Goal: Task Accomplishment & Management: Use online tool/utility

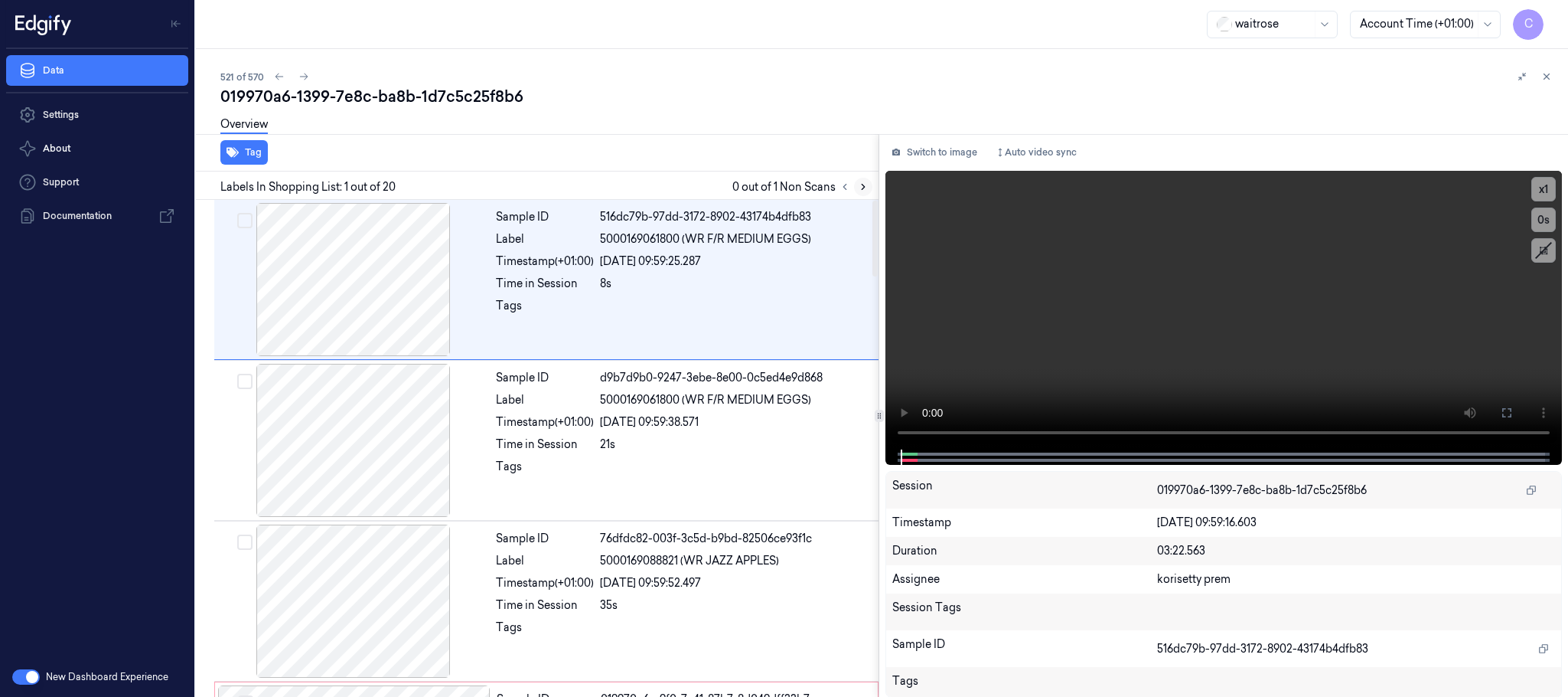
click at [866, 179] on button at bounding box center [863, 187] width 18 height 18
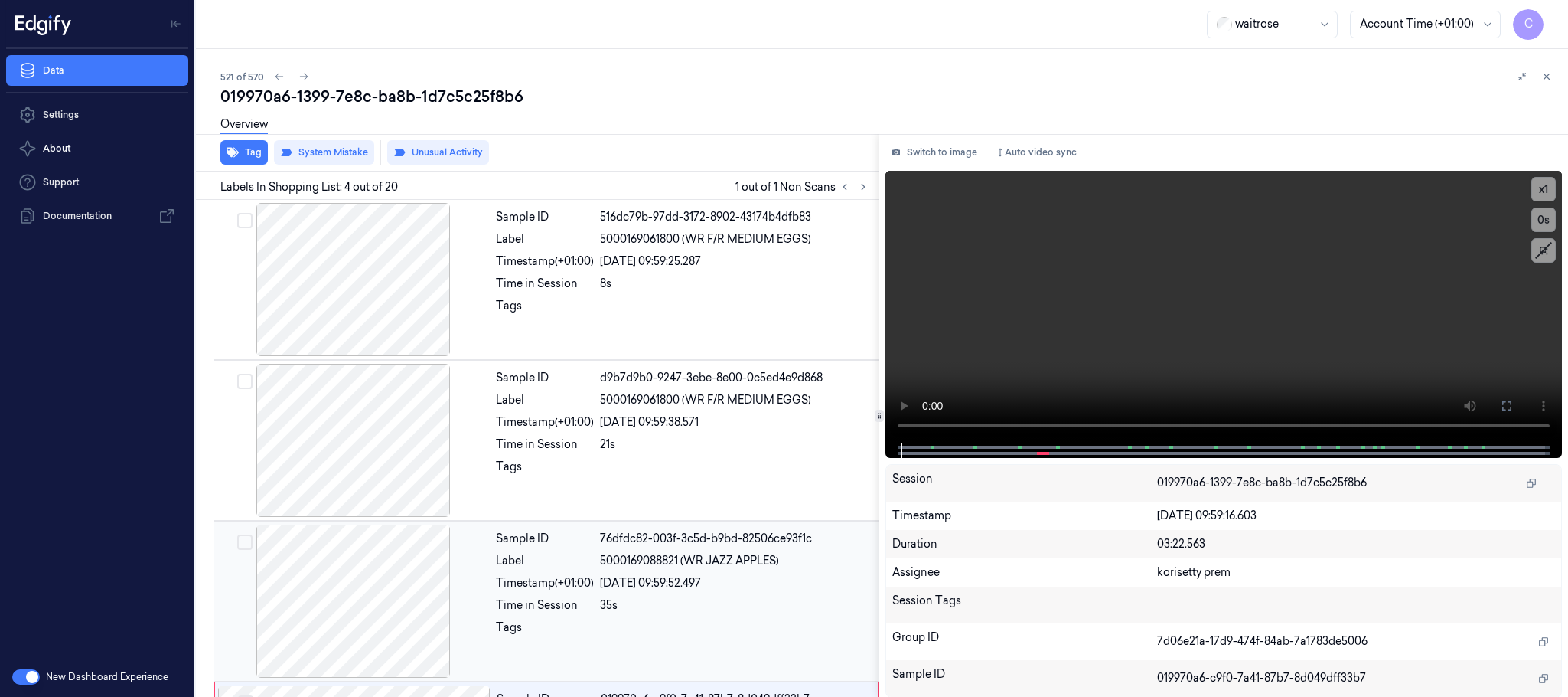
scroll to position [315, 0]
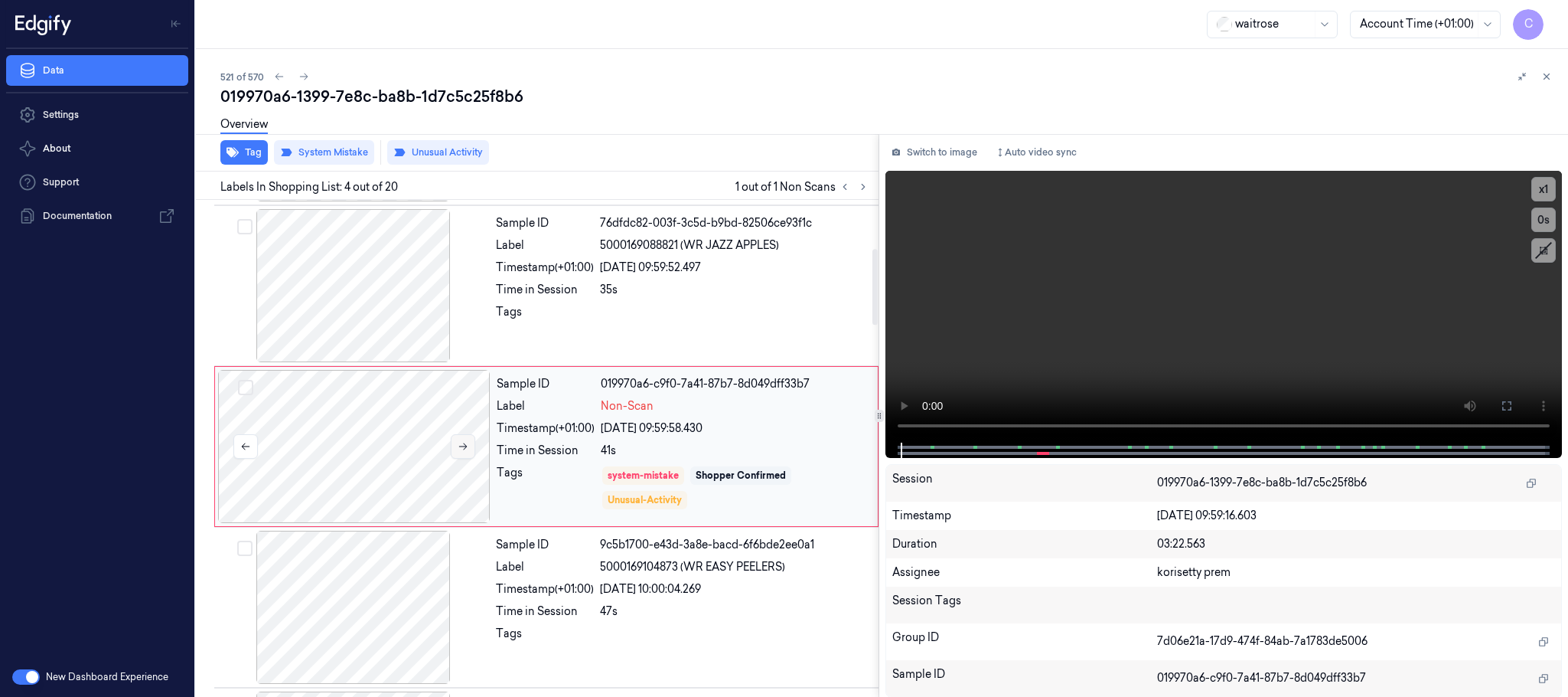
click at [462, 450] on icon at bounding box center [463, 447] width 11 height 11
click at [458, 440] on button at bounding box center [463, 446] width 25 height 25
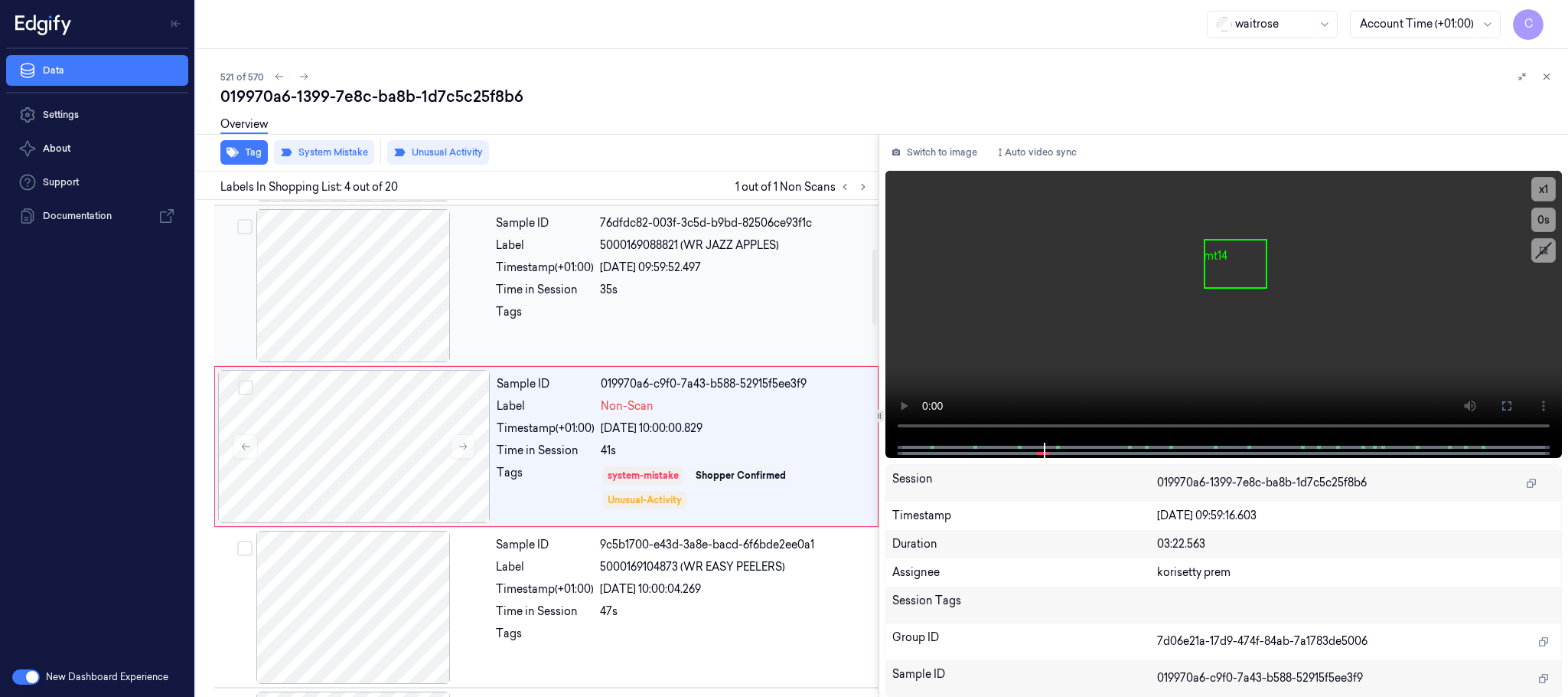
click at [381, 294] on div at bounding box center [353, 285] width 272 height 153
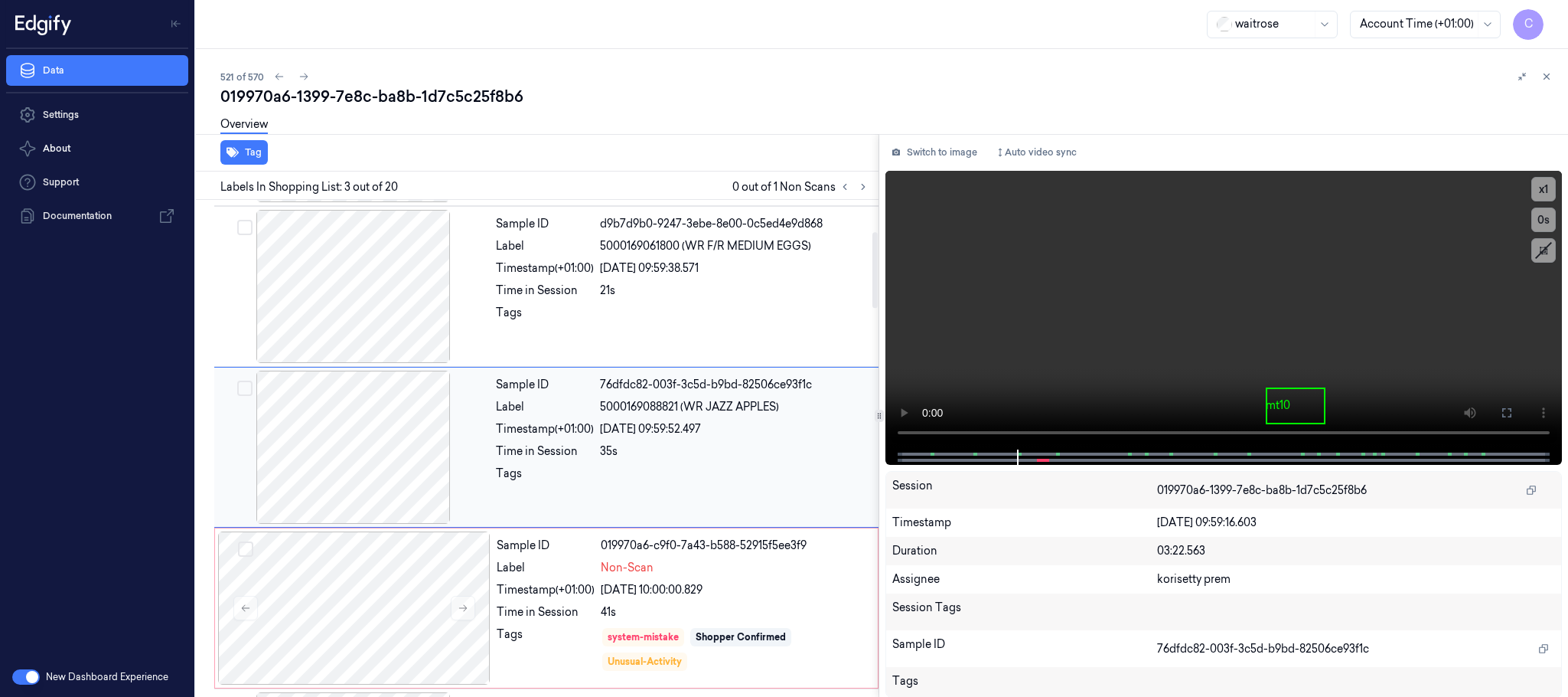
scroll to position [269, 0]
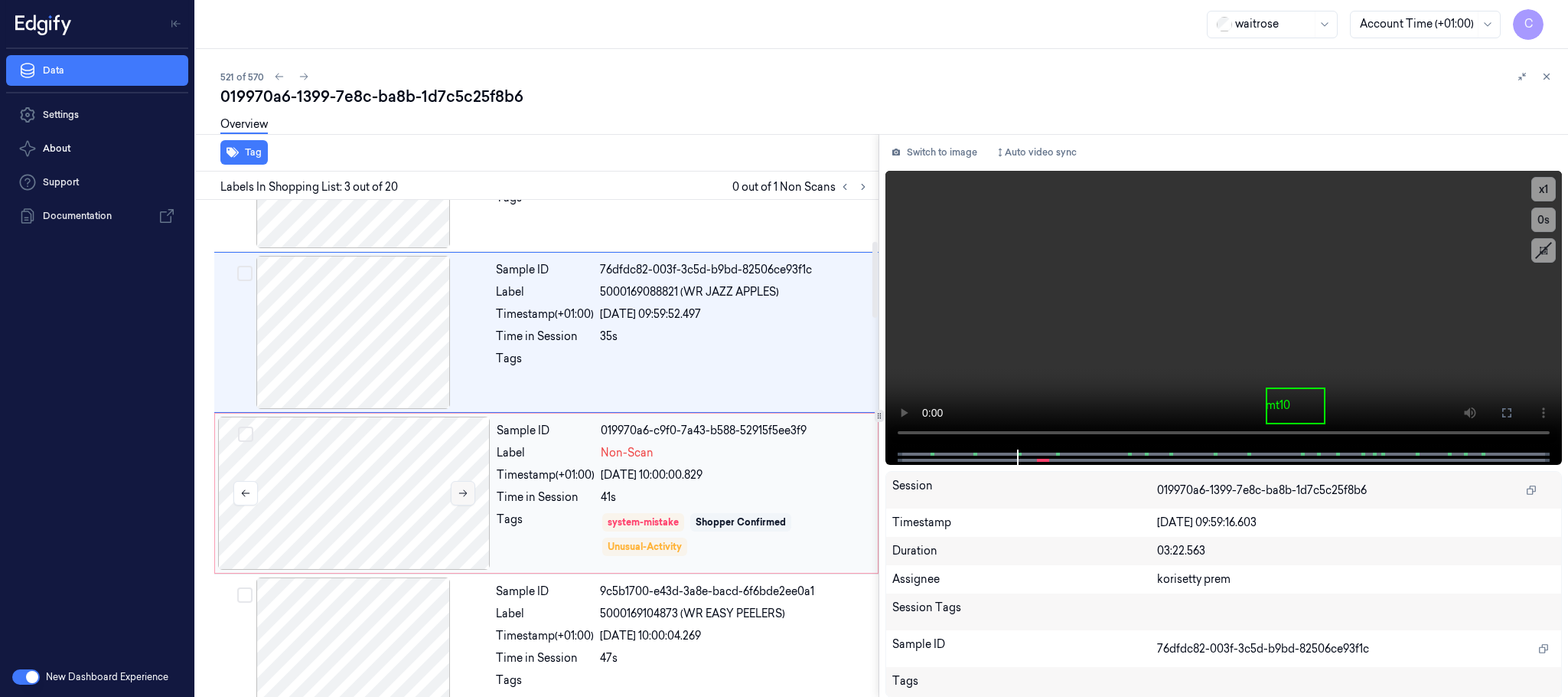
click at [458, 496] on icon at bounding box center [463, 493] width 11 height 11
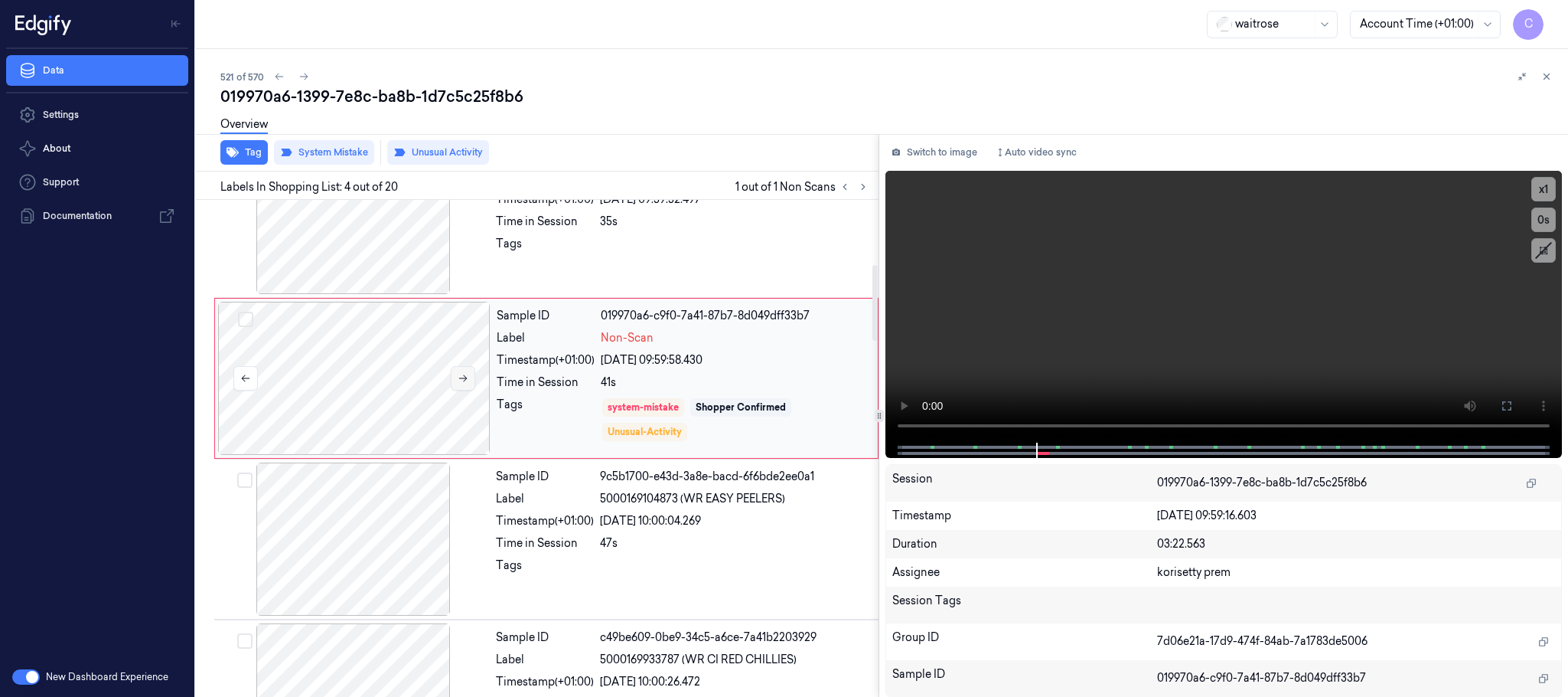
scroll to position [430, 0]
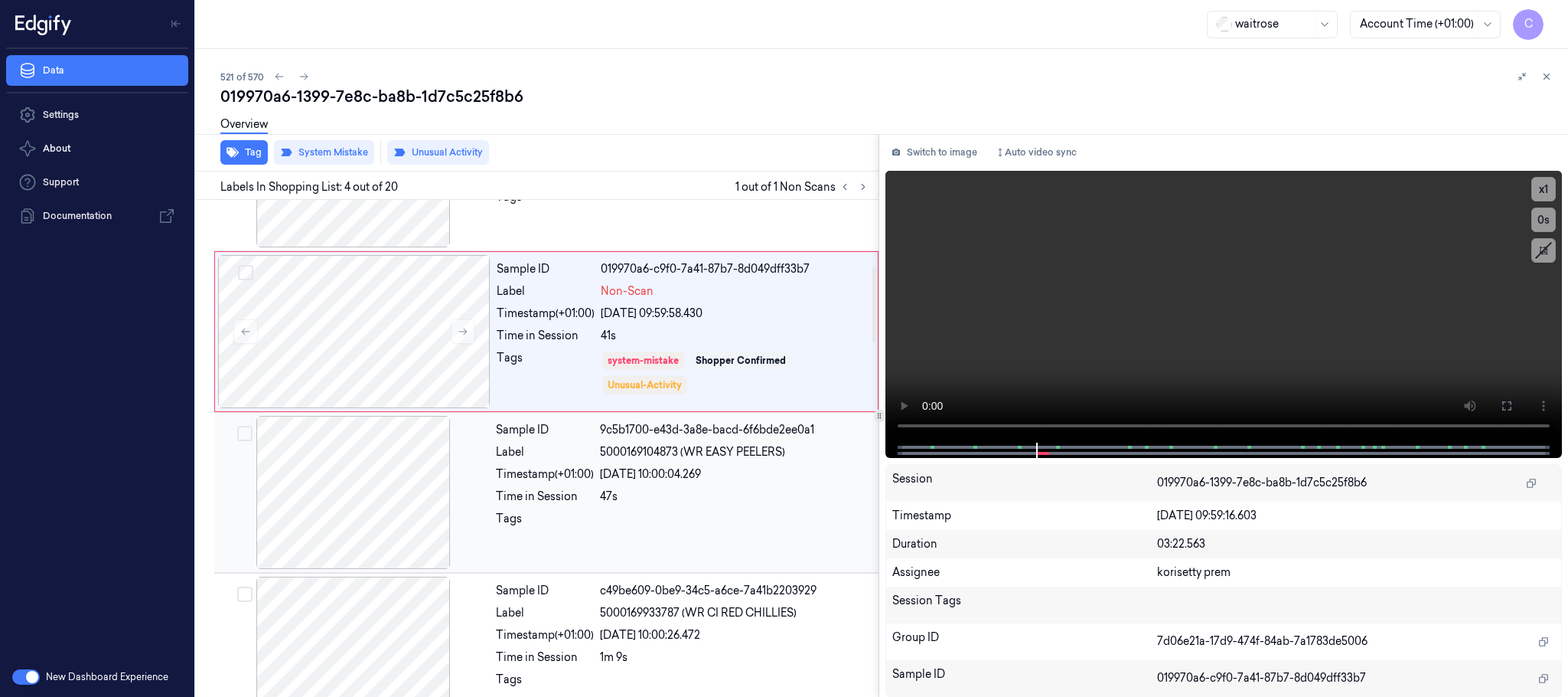
click at [373, 483] on div at bounding box center [353, 492] width 272 height 153
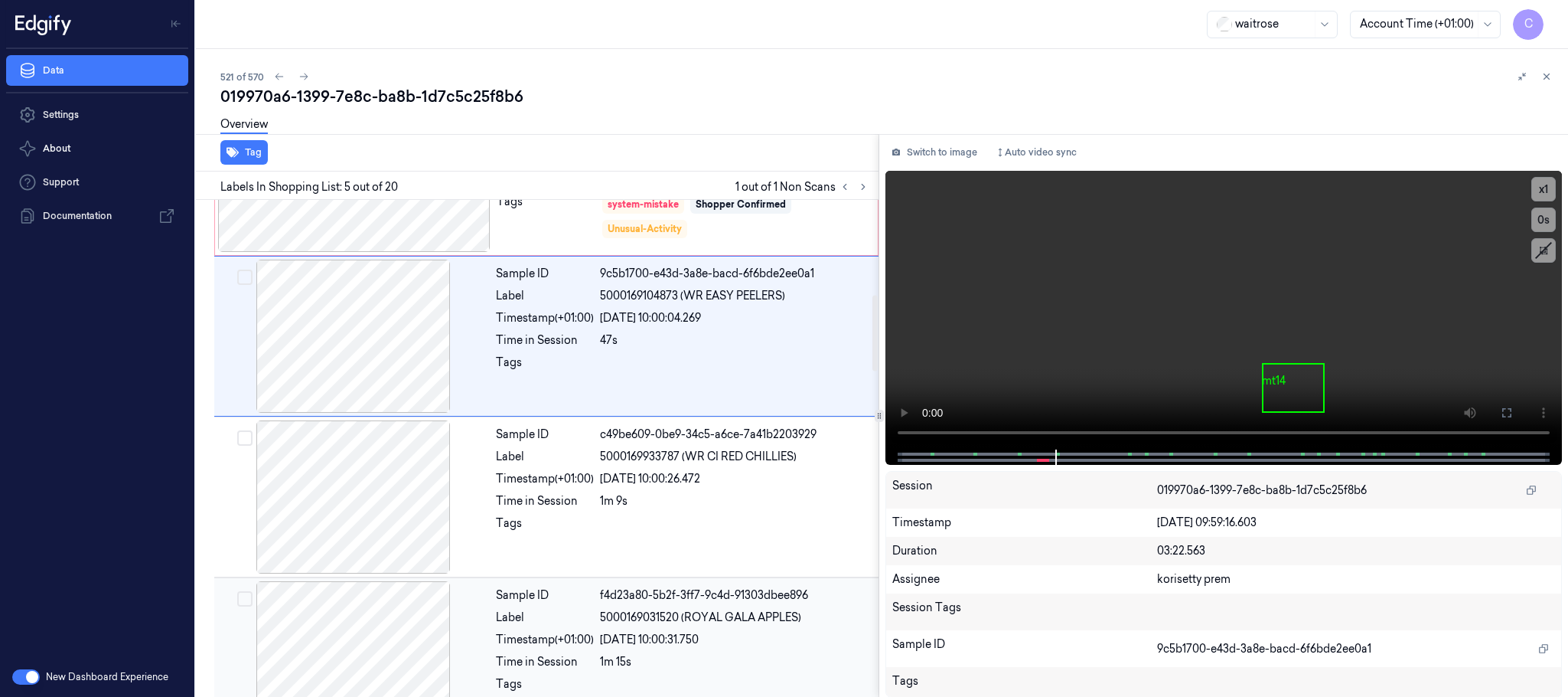
scroll to position [574, 0]
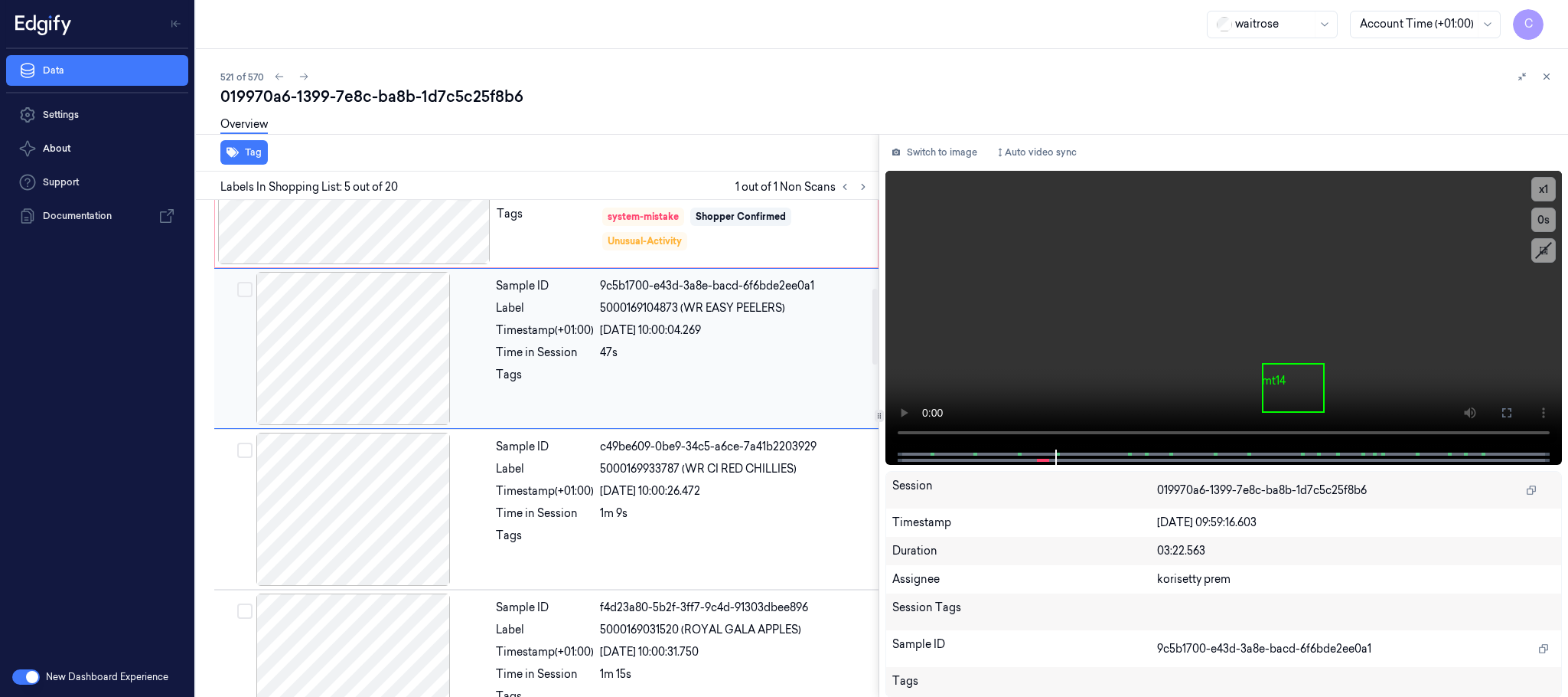
click at [336, 379] on div at bounding box center [353, 348] width 272 height 153
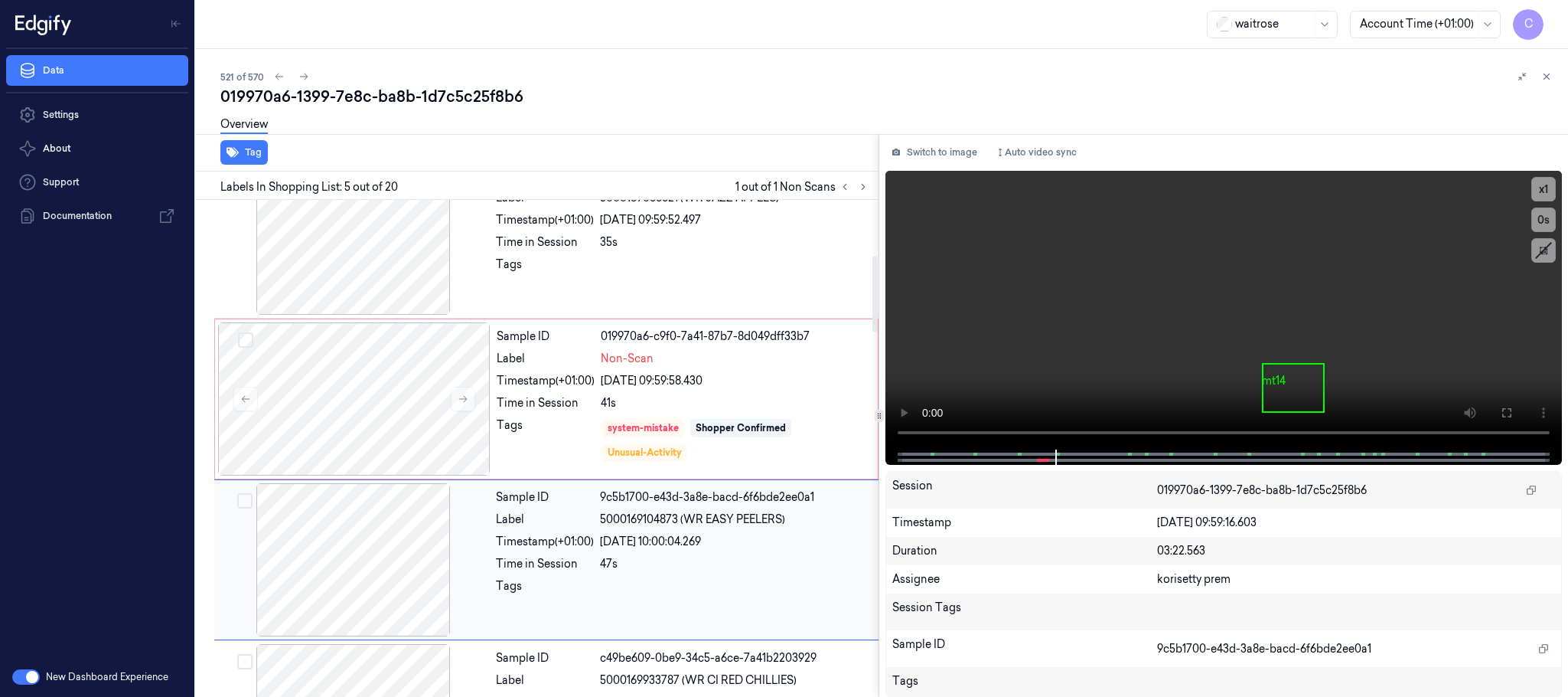
click at [336, 379] on div at bounding box center [354, 399] width 272 height 153
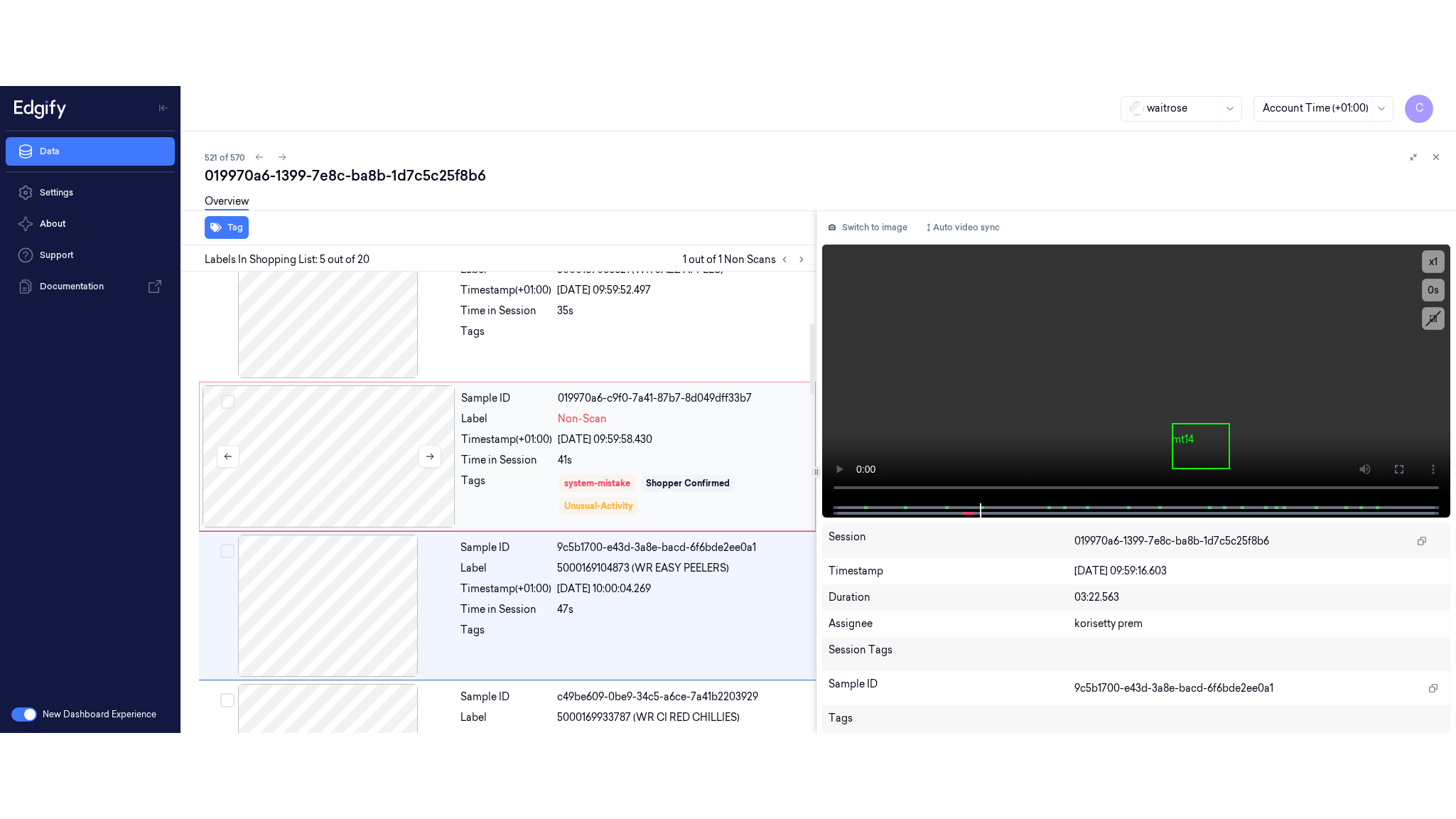
scroll to position [293, 0]
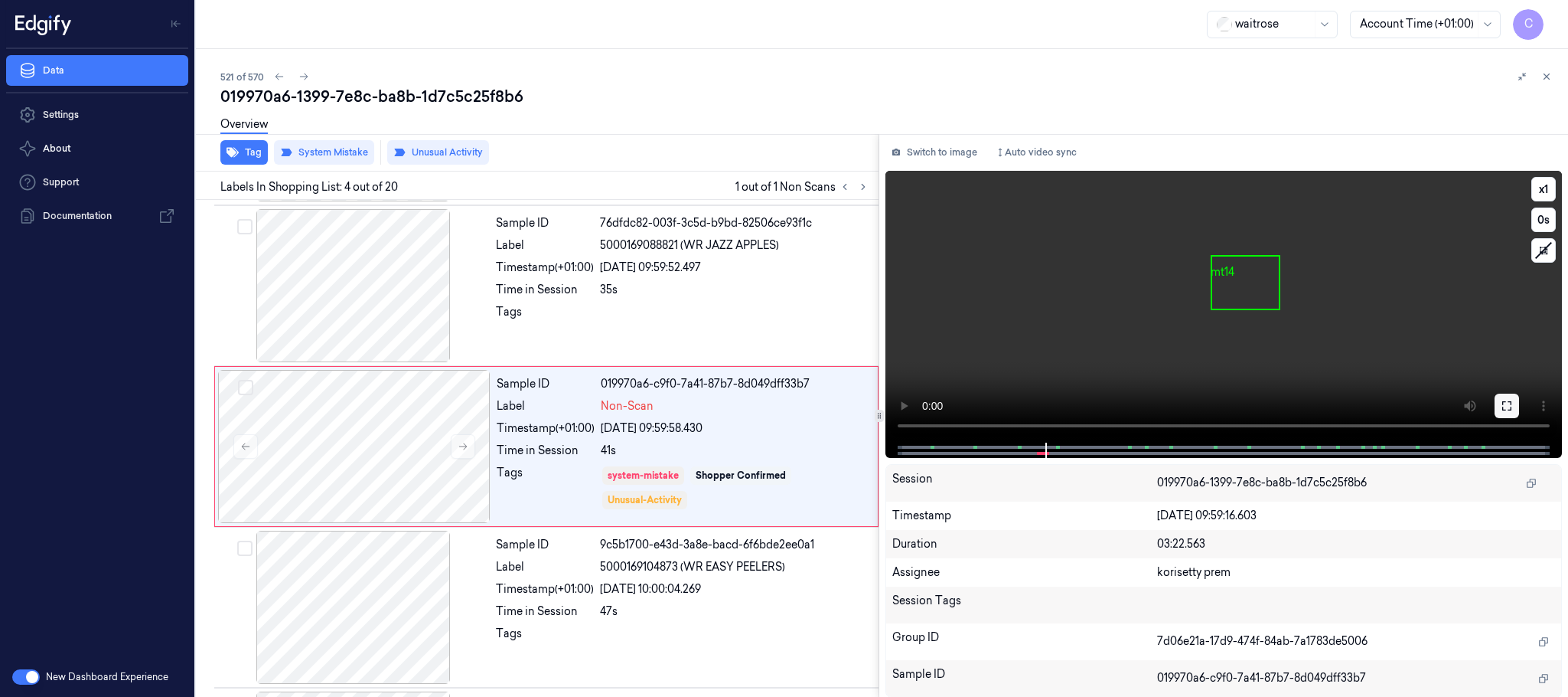
click at [1505, 395] on button at bounding box center [1507, 406] width 25 height 25
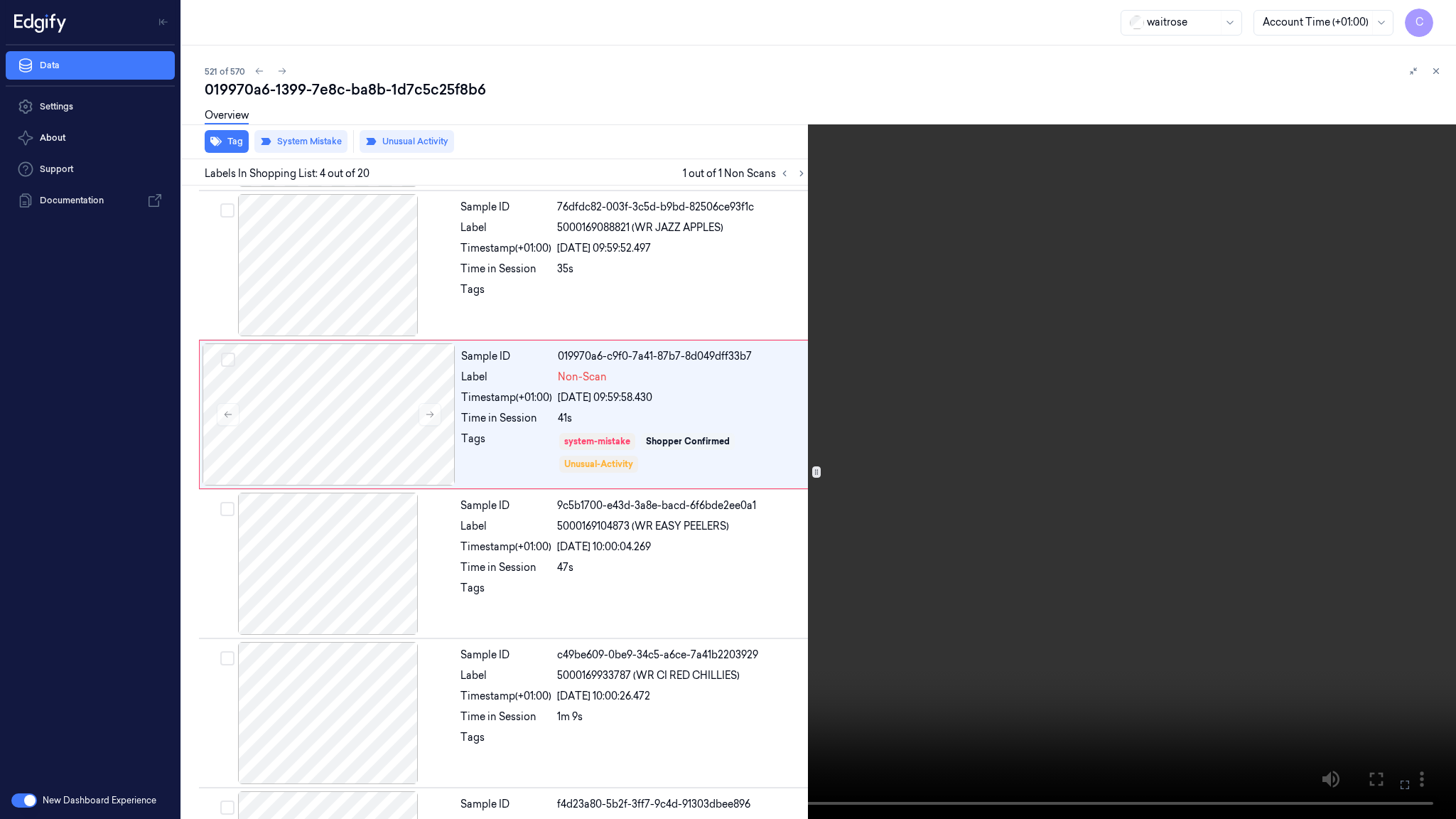
click at [808, 506] on video at bounding box center [728, 409] width 1456 height 819
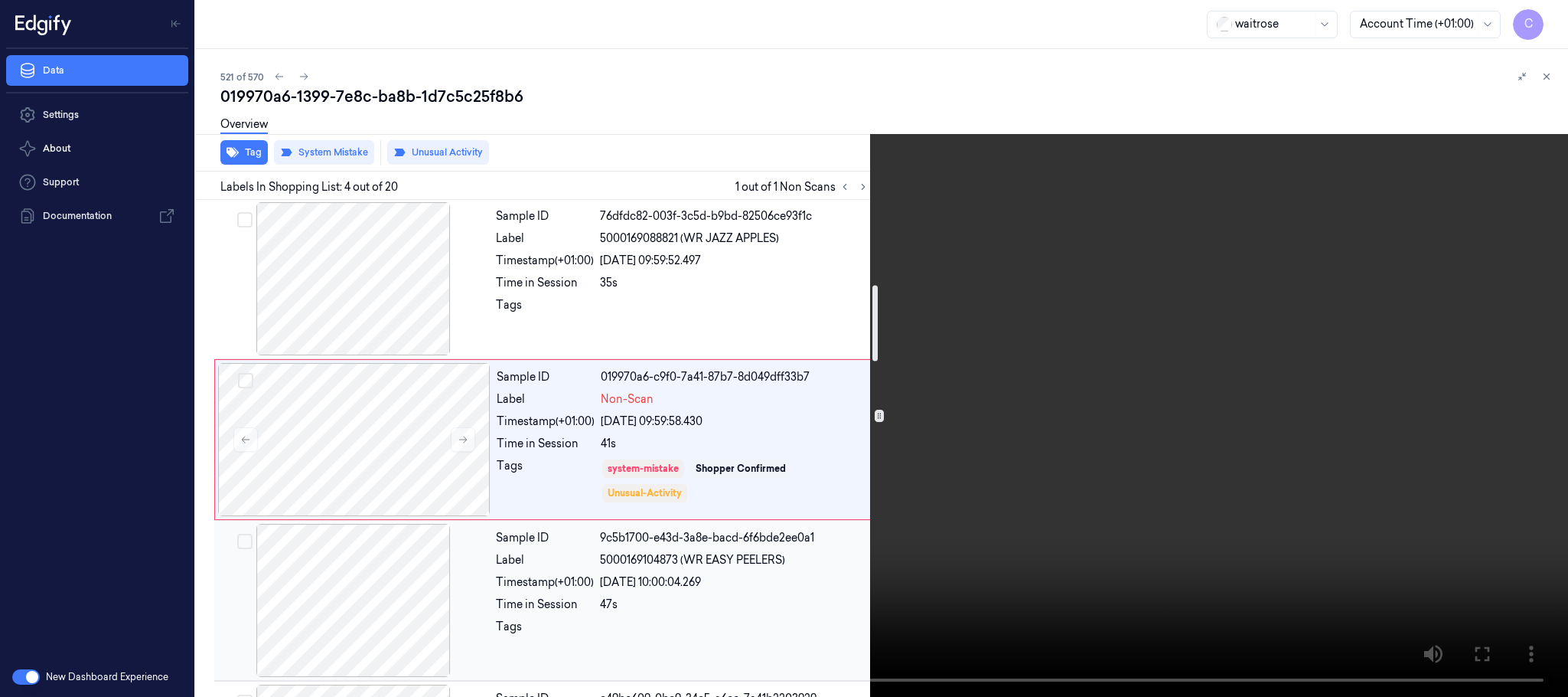
scroll to position [223, 0]
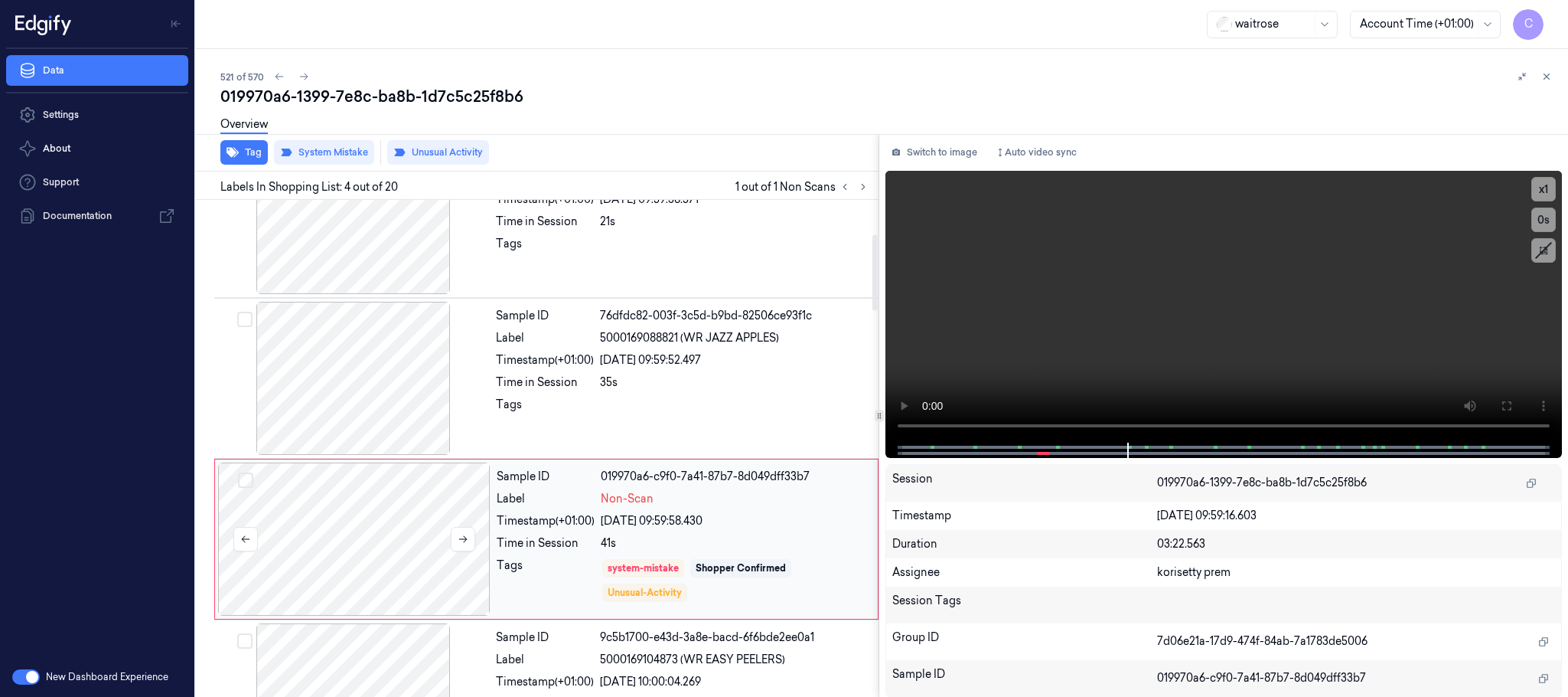
click at [404, 530] on div at bounding box center [354, 539] width 272 height 153
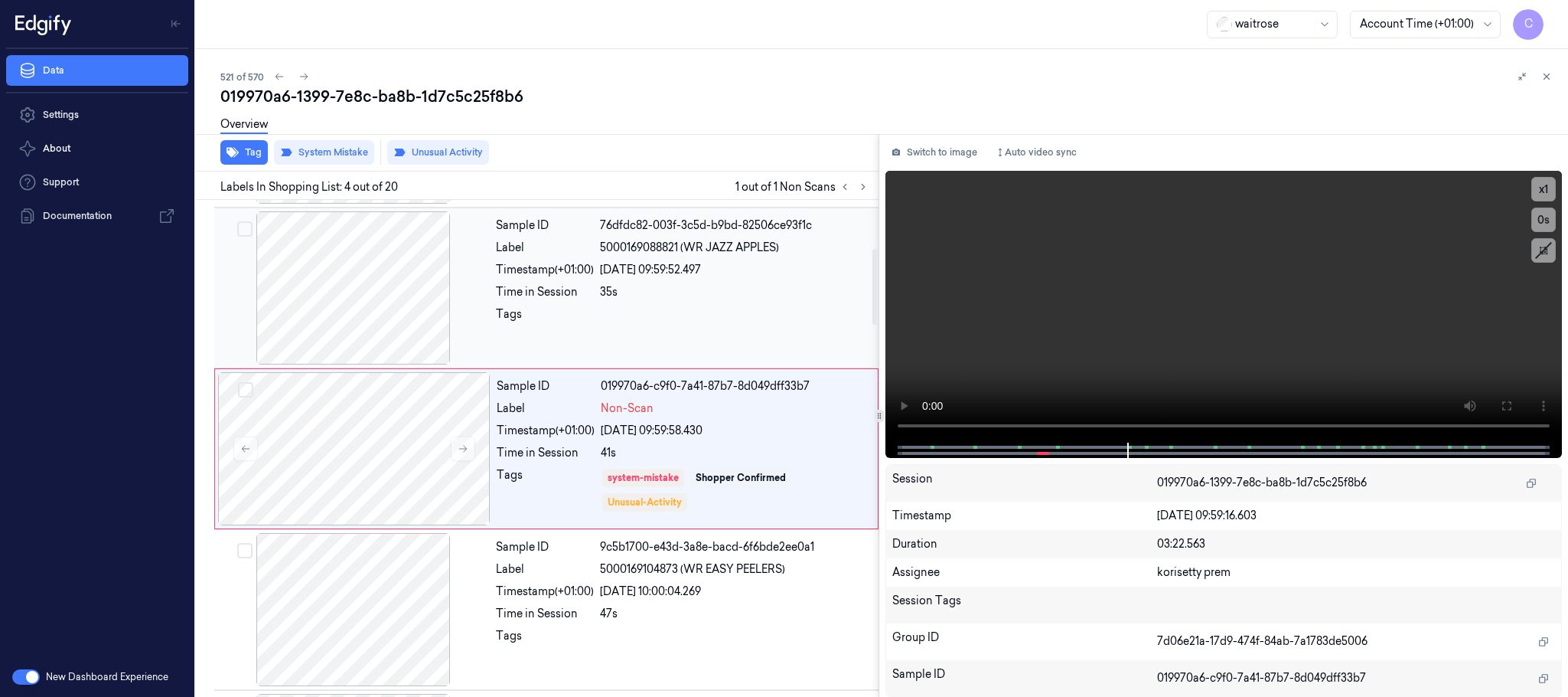
scroll to position [315, 0]
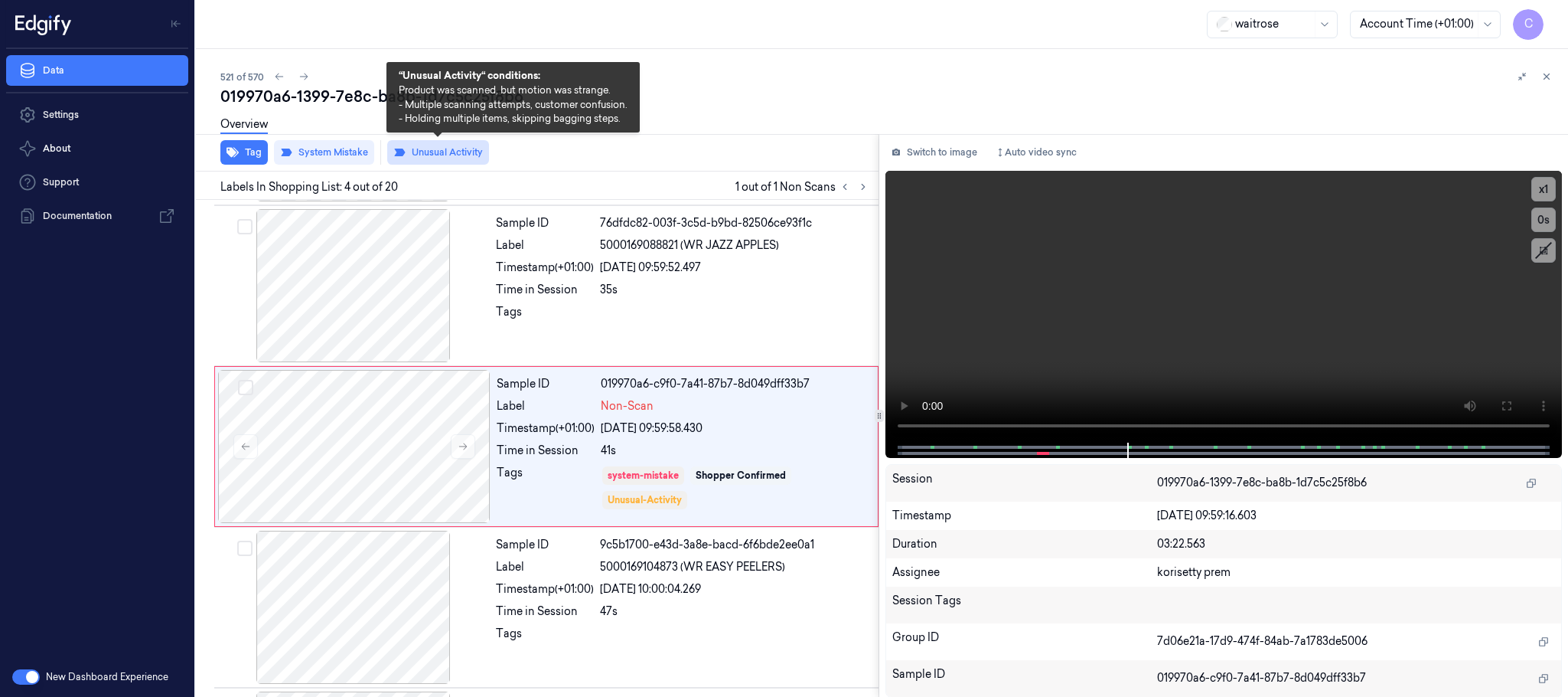
click at [425, 152] on button "Unusual Activity" at bounding box center [438, 152] width 102 height 25
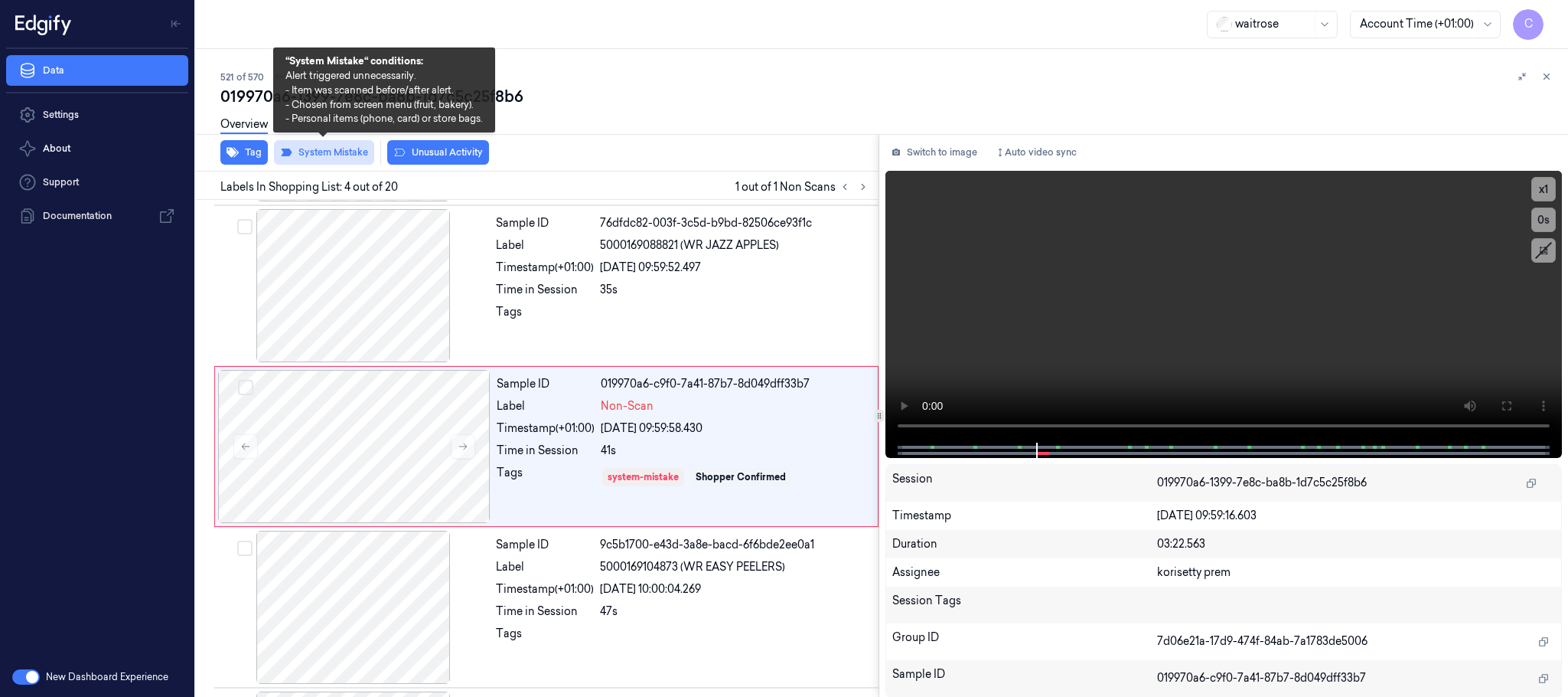
click at [340, 152] on button "System Mistake" at bounding box center [324, 152] width 100 height 25
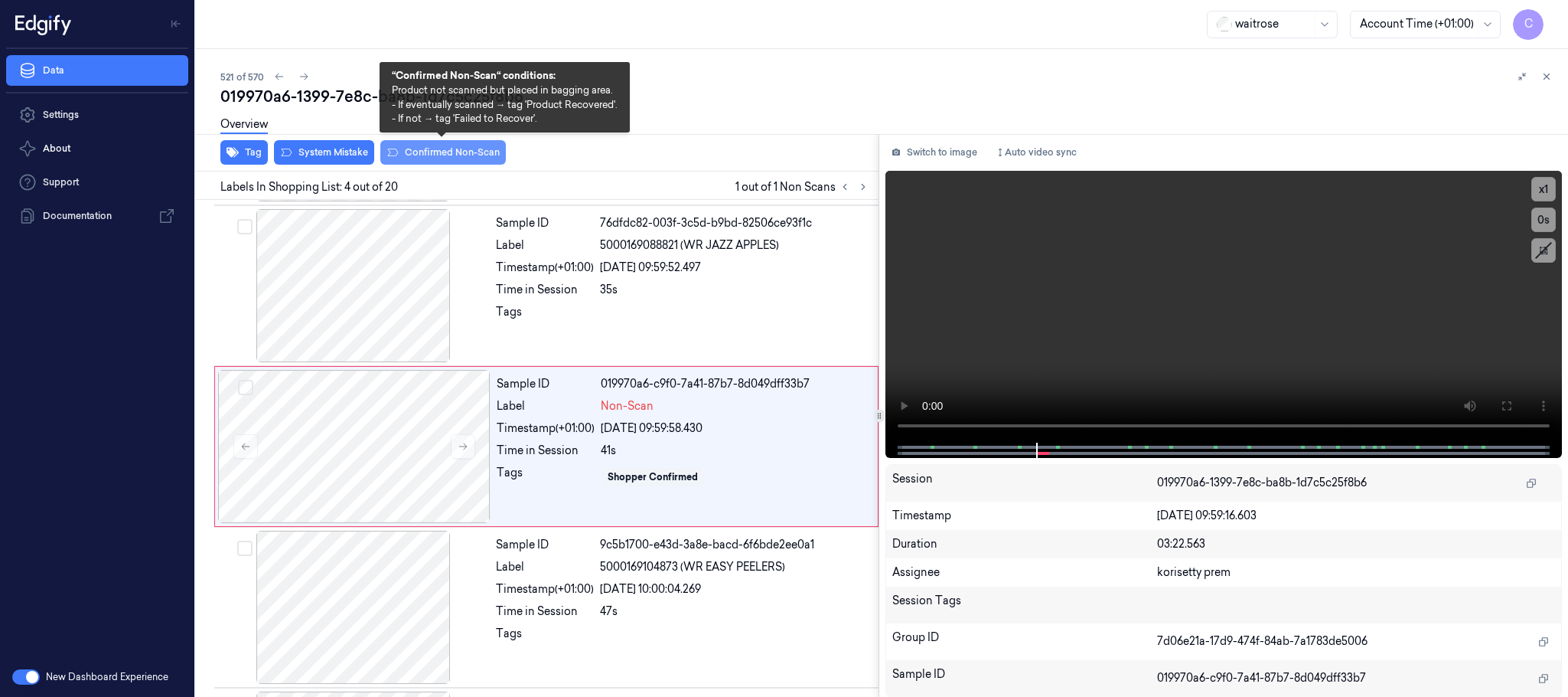
click at [453, 154] on button "Confirmed Non-Scan" at bounding box center [443, 152] width 125 height 25
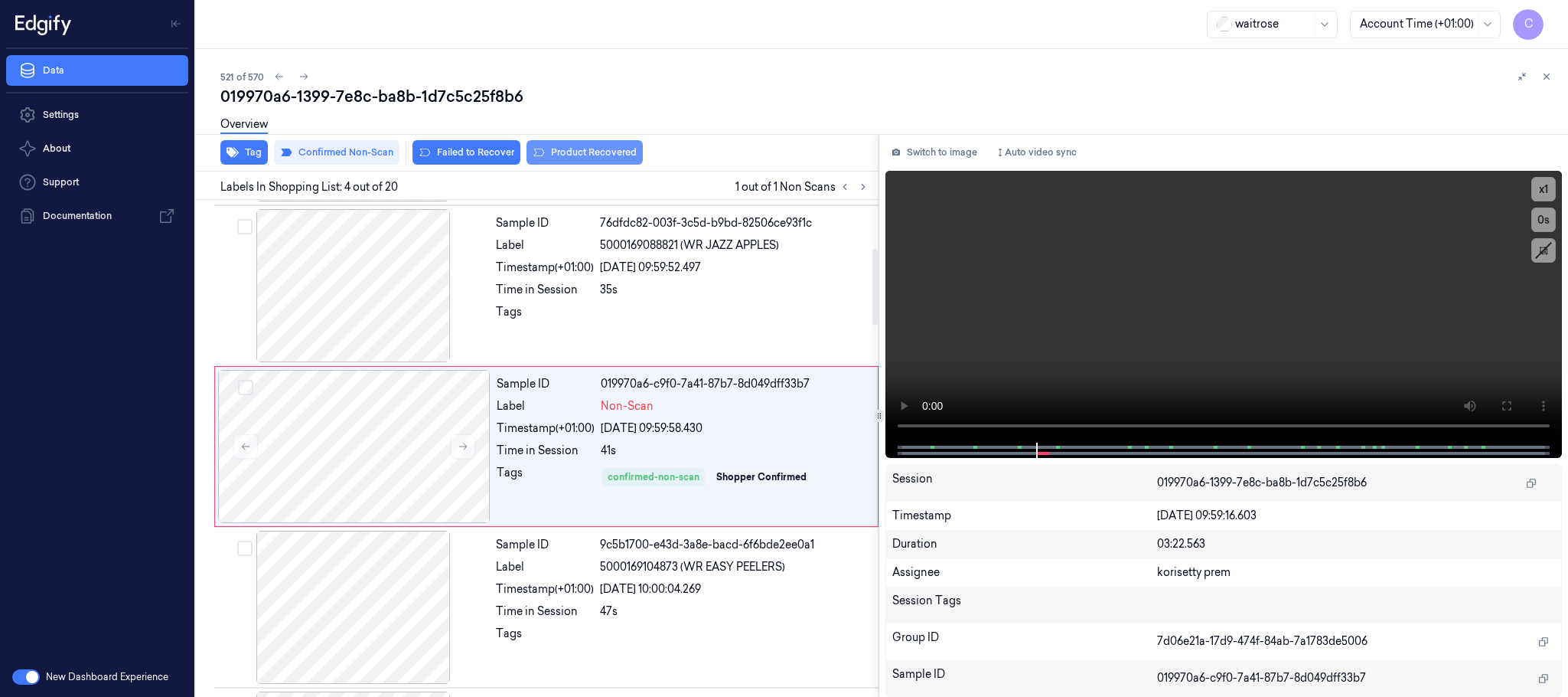
click at [581, 155] on button "Product Recovered" at bounding box center [585, 152] width 117 height 25
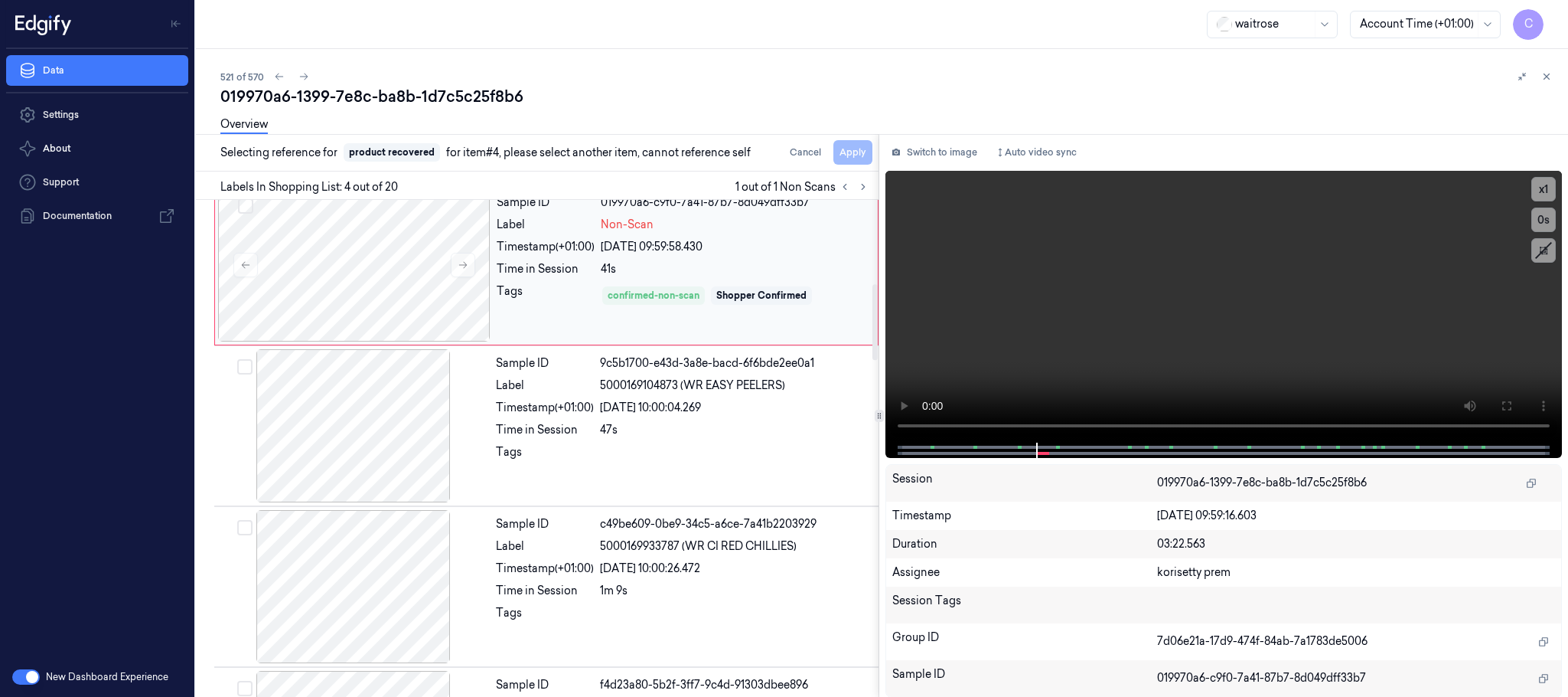
scroll to position [545, 0]
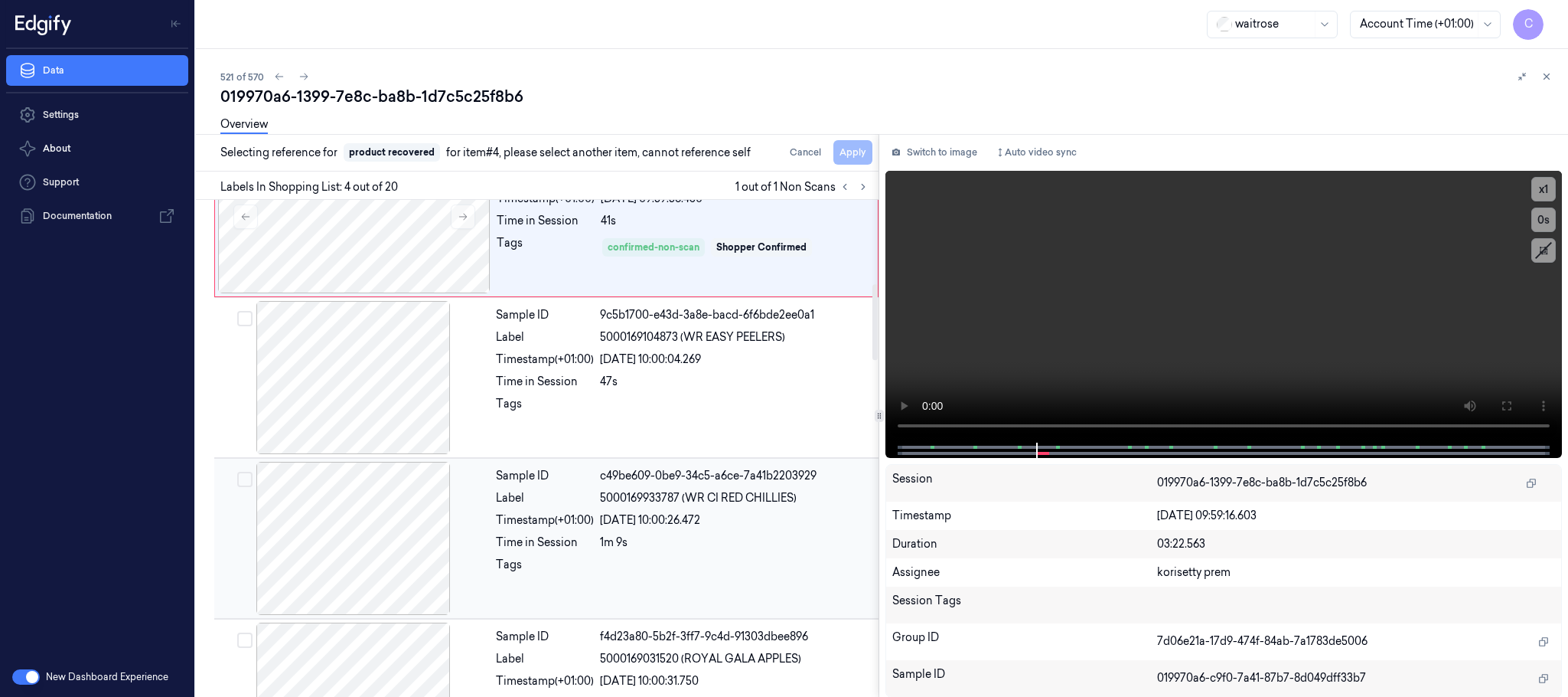
click at [422, 519] on div at bounding box center [353, 538] width 272 height 153
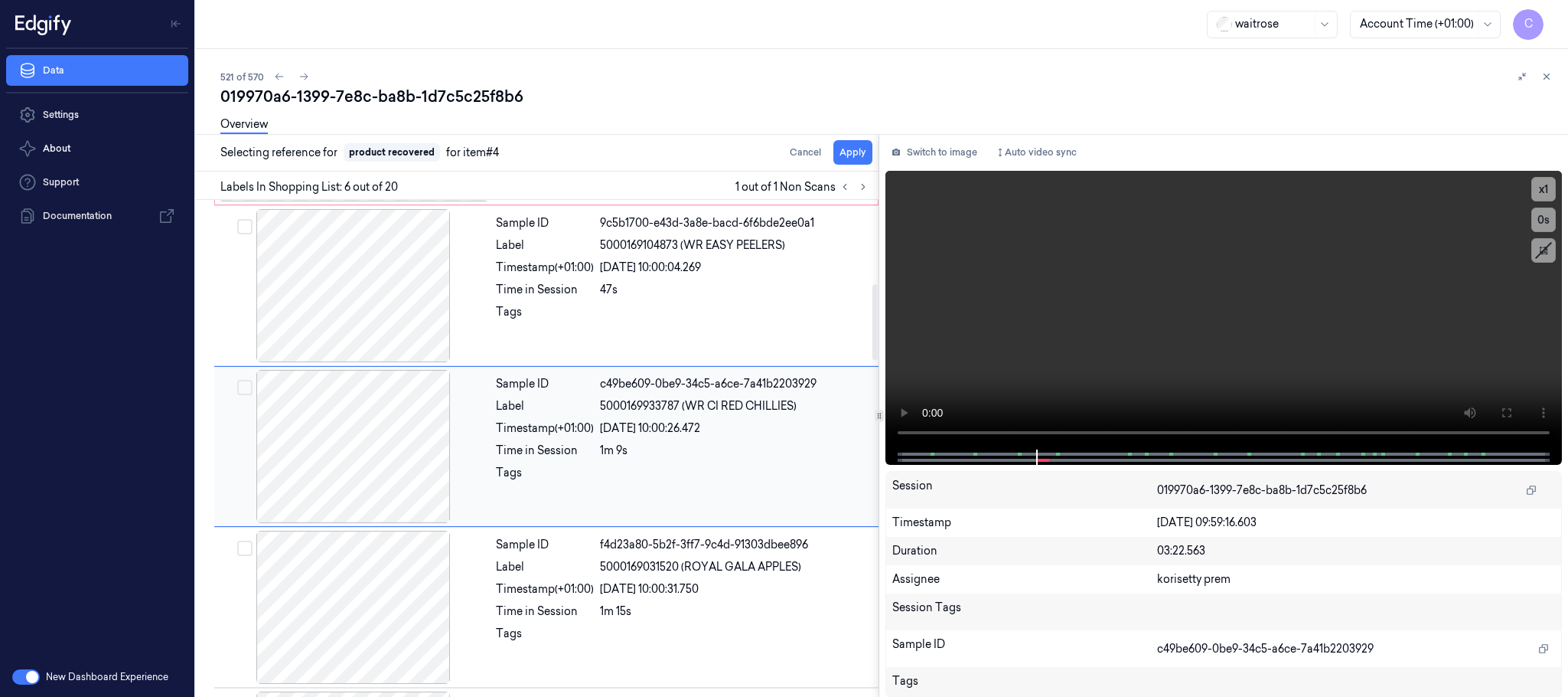
scroll to position [638, 0]
click at [851, 156] on button "Apply" at bounding box center [852, 152] width 39 height 25
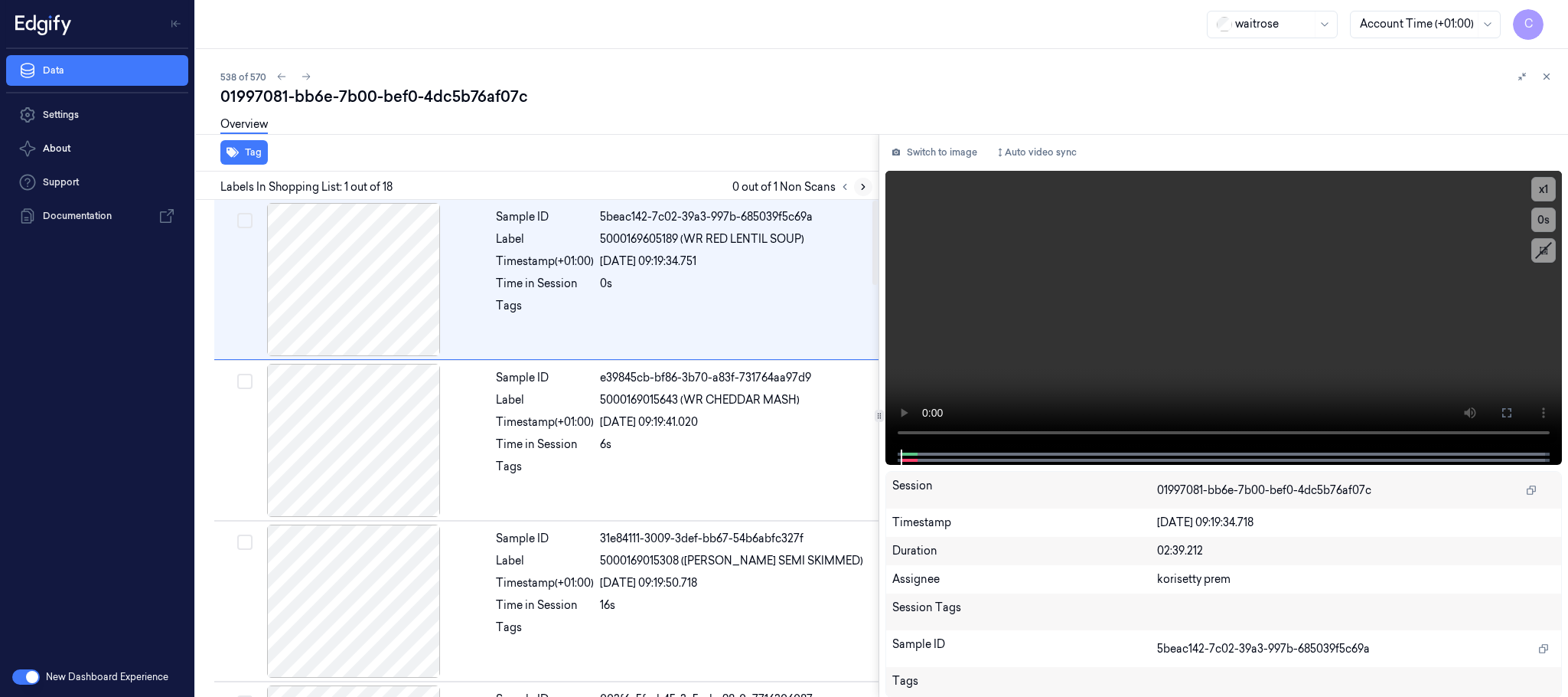
click at [859, 178] on button at bounding box center [863, 187] width 18 height 18
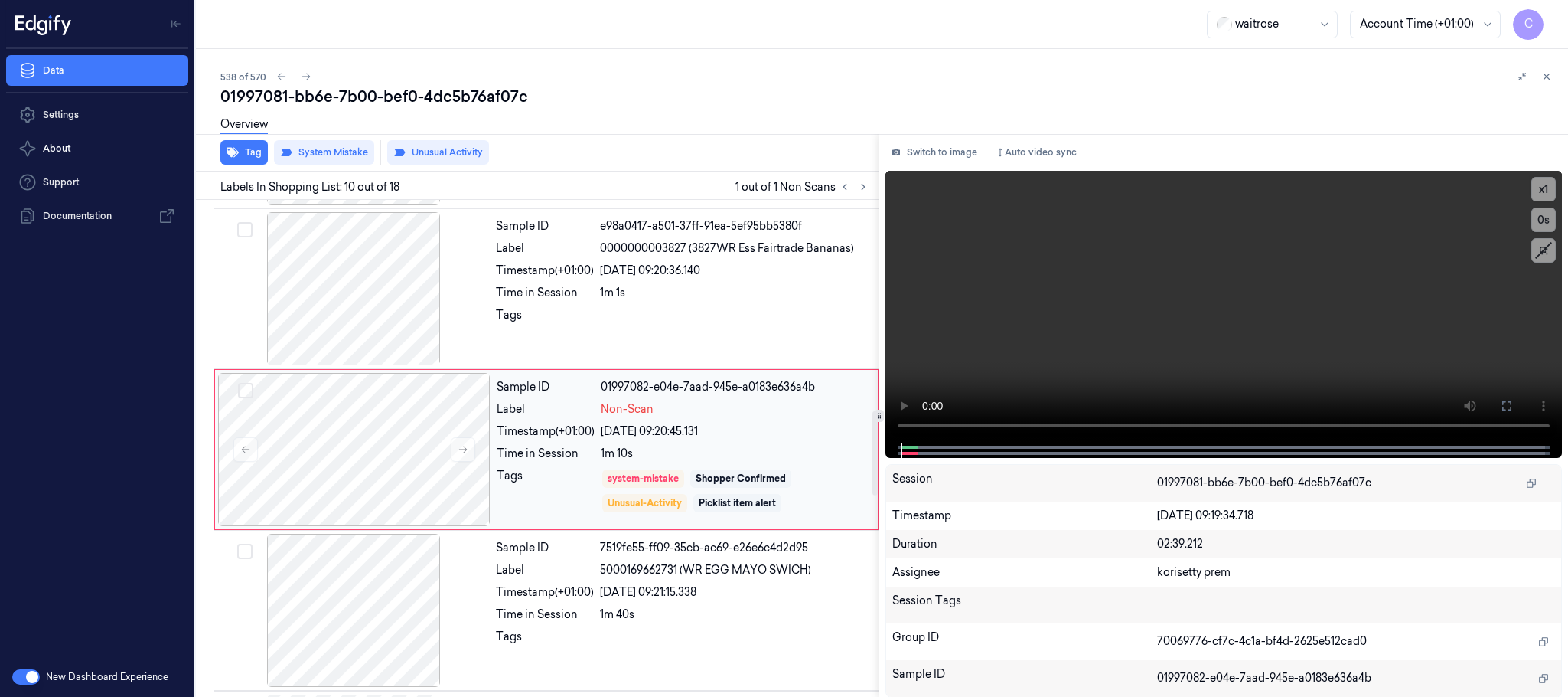
scroll to position [1285, 0]
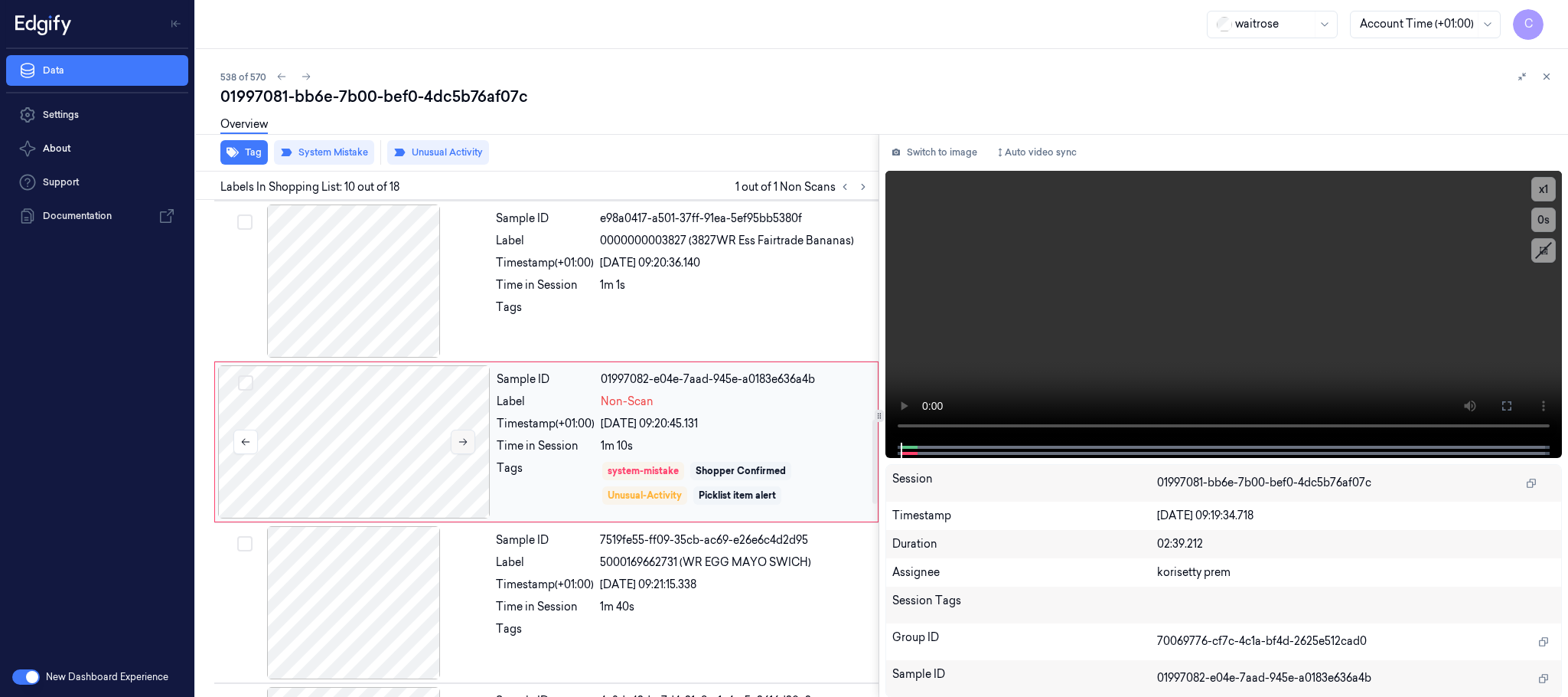
click at [464, 446] on icon at bounding box center [463, 442] width 11 height 11
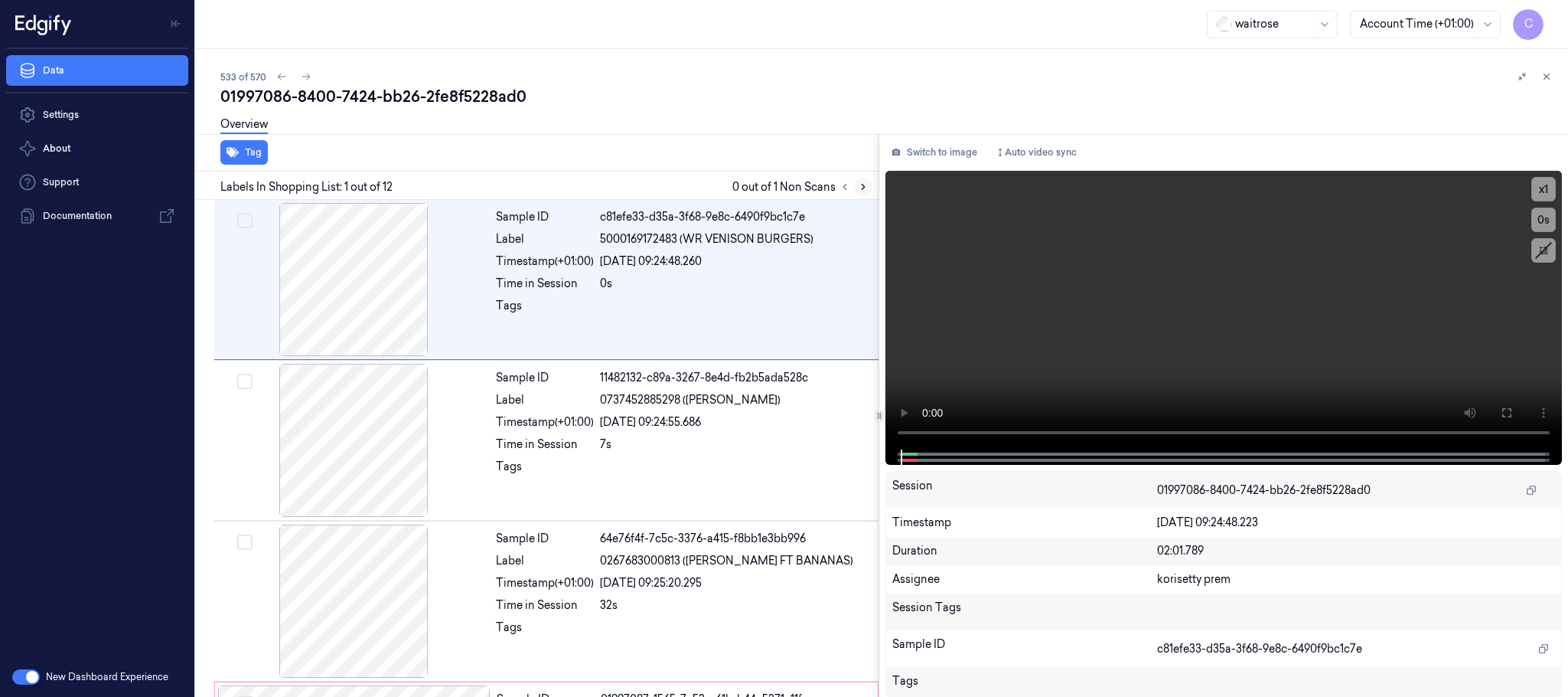
click at [863, 182] on icon at bounding box center [863, 187] width 11 height 11
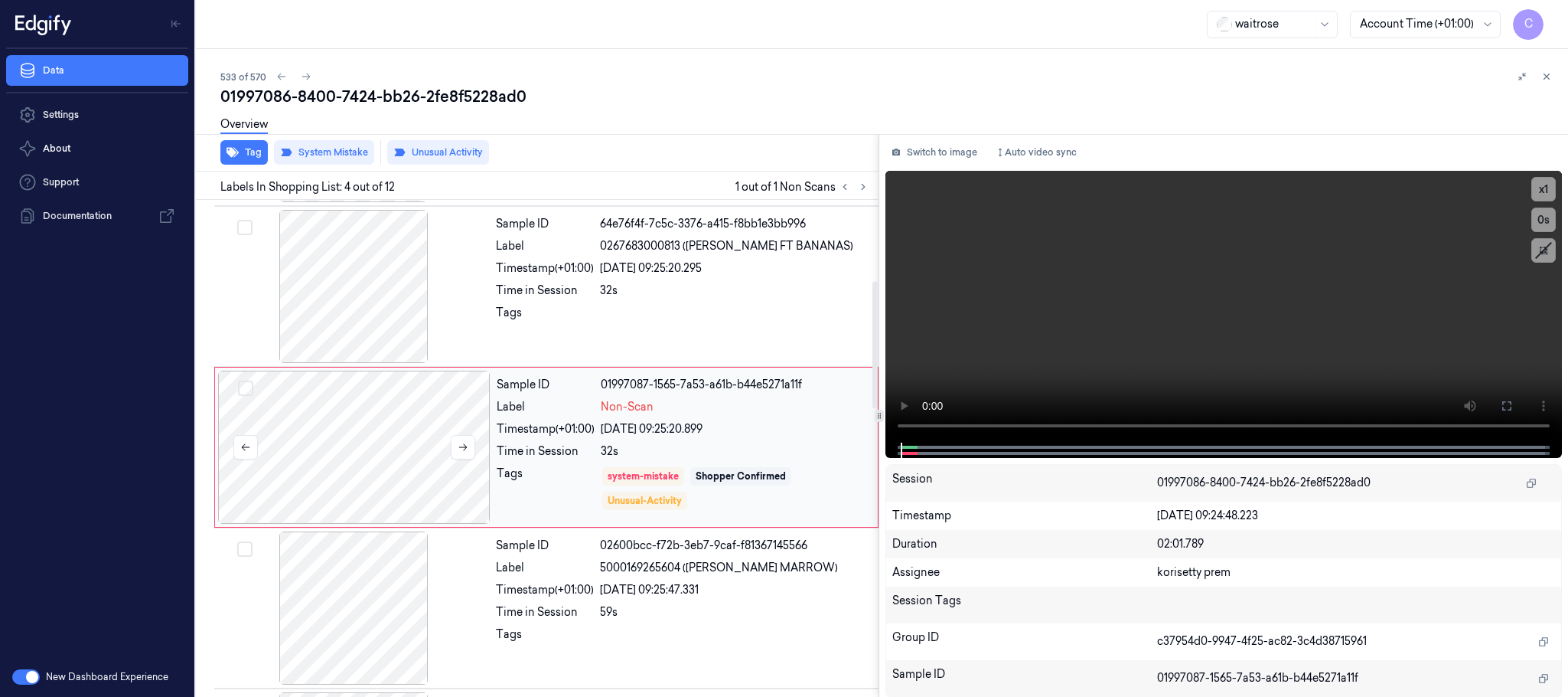
scroll to position [315, 0]
click at [468, 443] on icon at bounding box center [463, 447] width 11 height 11
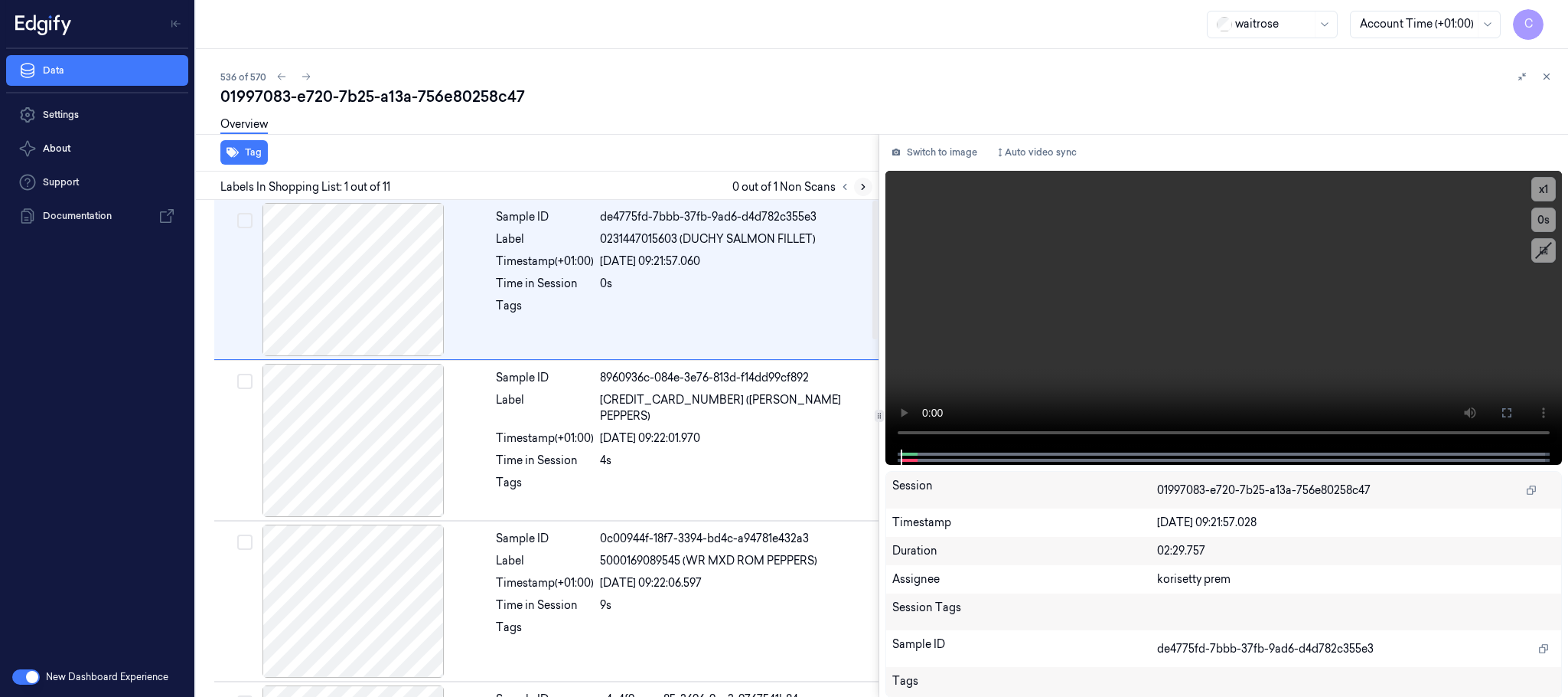
click at [869, 187] on button at bounding box center [863, 187] width 18 height 18
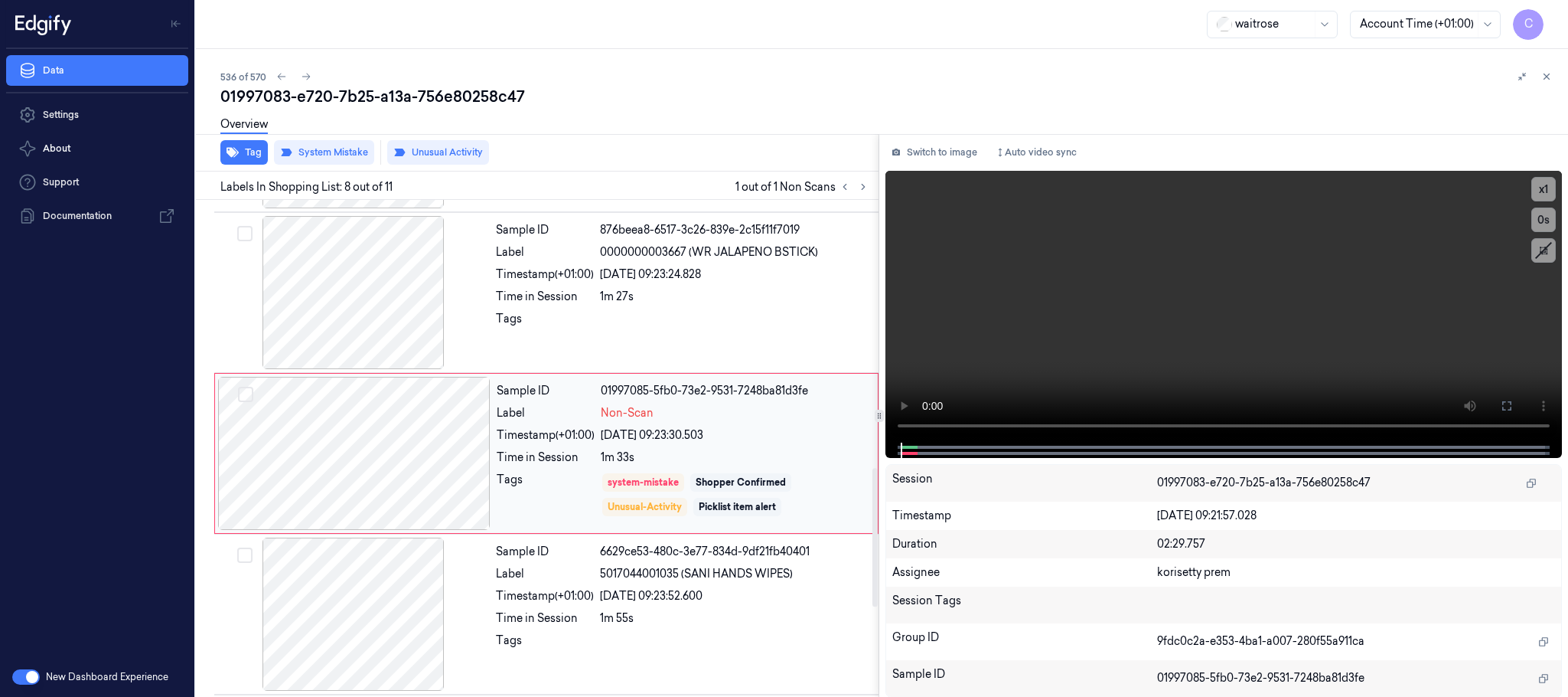
scroll to position [961, 0]
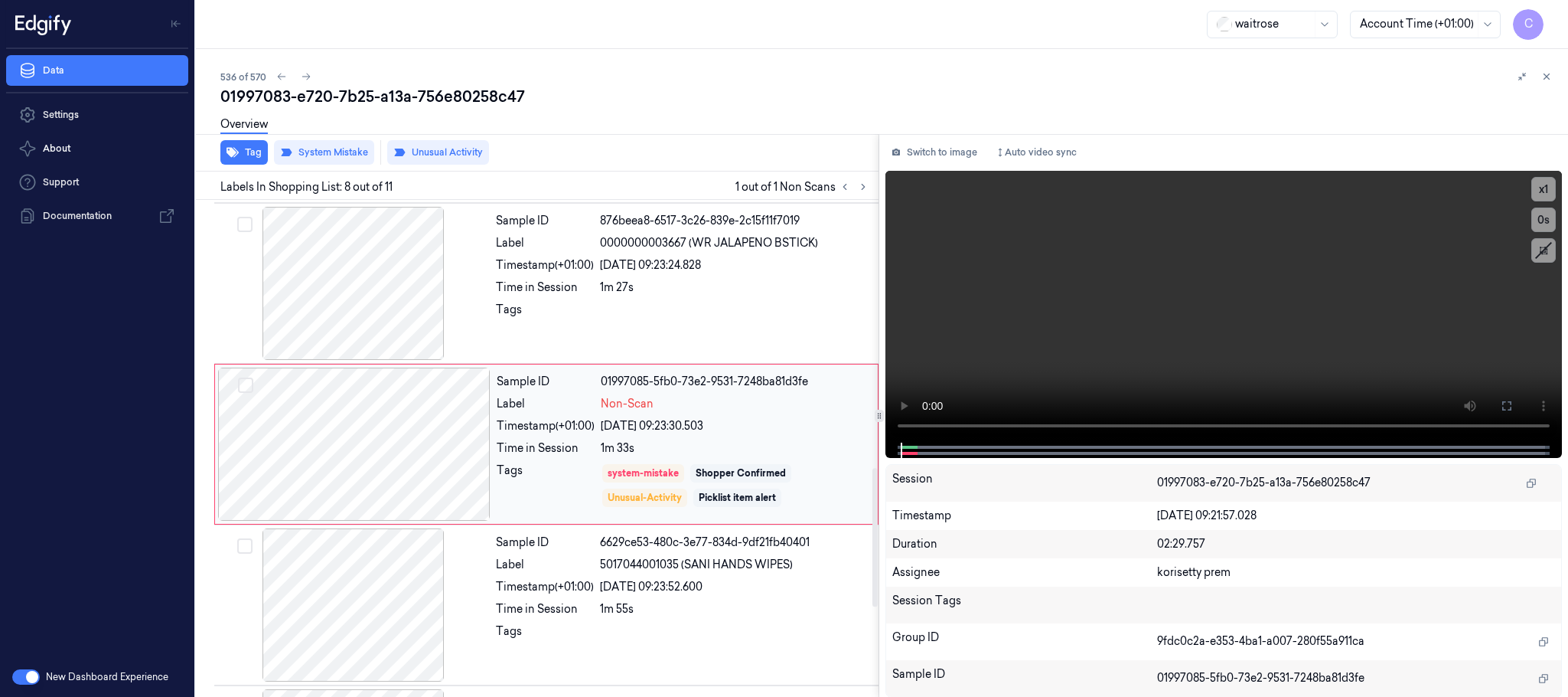
click at [471, 448] on div at bounding box center [354, 444] width 272 height 153
click at [363, 281] on div at bounding box center [353, 283] width 272 height 153
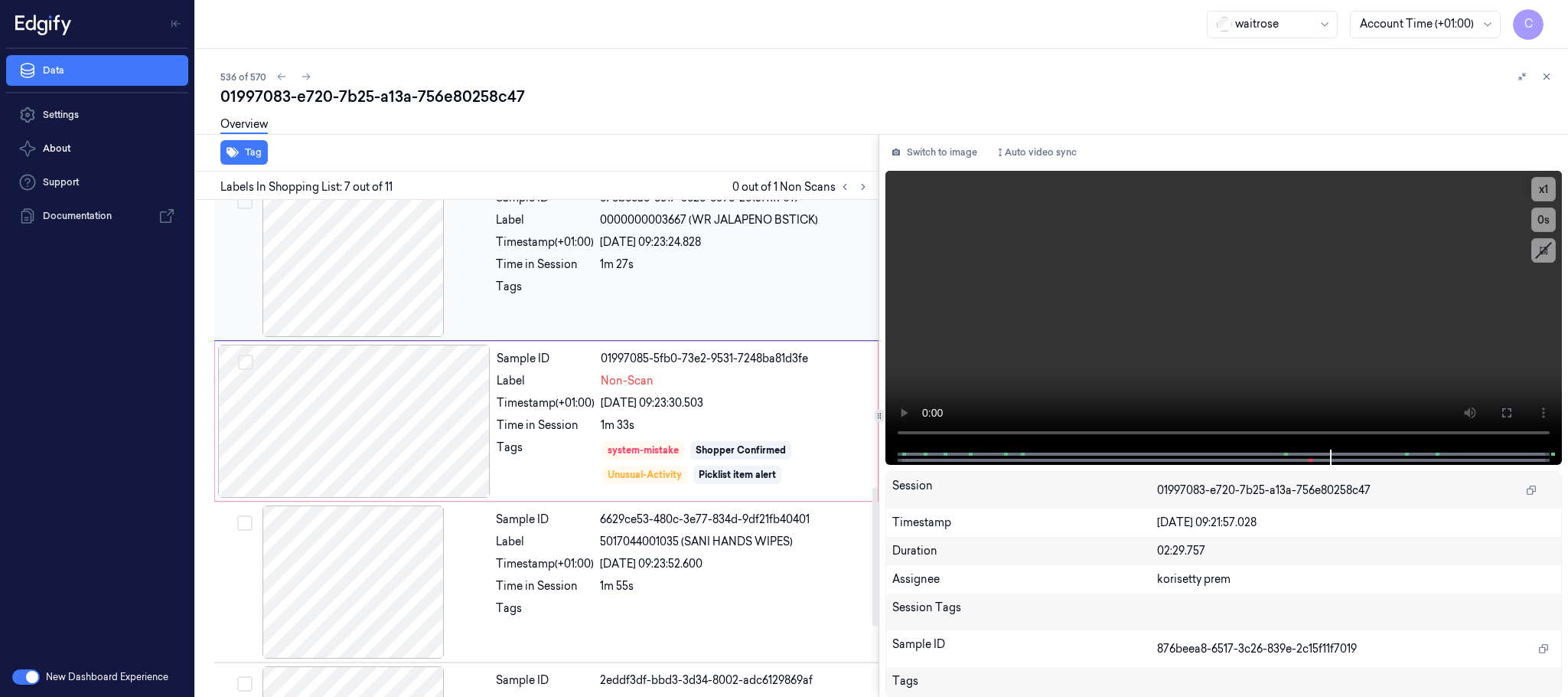
scroll to position [1030, 0]
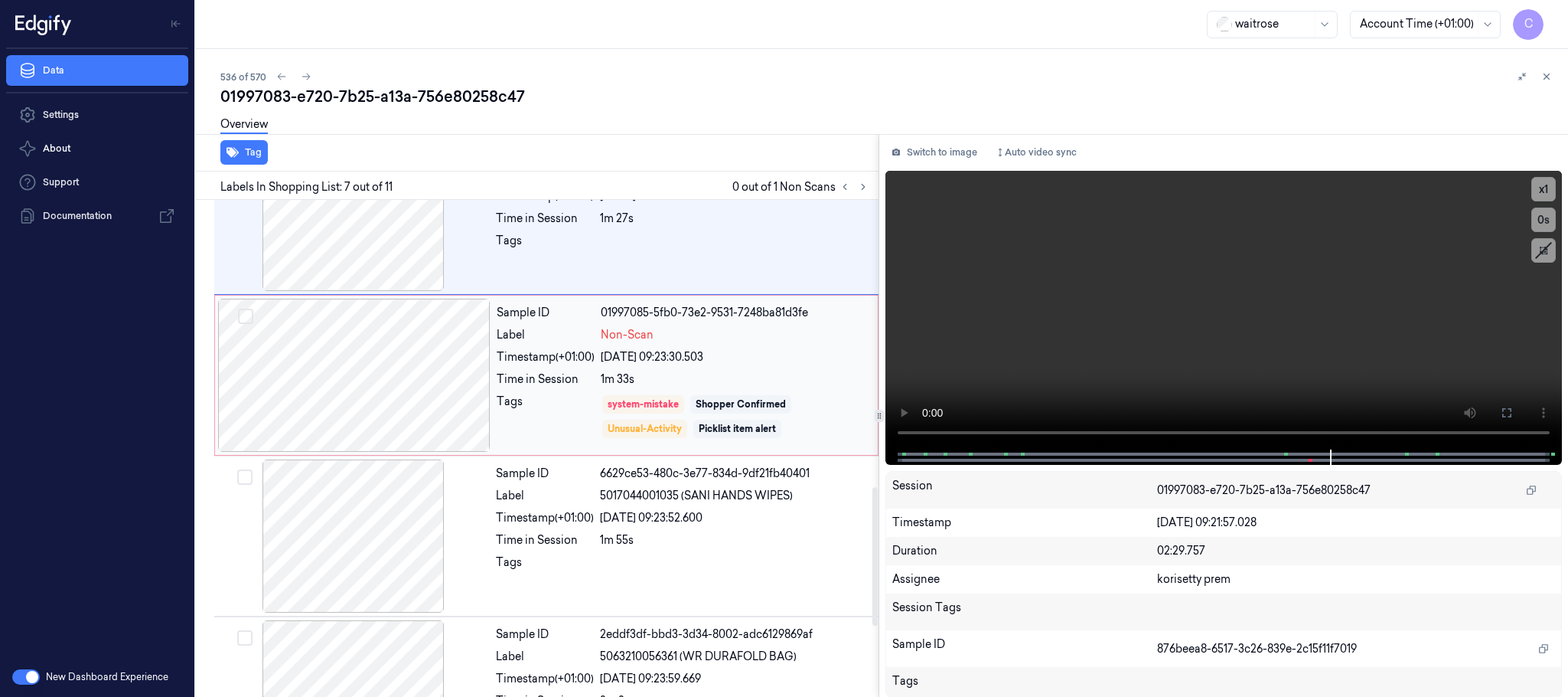
click at [348, 360] on div at bounding box center [354, 375] width 272 height 153
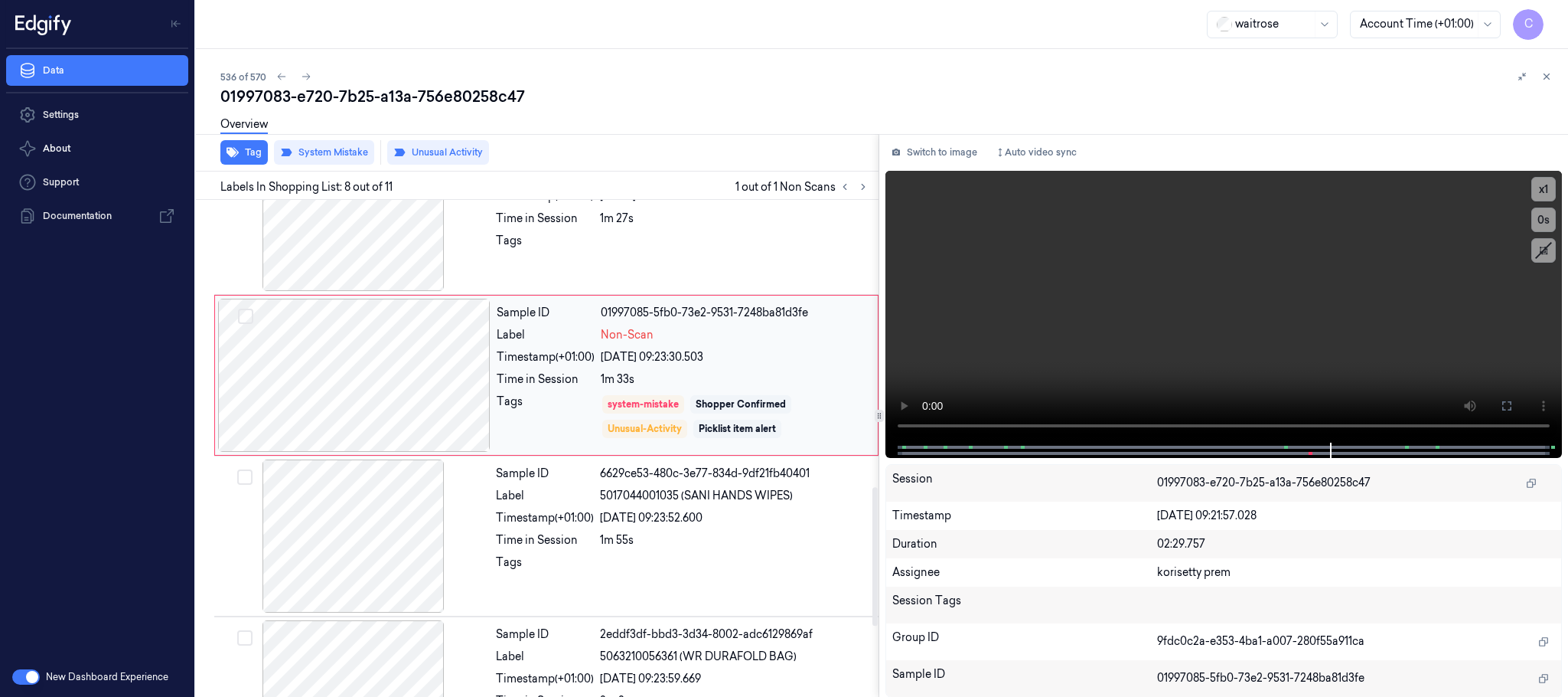
scroll to position [961, 0]
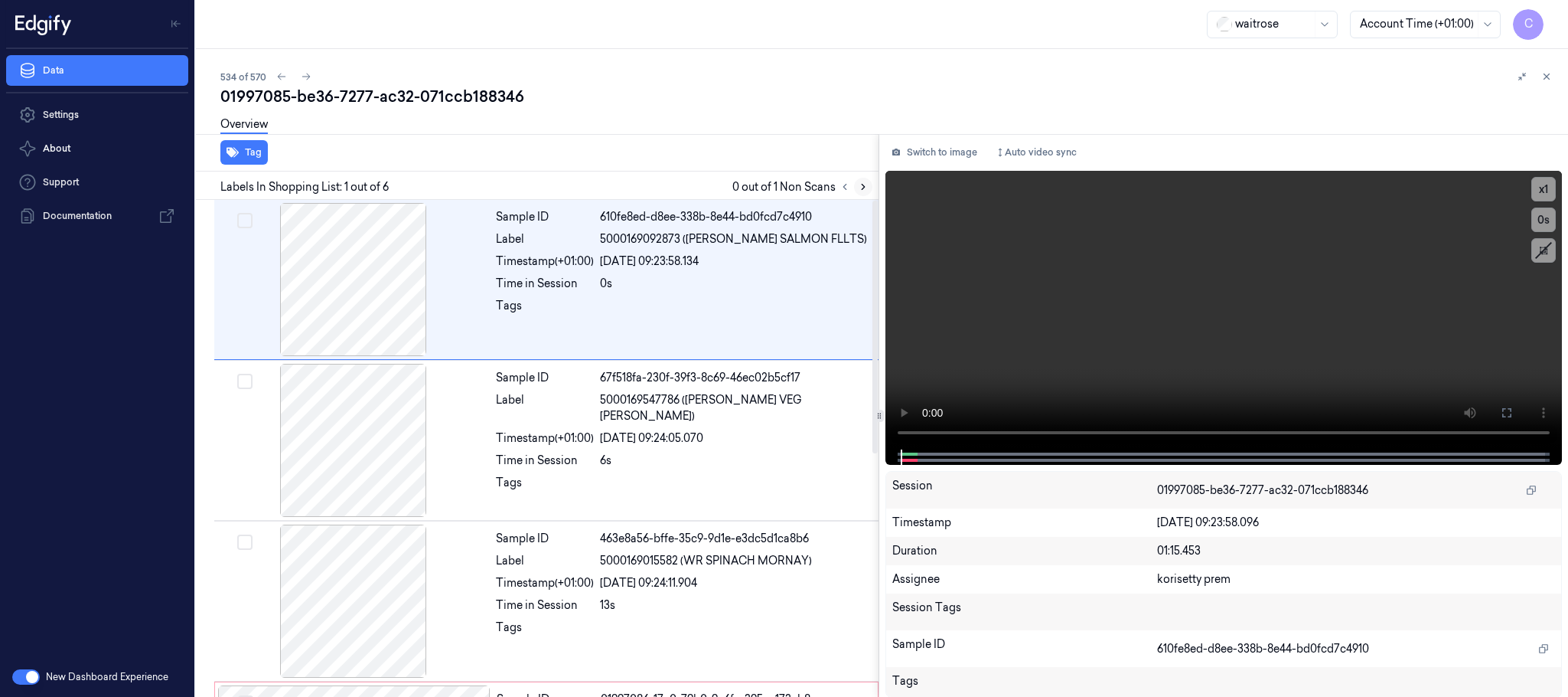
click at [869, 187] on button at bounding box center [863, 187] width 18 height 18
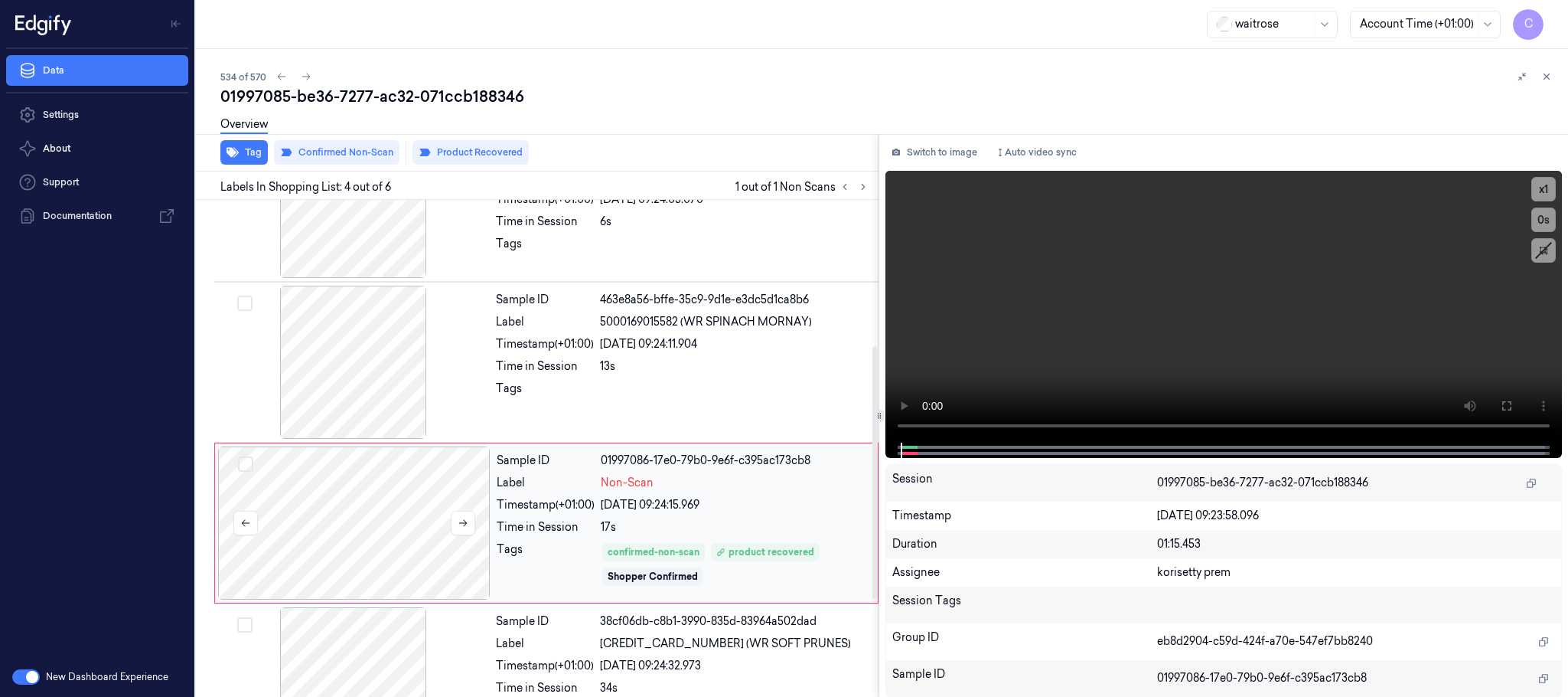
scroll to position [315, 0]
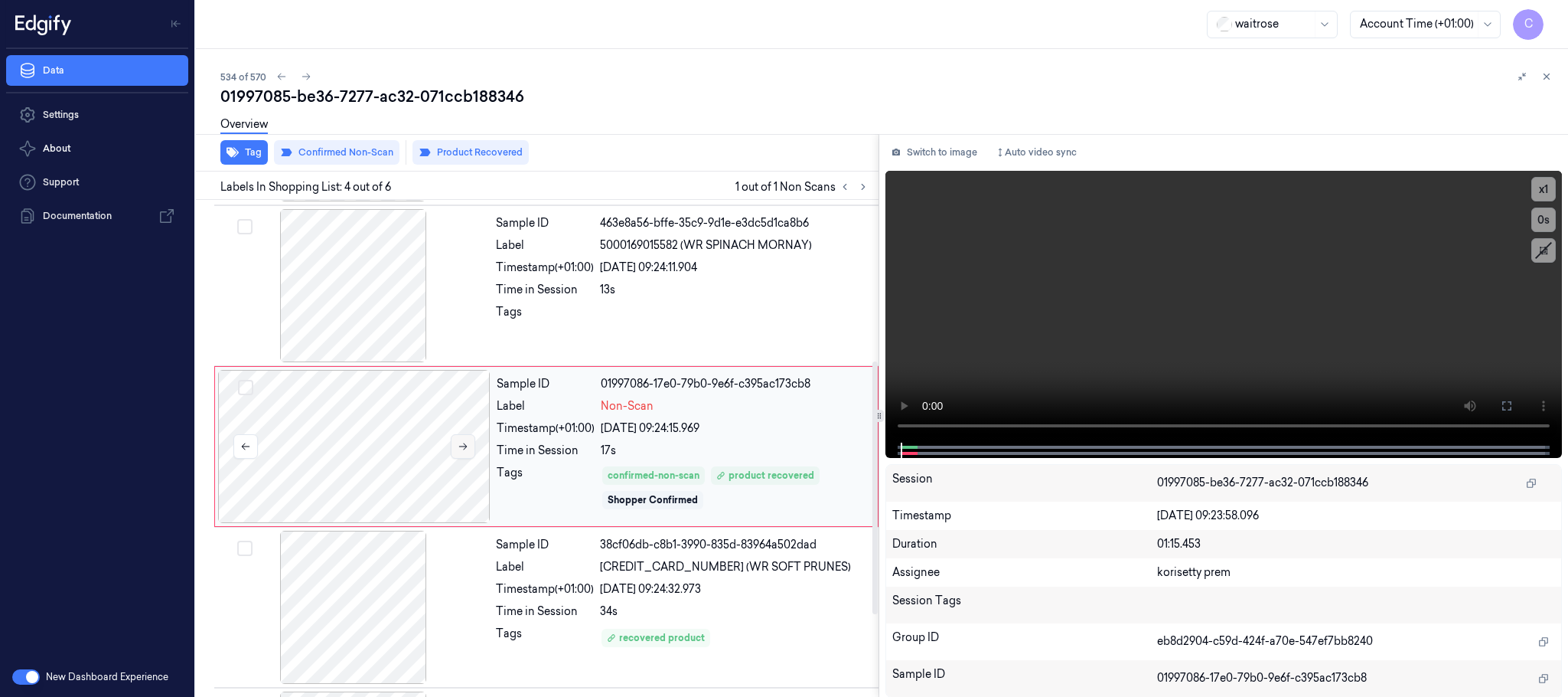
click at [467, 451] on icon at bounding box center [463, 447] width 11 height 11
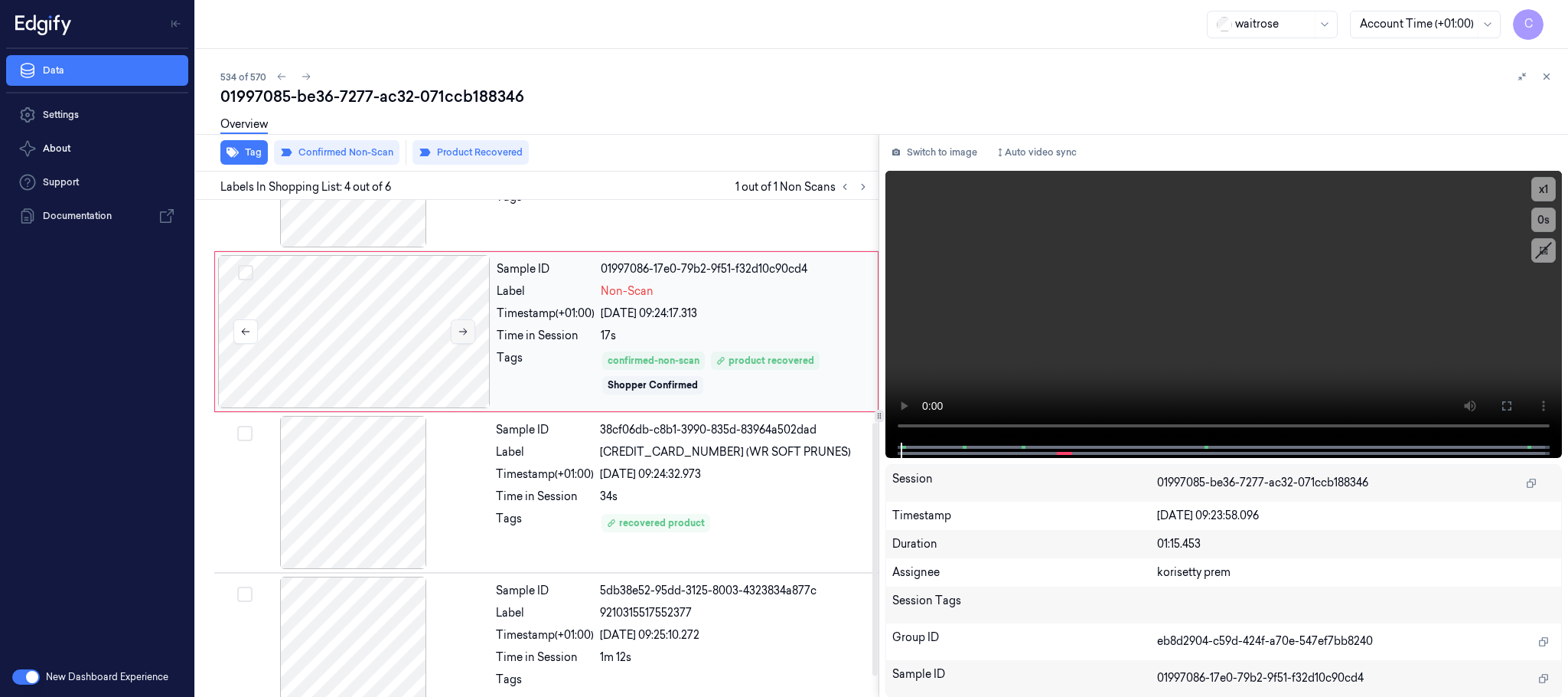
scroll to position [476, 0]
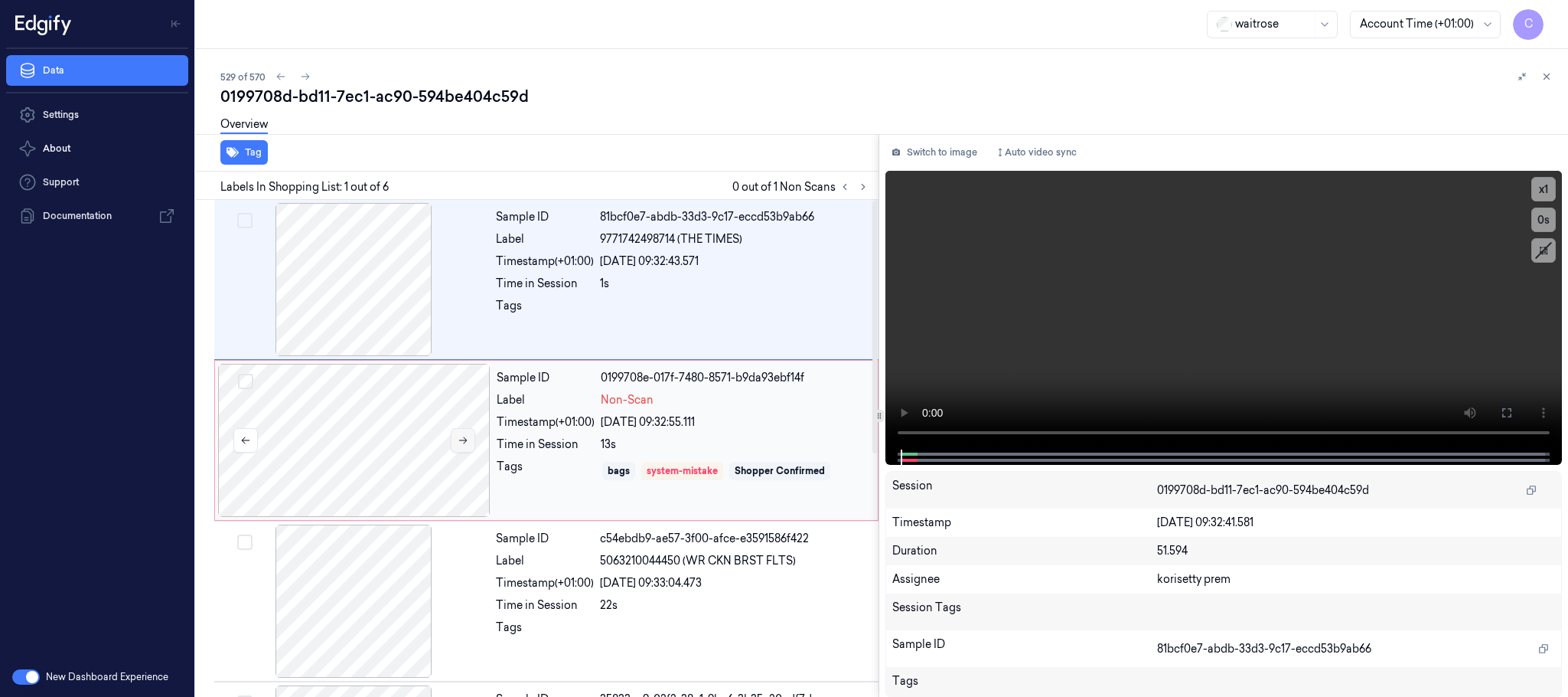
click at [471, 446] on button at bounding box center [463, 440] width 25 height 25
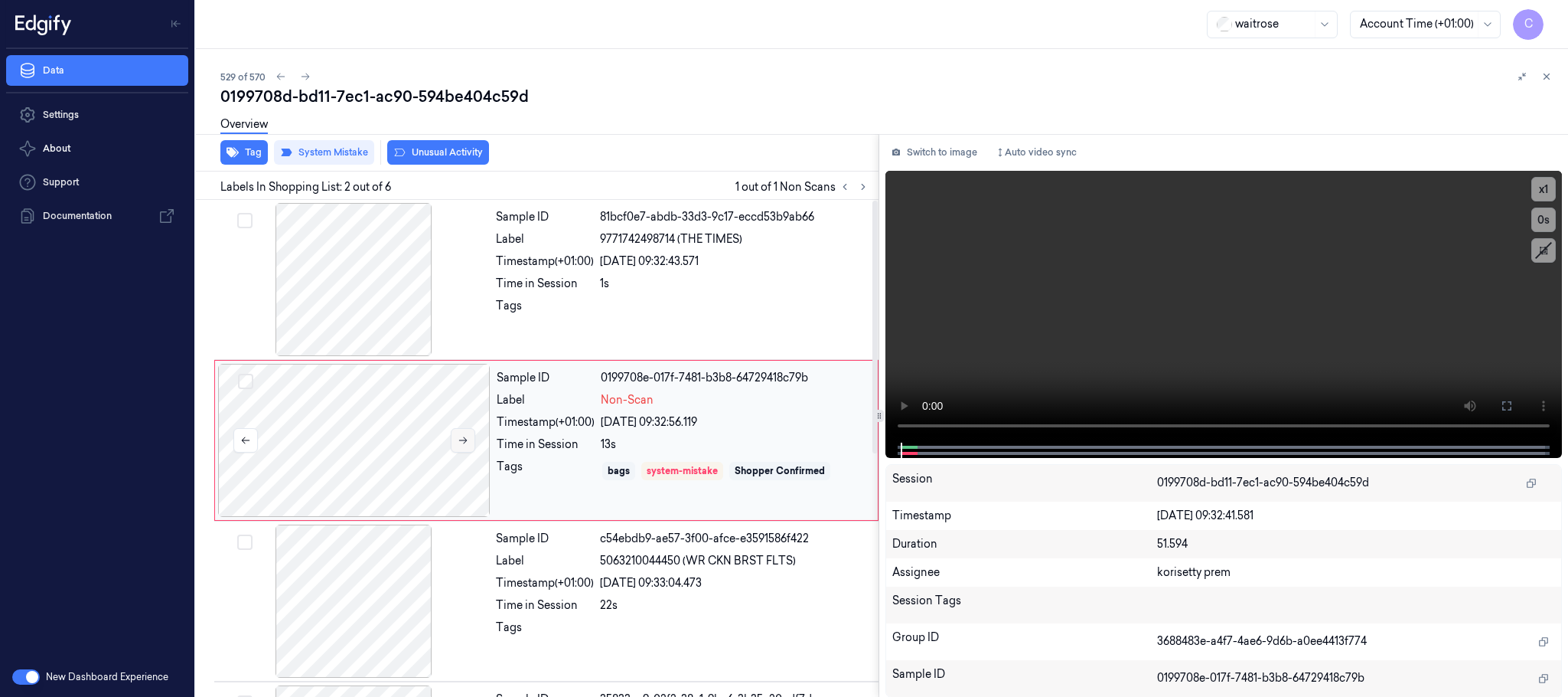
click at [471, 446] on button at bounding box center [463, 440] width 25 height 25
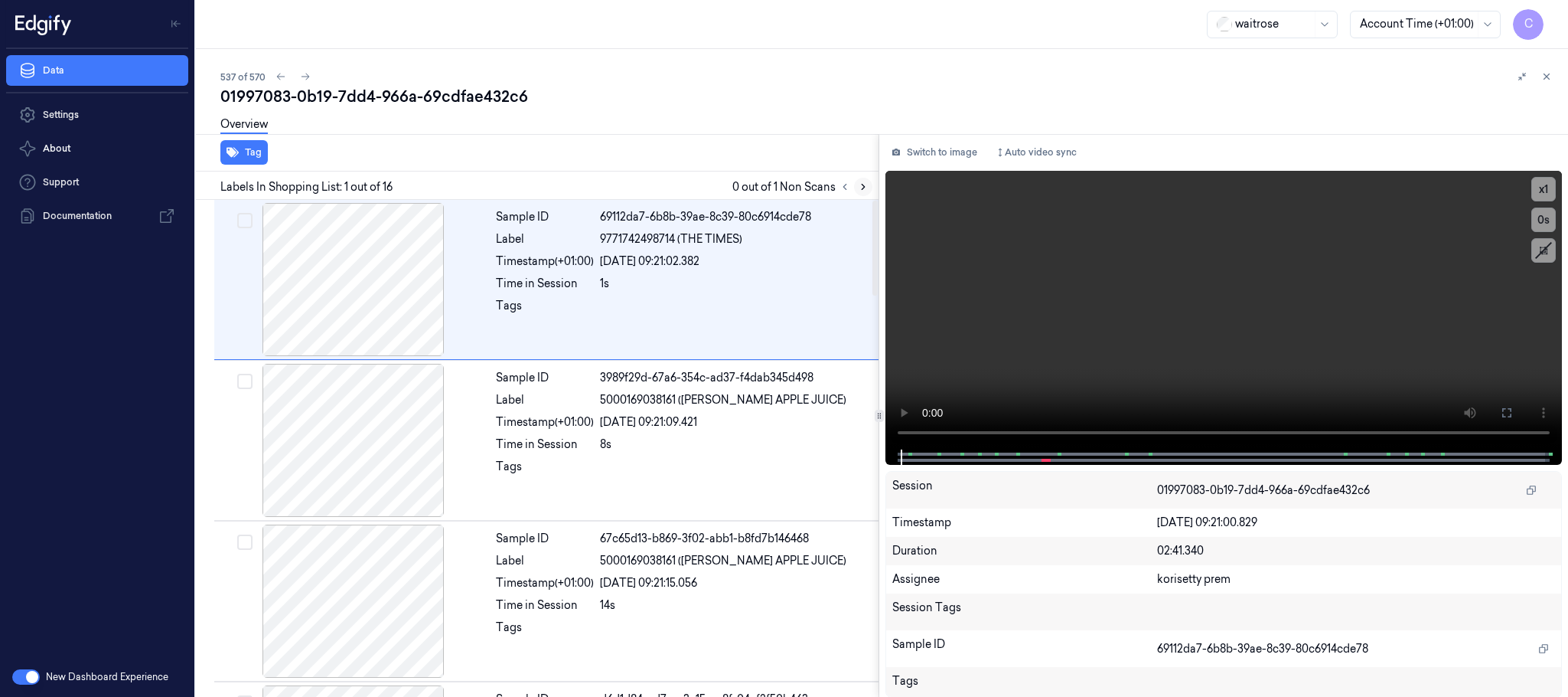
click at [864, 191] on icon at bounding box center [863, 187] width 11 height 11
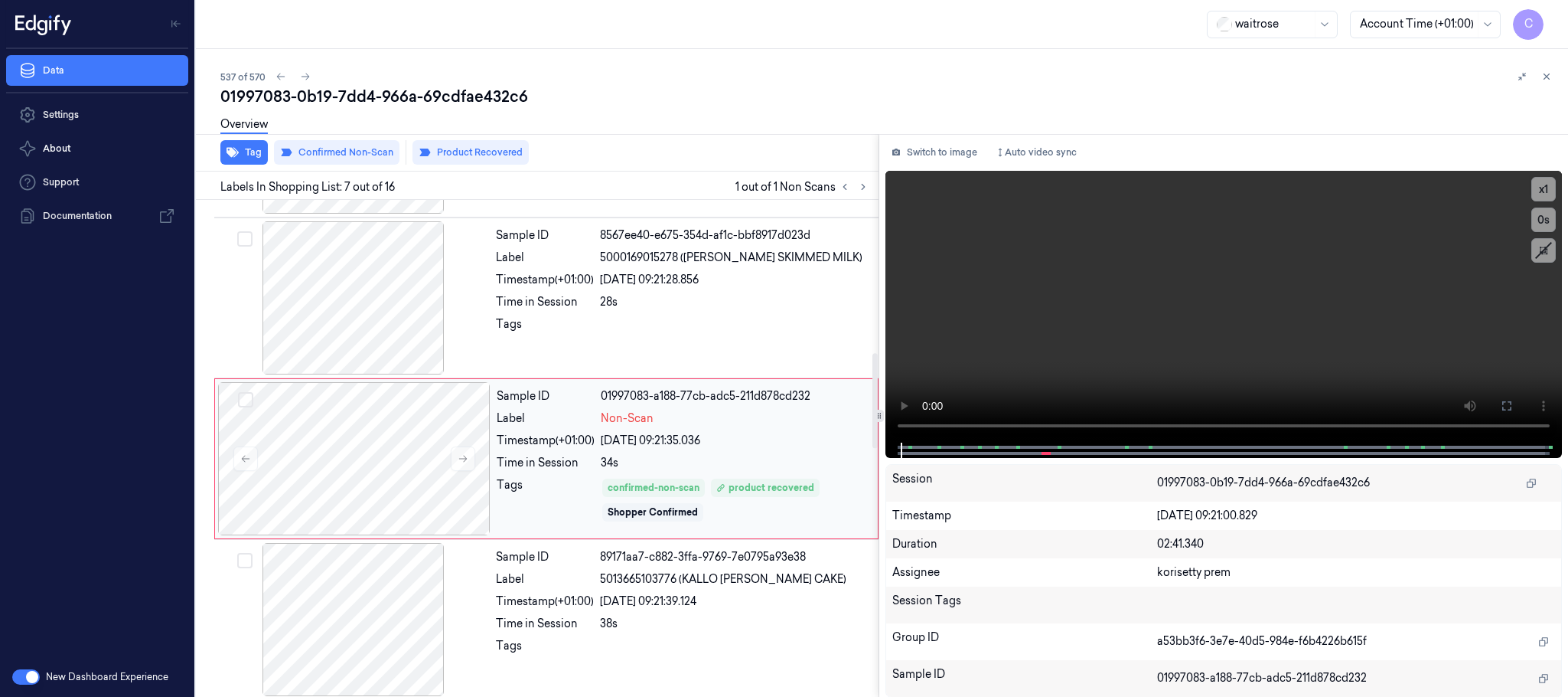
scroll to position [800, 0]
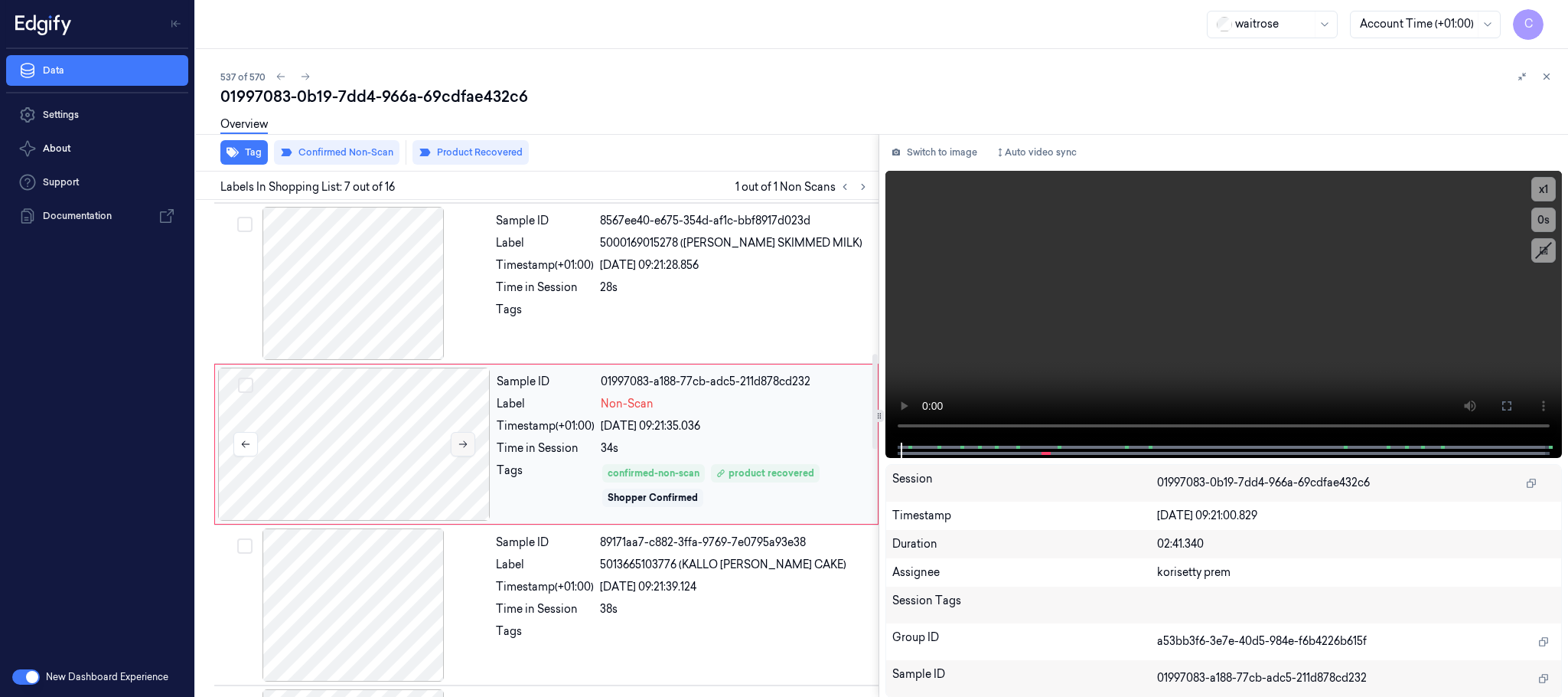
click at [464, 449] on icon at bounding box center [463, 445] width 11 height 11
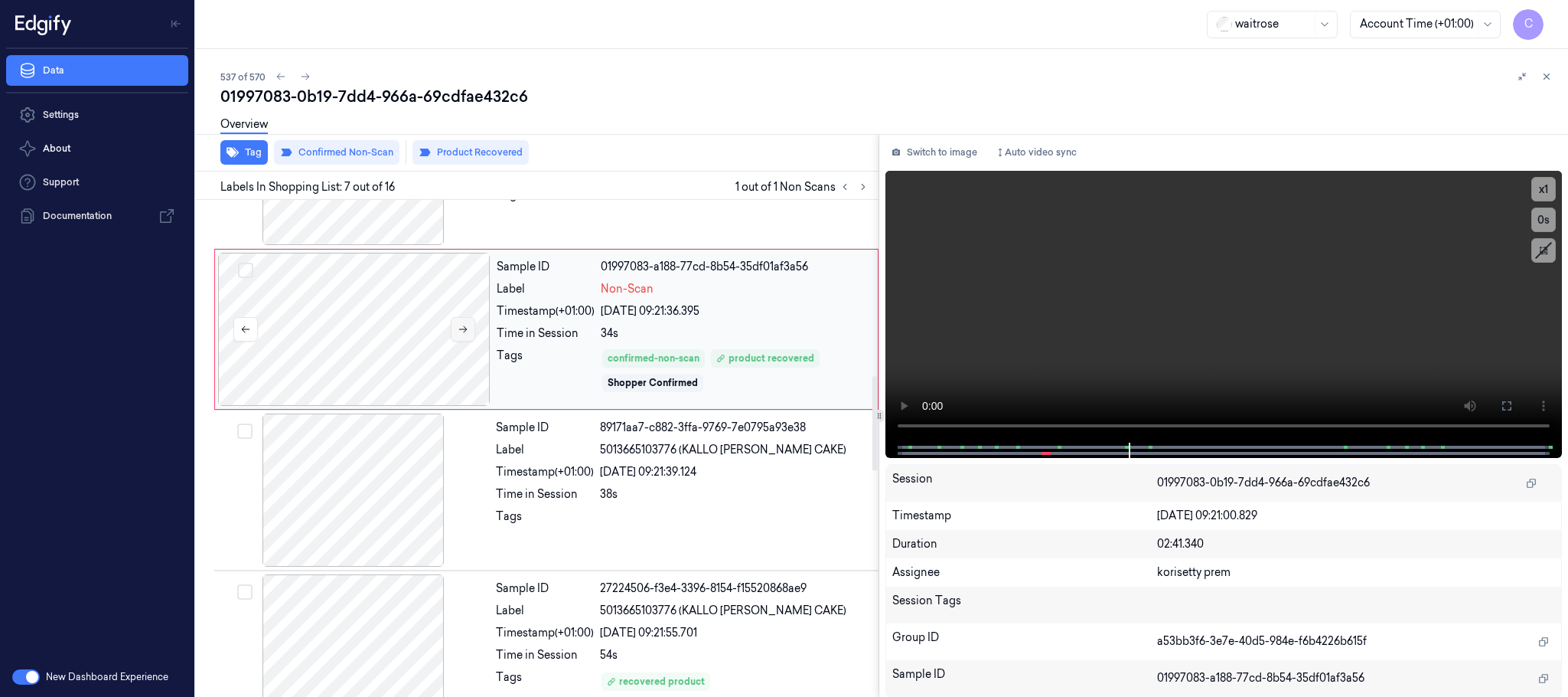
click at [457, 340] on button at bounding box center [463, 329] width 25 height 25
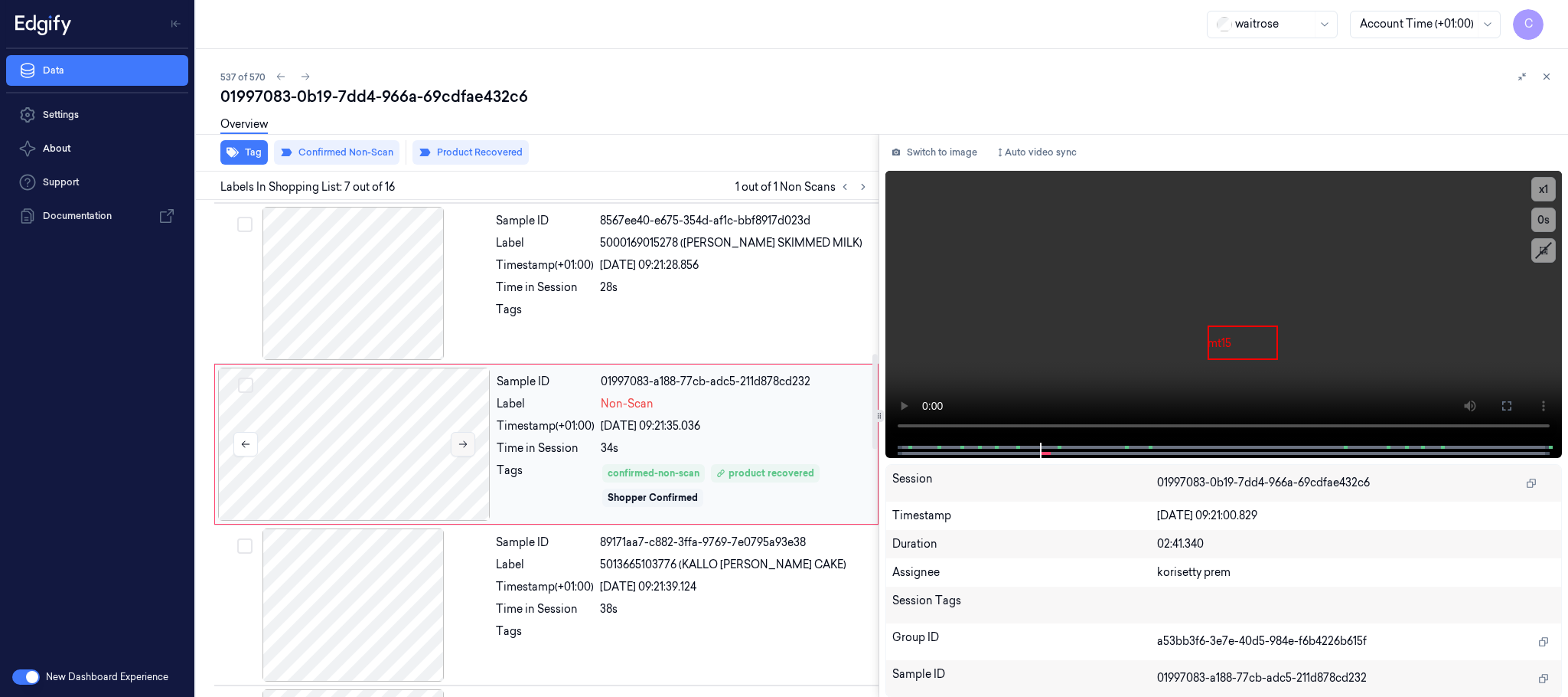
click at [459, 449] on icon at bounding box center [463, 445] width 11 height 11
click at [413, 301] on div at bounding box center [353, 283] width 272 height 153
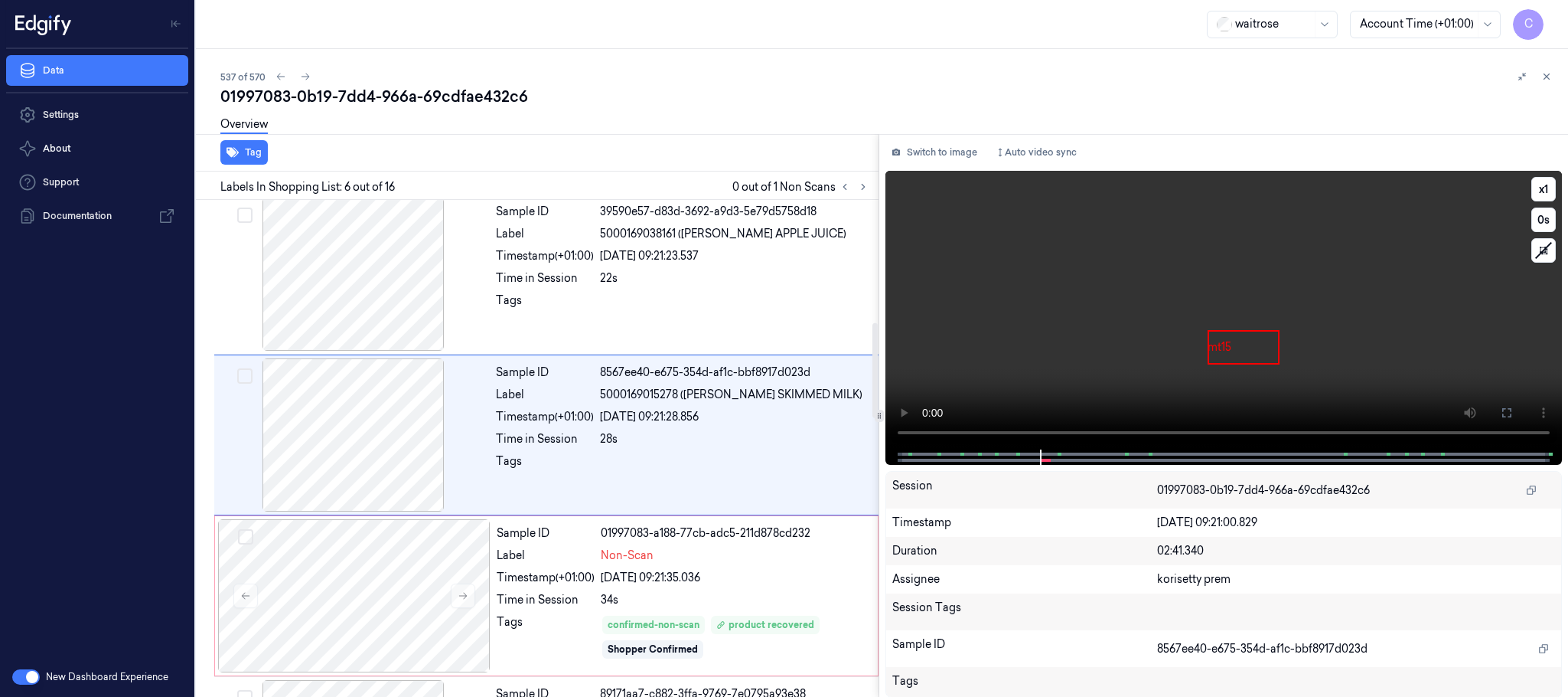
scroll to position [638, 0]
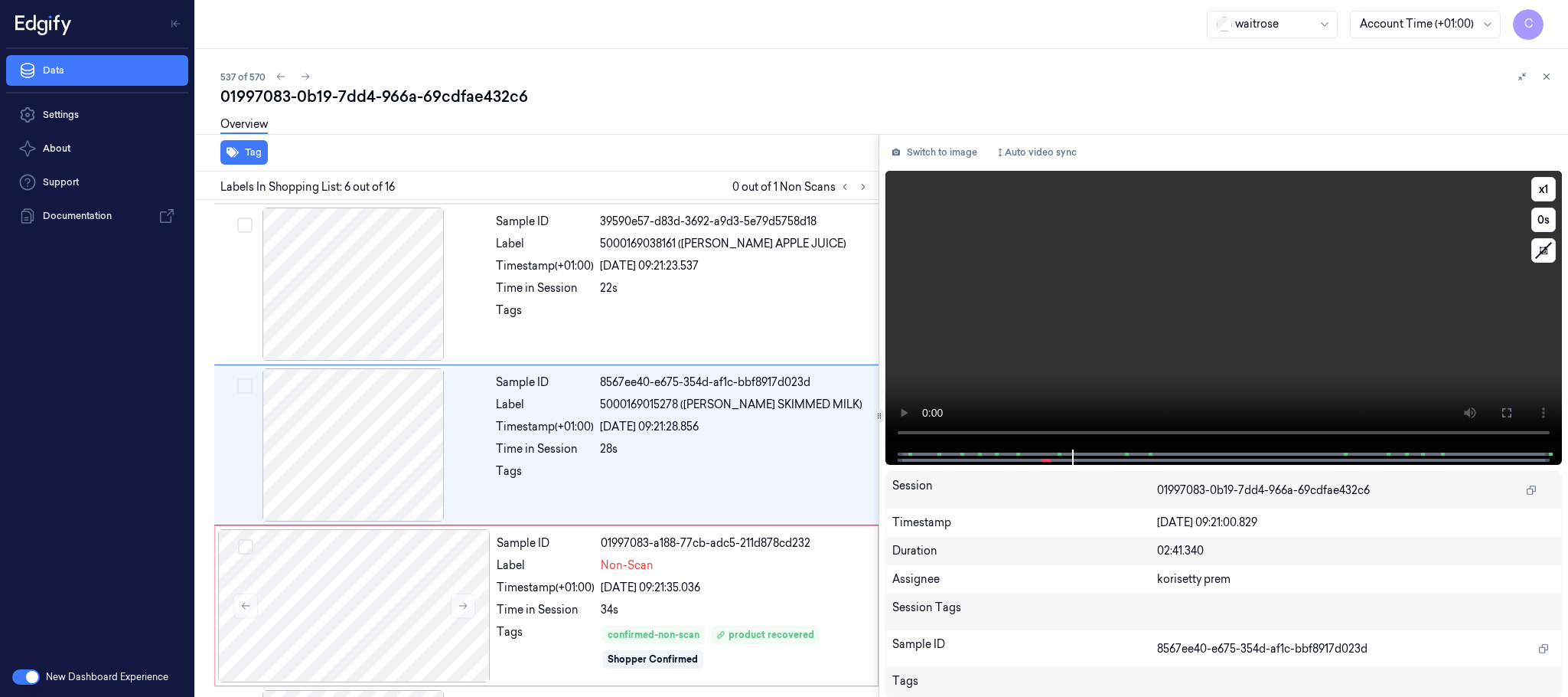
click at [1270, 337] on video at bounding box center [1224, 310] width 677 height 279
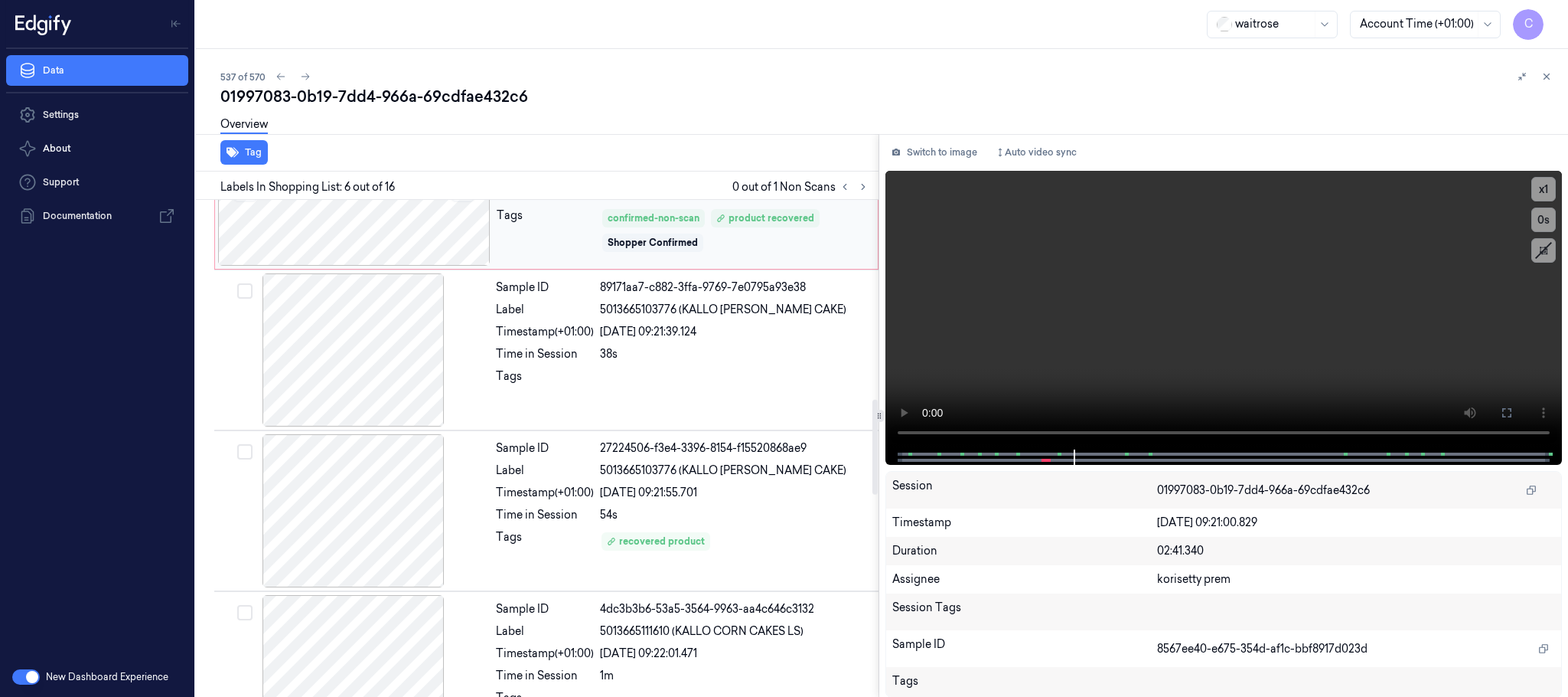
scroll to position [1213, 0]
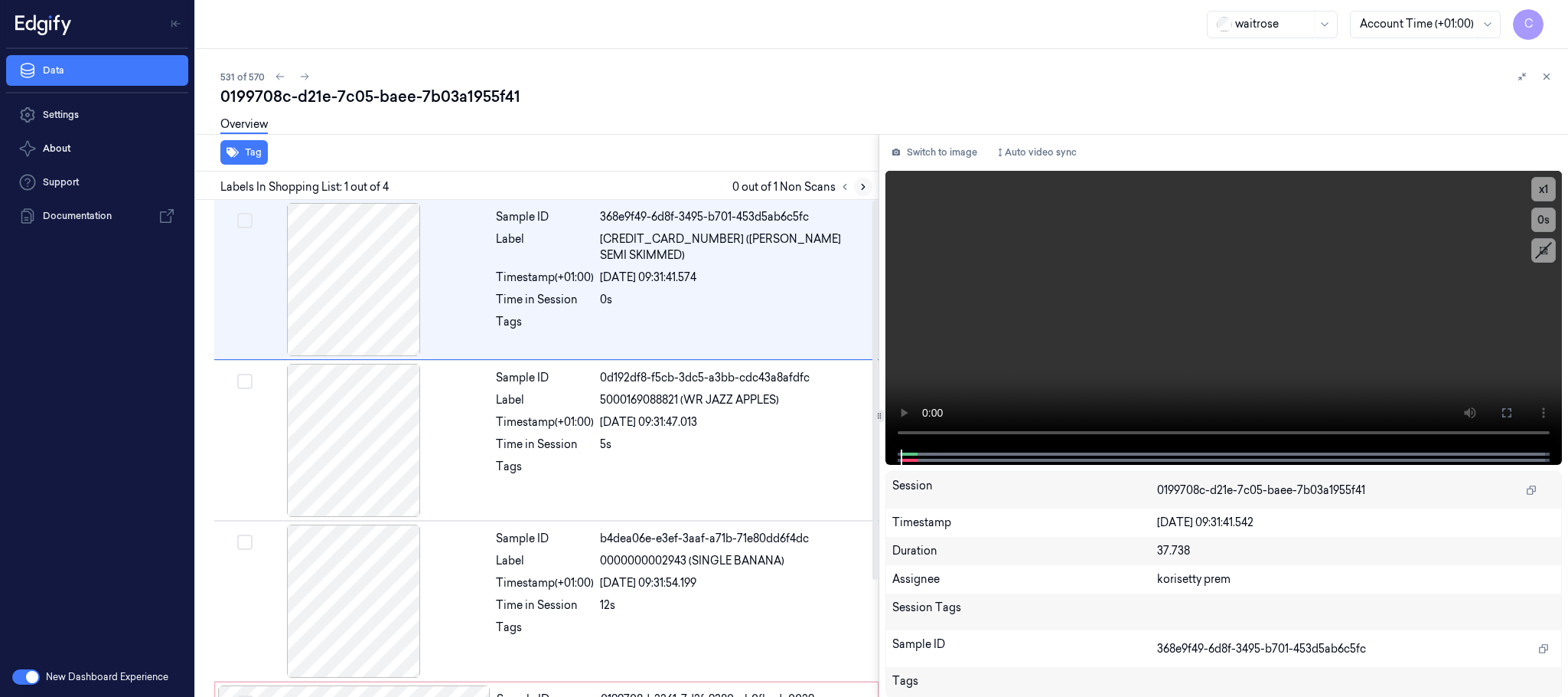
click at [862, 184] on icon at bounding box center [863, 187] width 11 height 11
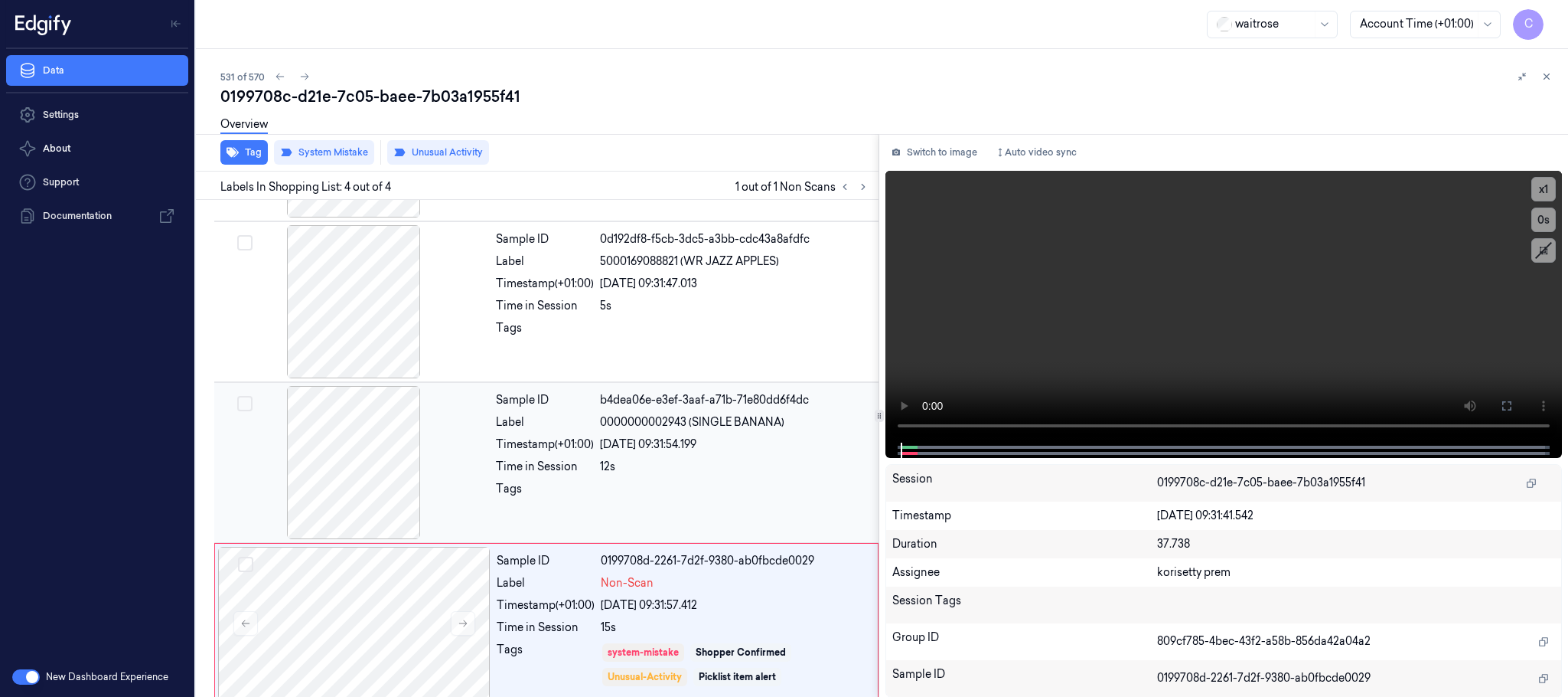
scroll to position [152, 0]
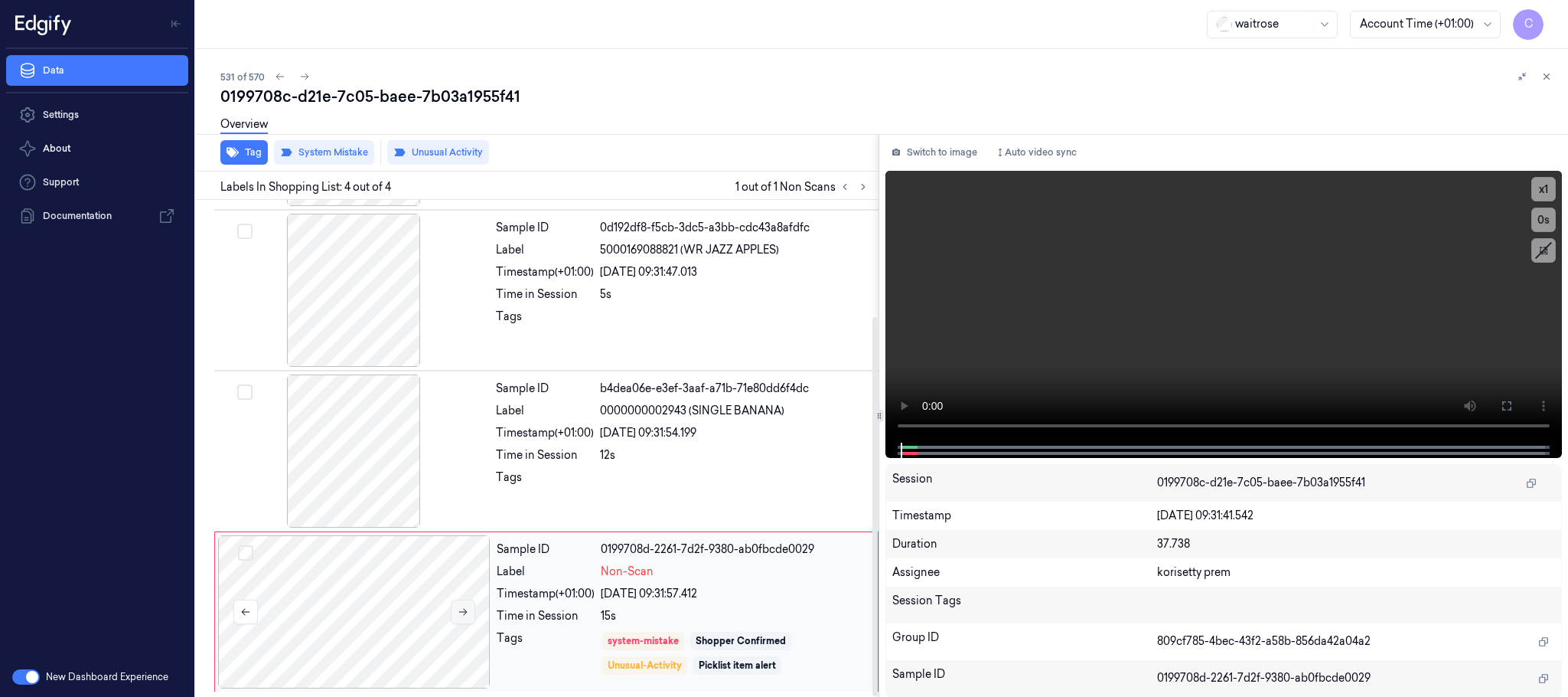
click at [460, 609] on icon at bounding box center [463, 612] width 11 height 11
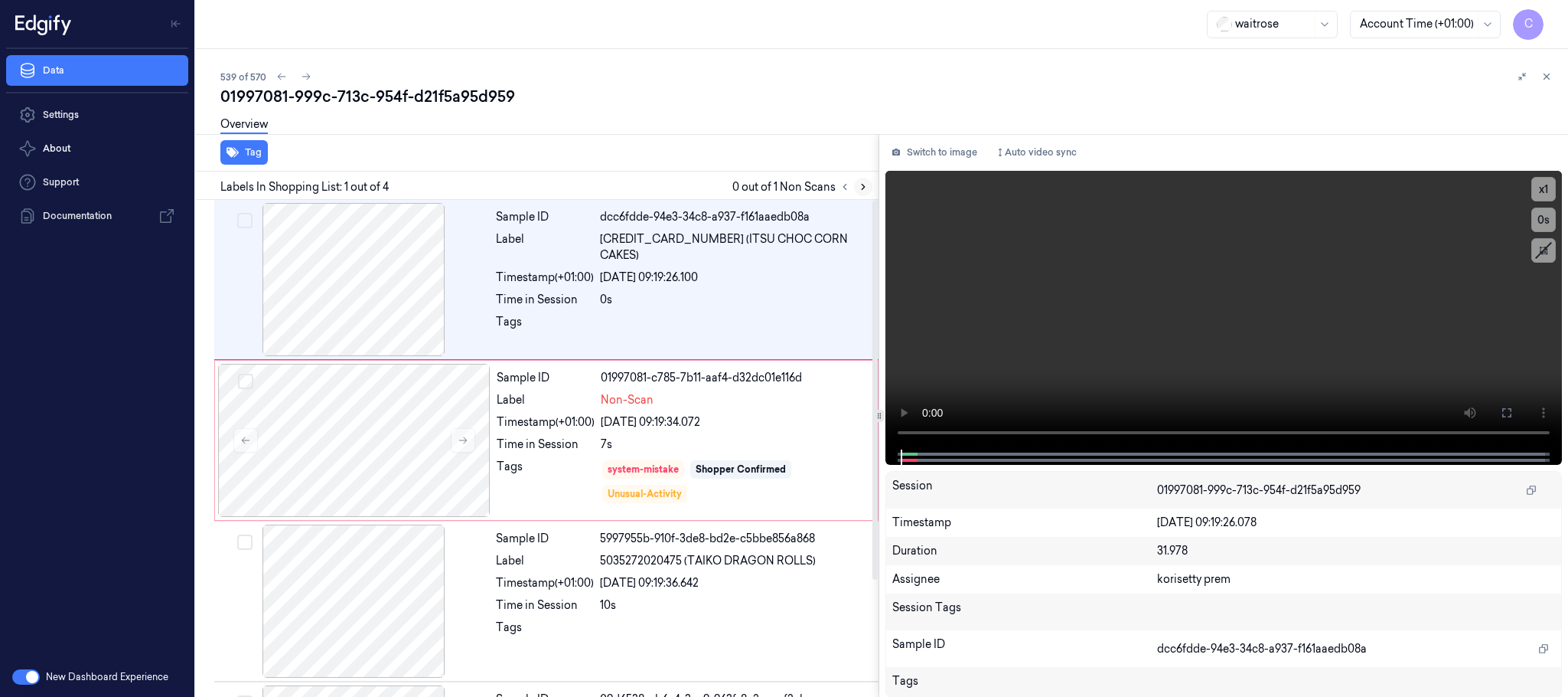
click at [869, 186] on button at bounding box center [863, 187] width 18 height 18
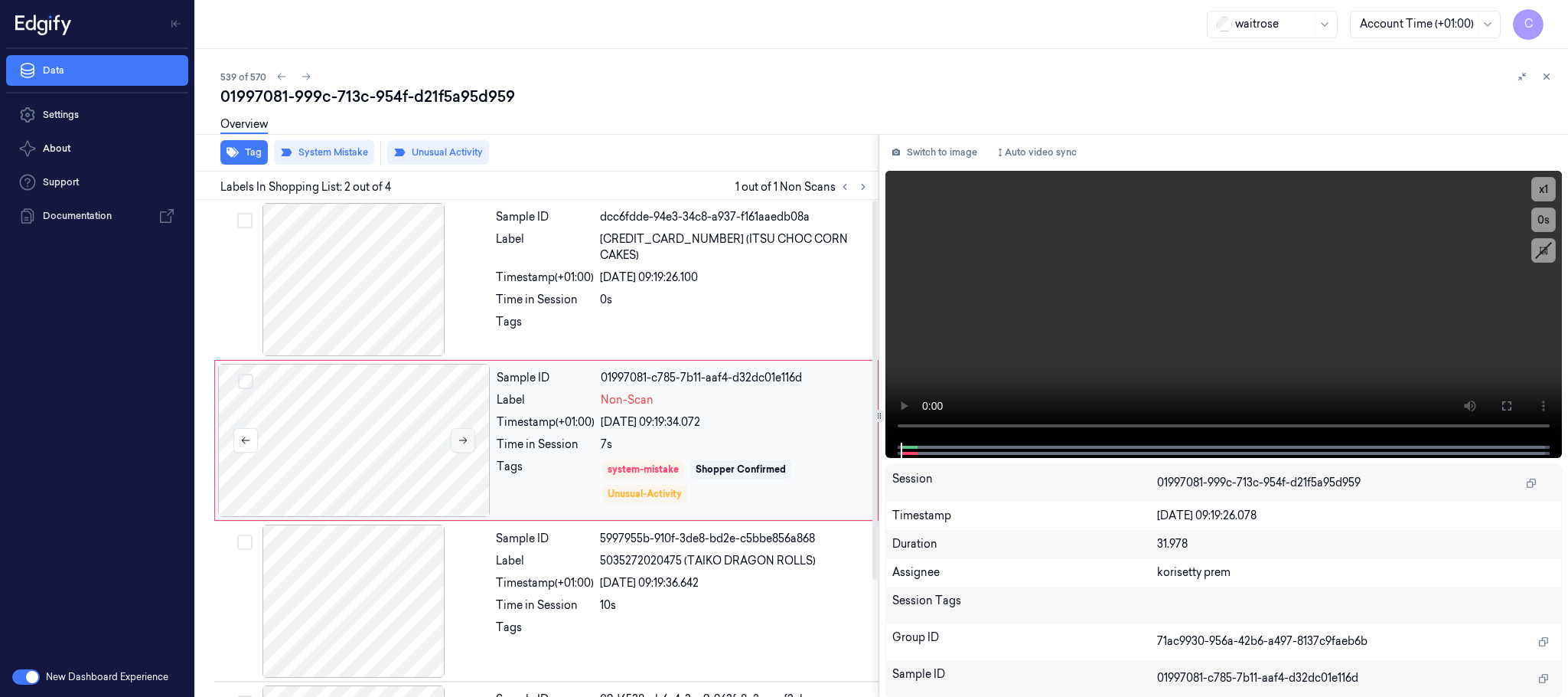
click at [464, 445] on icon at bounding box center [463, 441] width 11 height 11
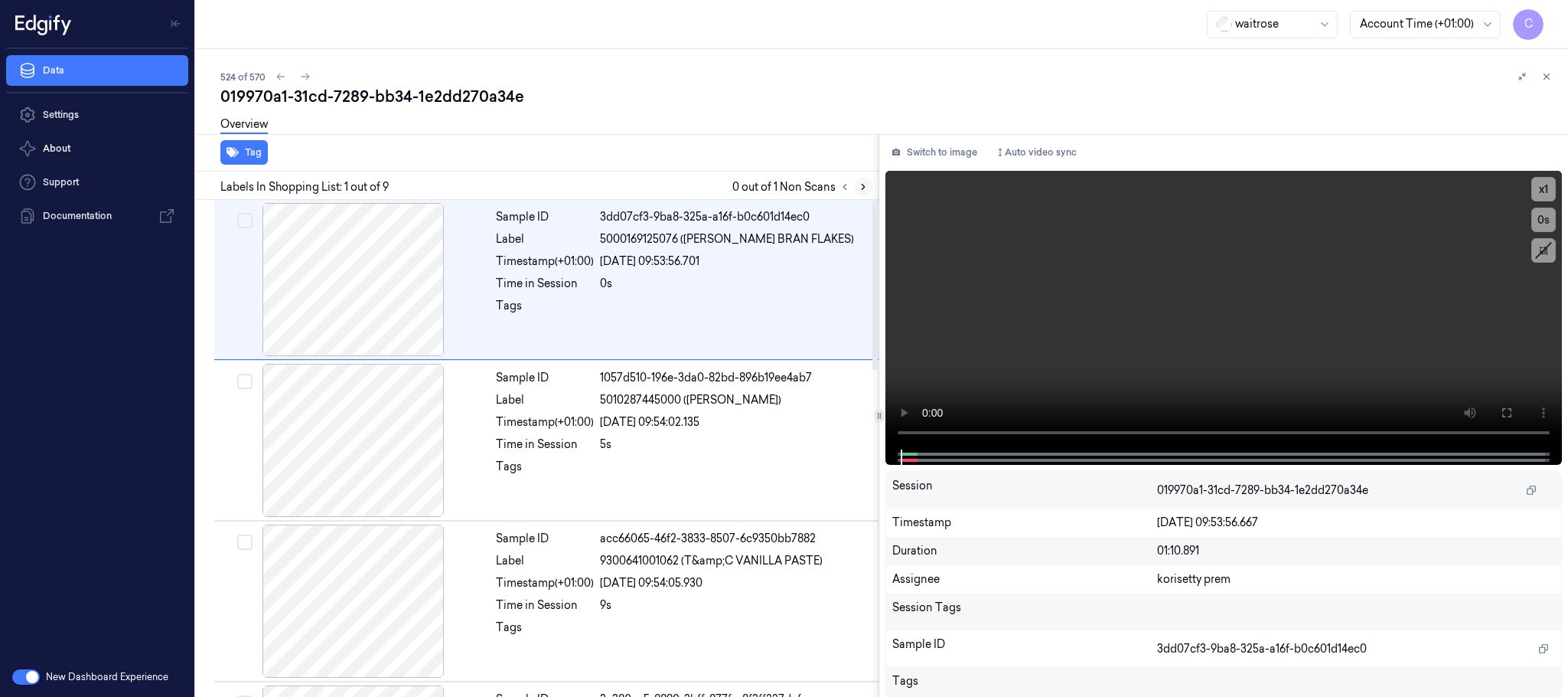
click at [858, 187] on icon at bounding box center [863, 187] width 11 height 11
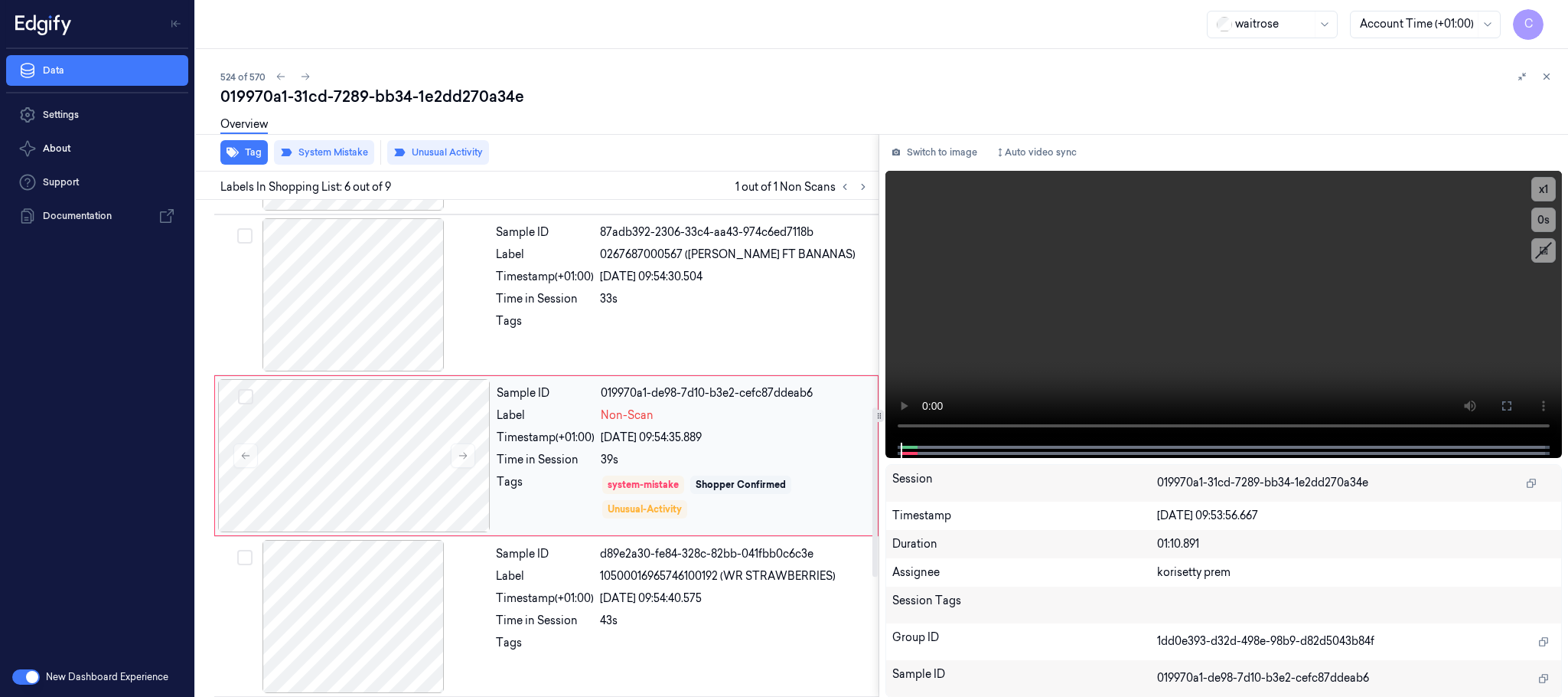
scroll to position [638, 0]
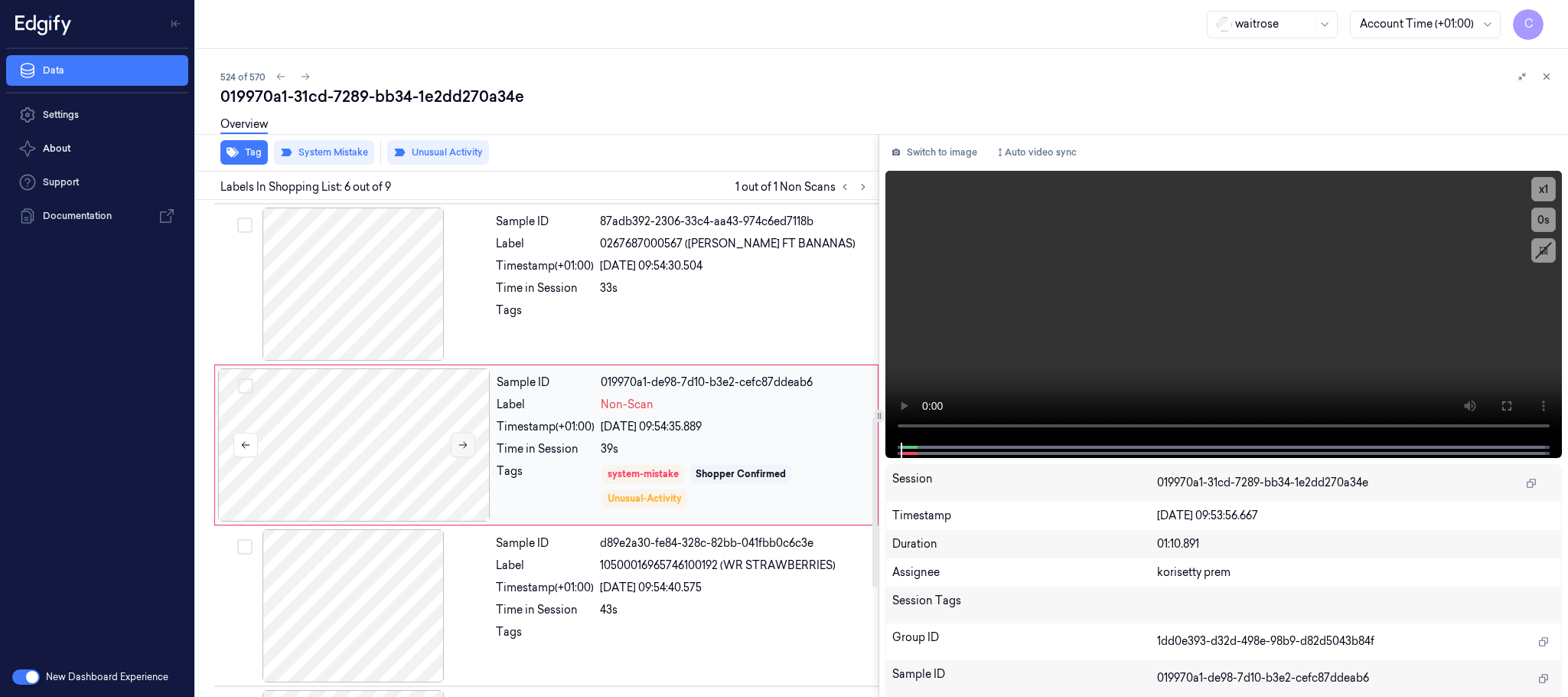
click at [455, 455] on button at bounding box center [463, 445] width 25 height 25
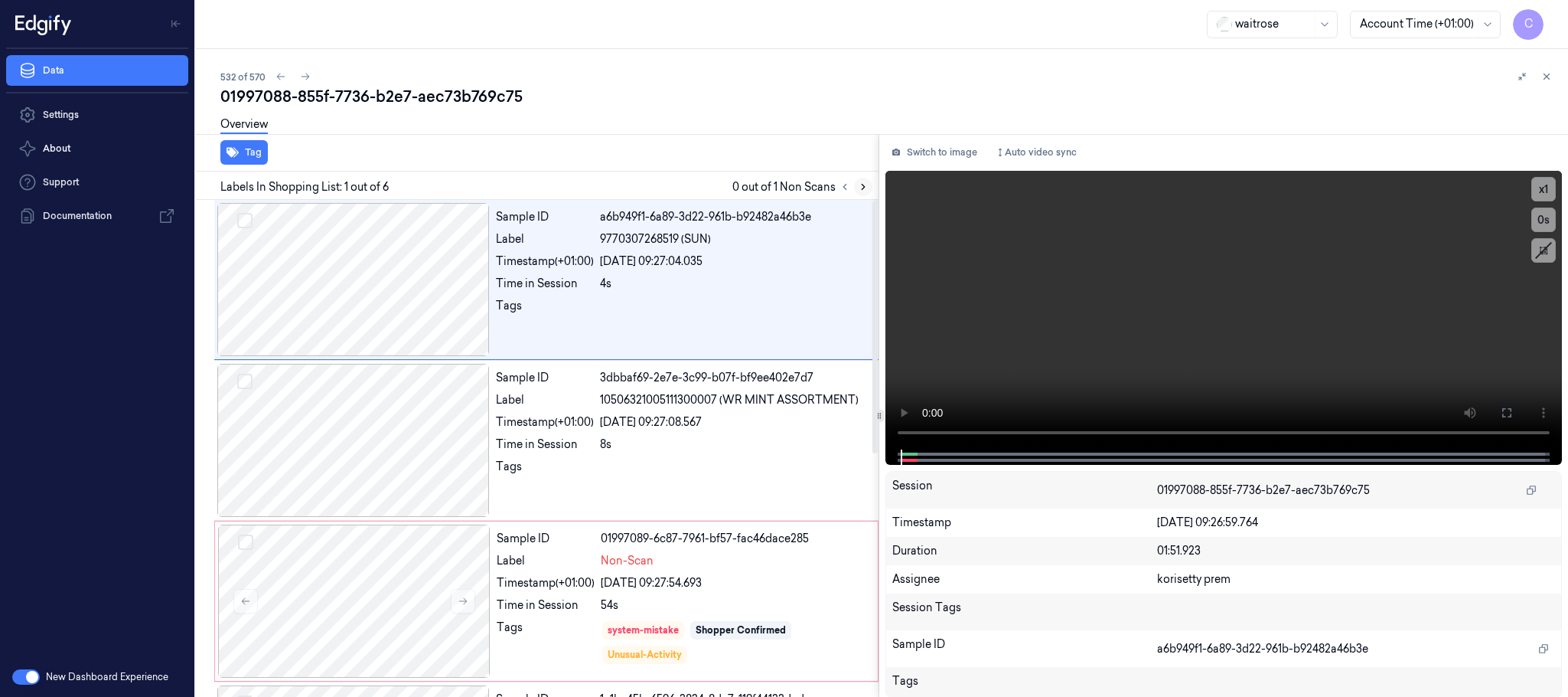
click at [859, 187] on icon at bounding box center [863, 187] width 11 height 11
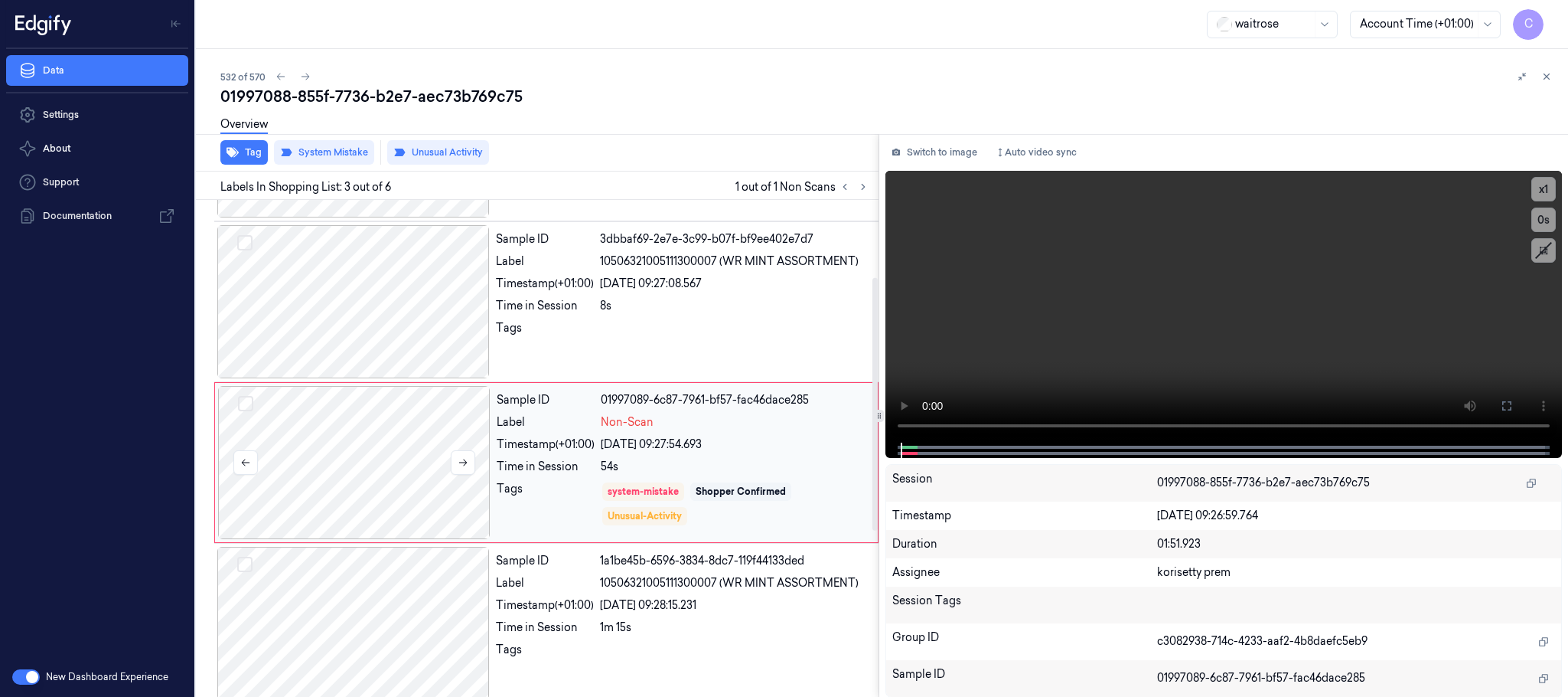
scroll to position [154, 0]
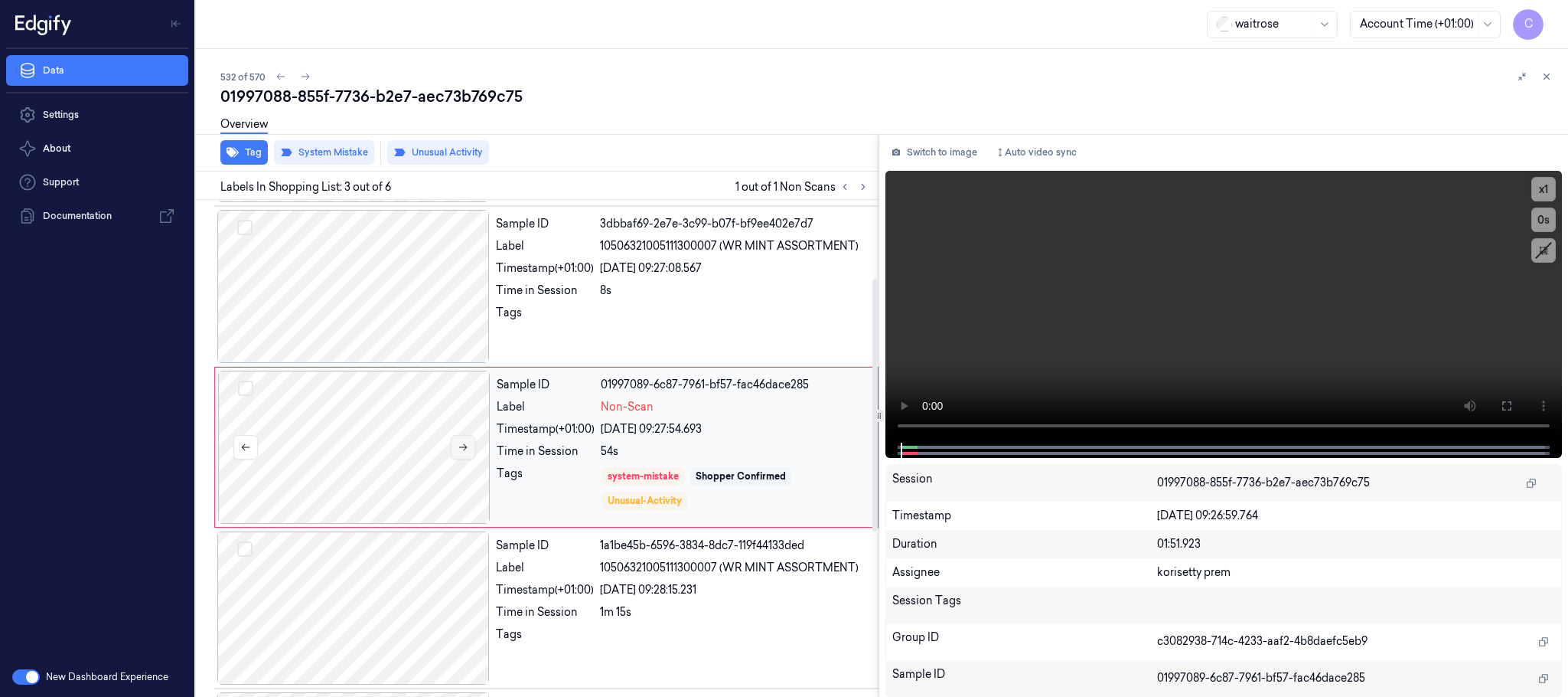
click at [462, 444] on icon at bounding box center [463, 448] width 11 height 11
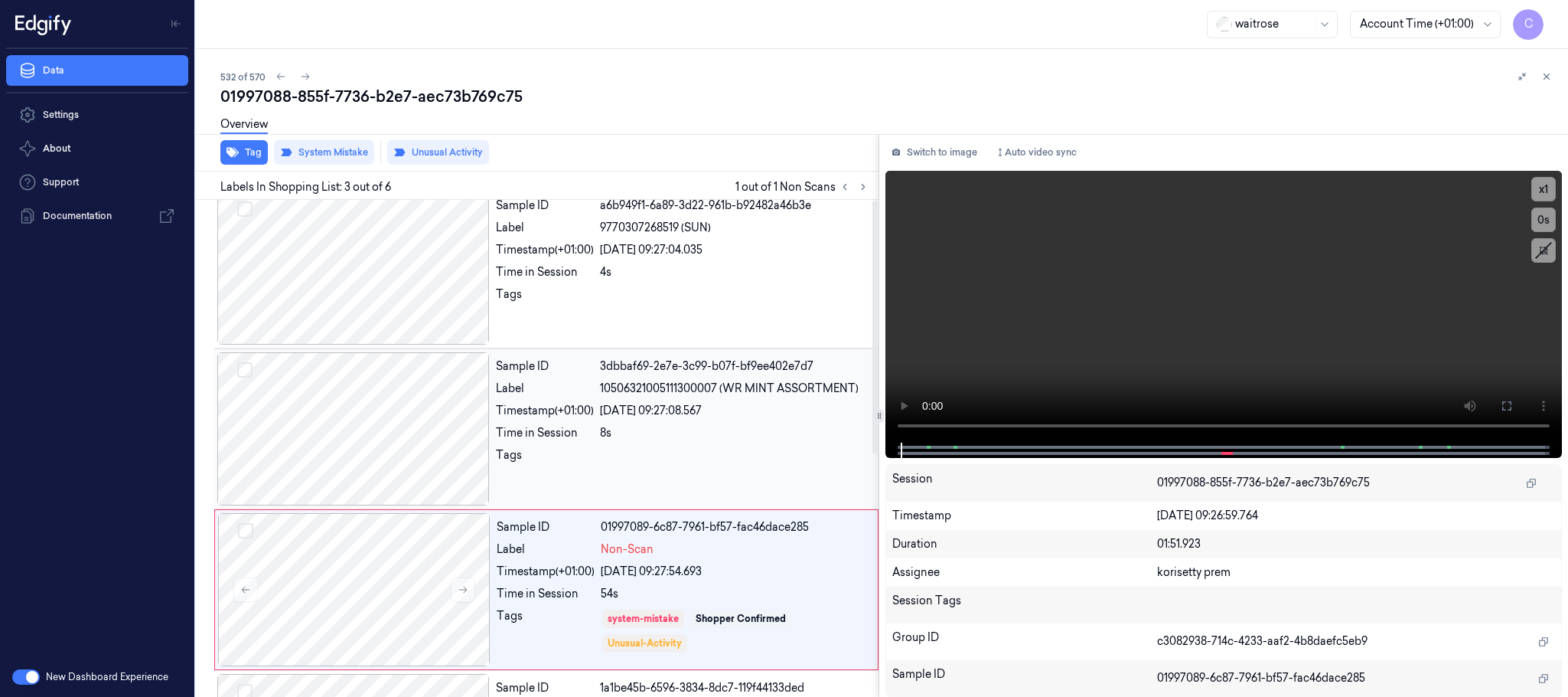
scroll to position [0, 0]
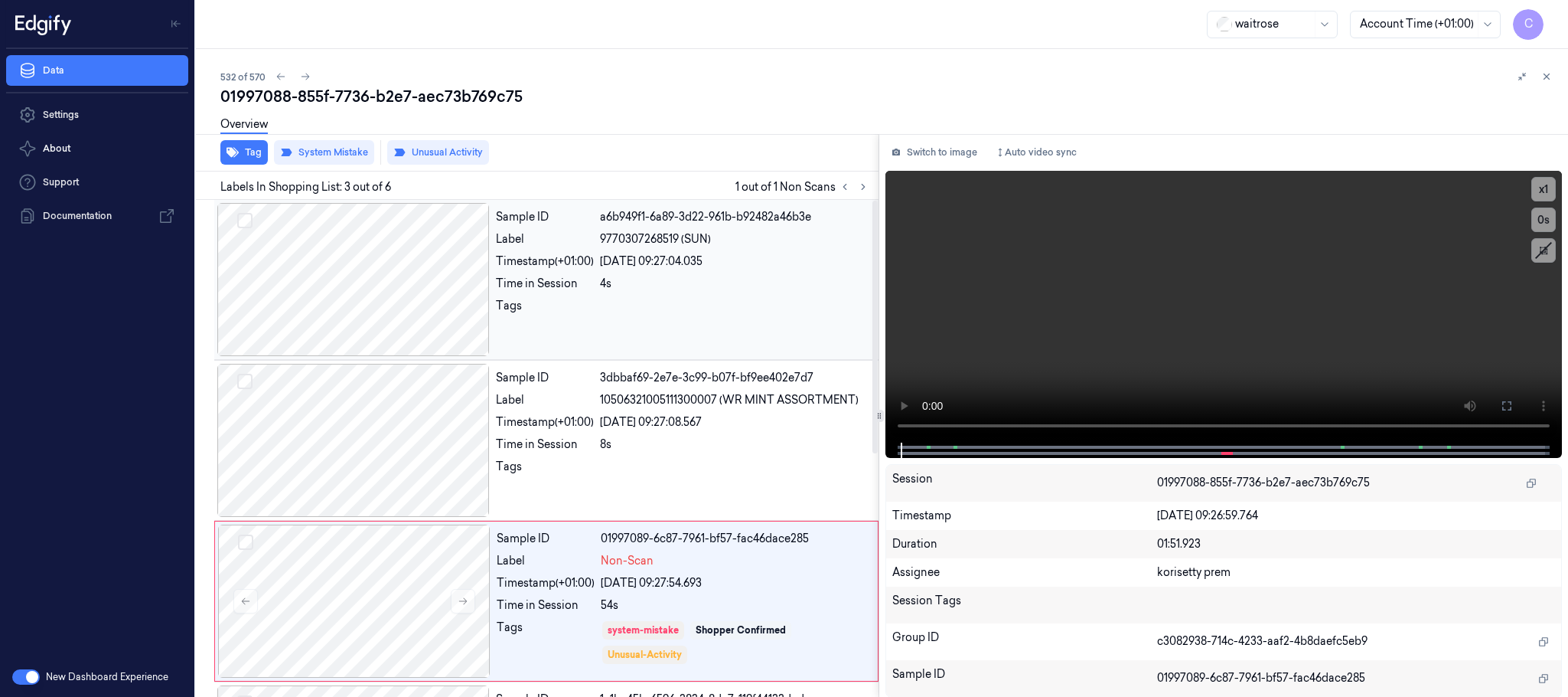
click at [421, 310] on div at bounding box center [353, 279] width 272 height 153
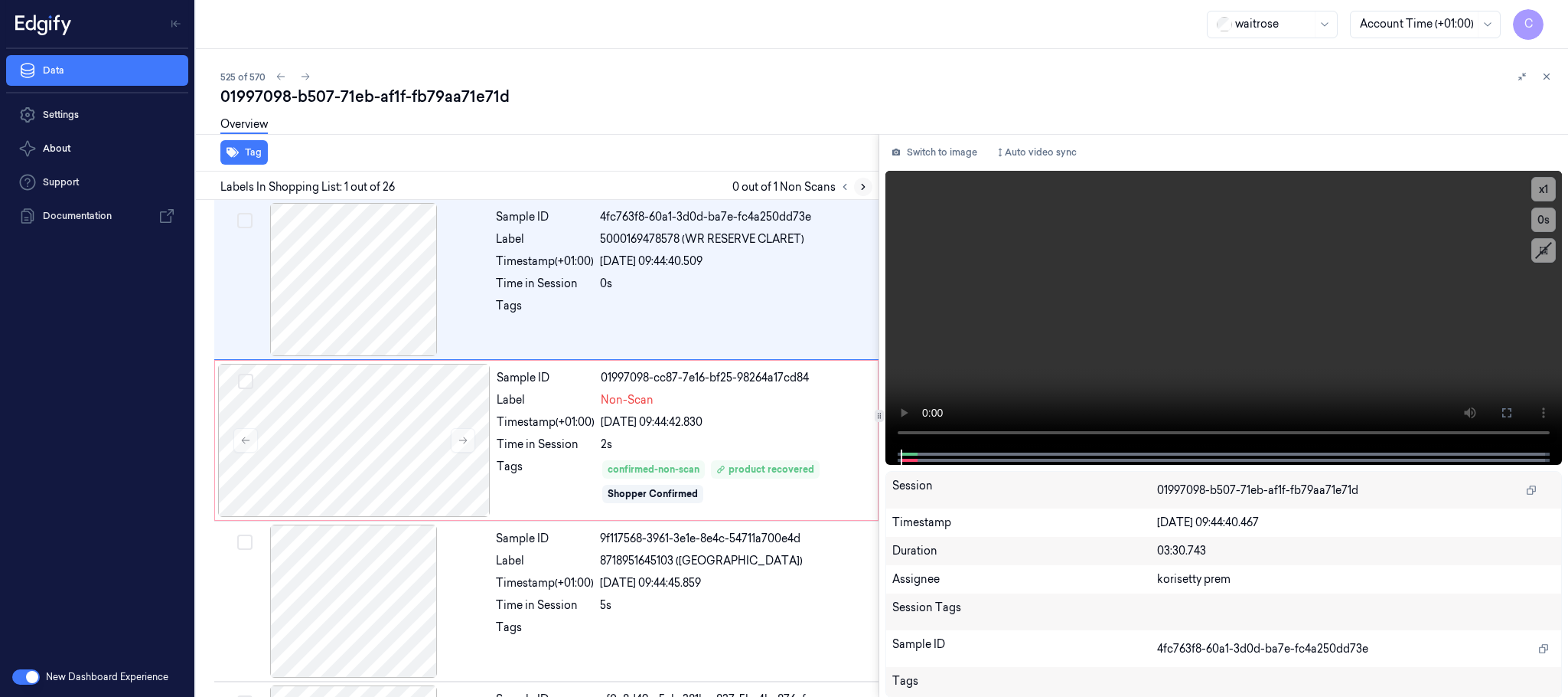
click at [868, 182] on icon at bounding box center [863, 187] width 11 height 11
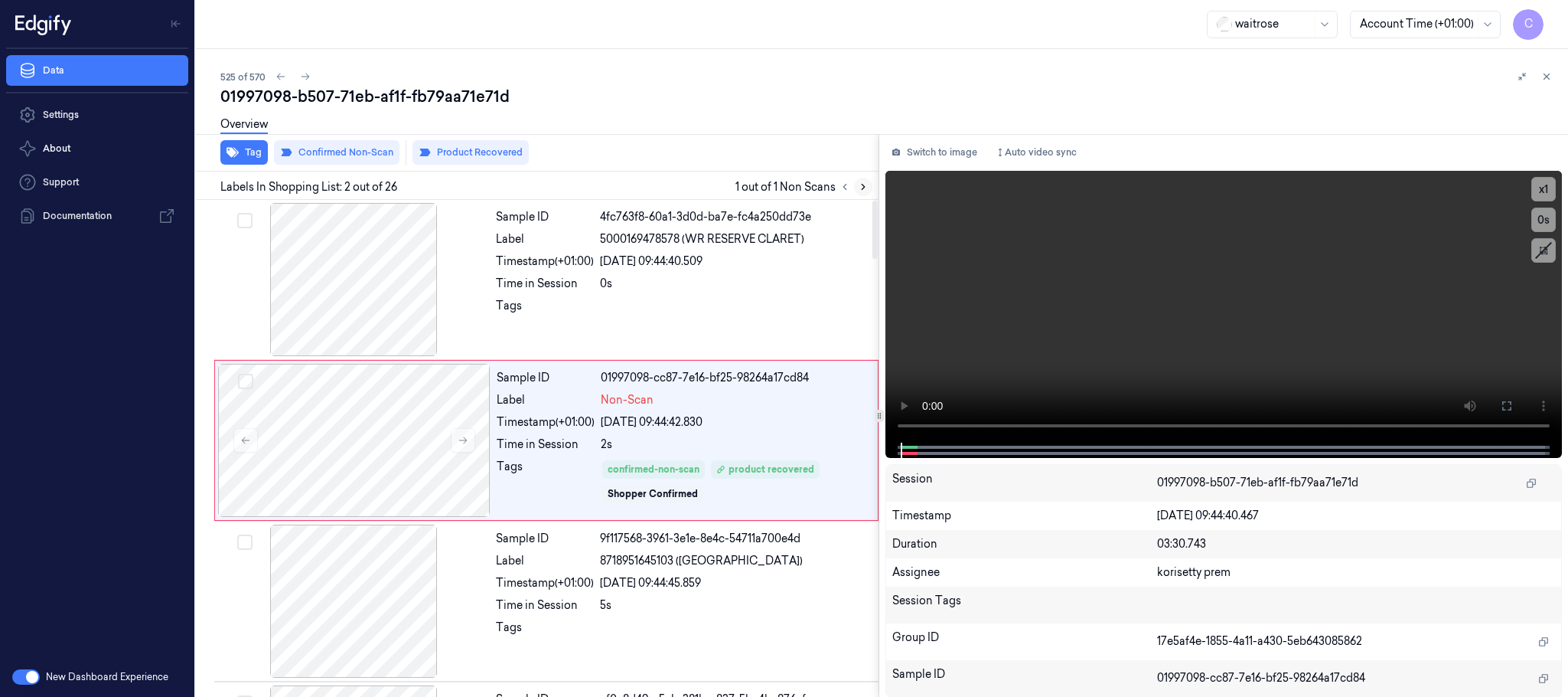
click at [863, 186] on icon at bounding box center [863, 187] width 11 height 11
click at [841, 186] on icon at bounding box center [845, 187] width 11 height 11
click at [463, 443] on icon at bounding box center [463, 441] width 11 height 11
click at [361, 250] on div at bounding box center [353, 279] width 272 height 153
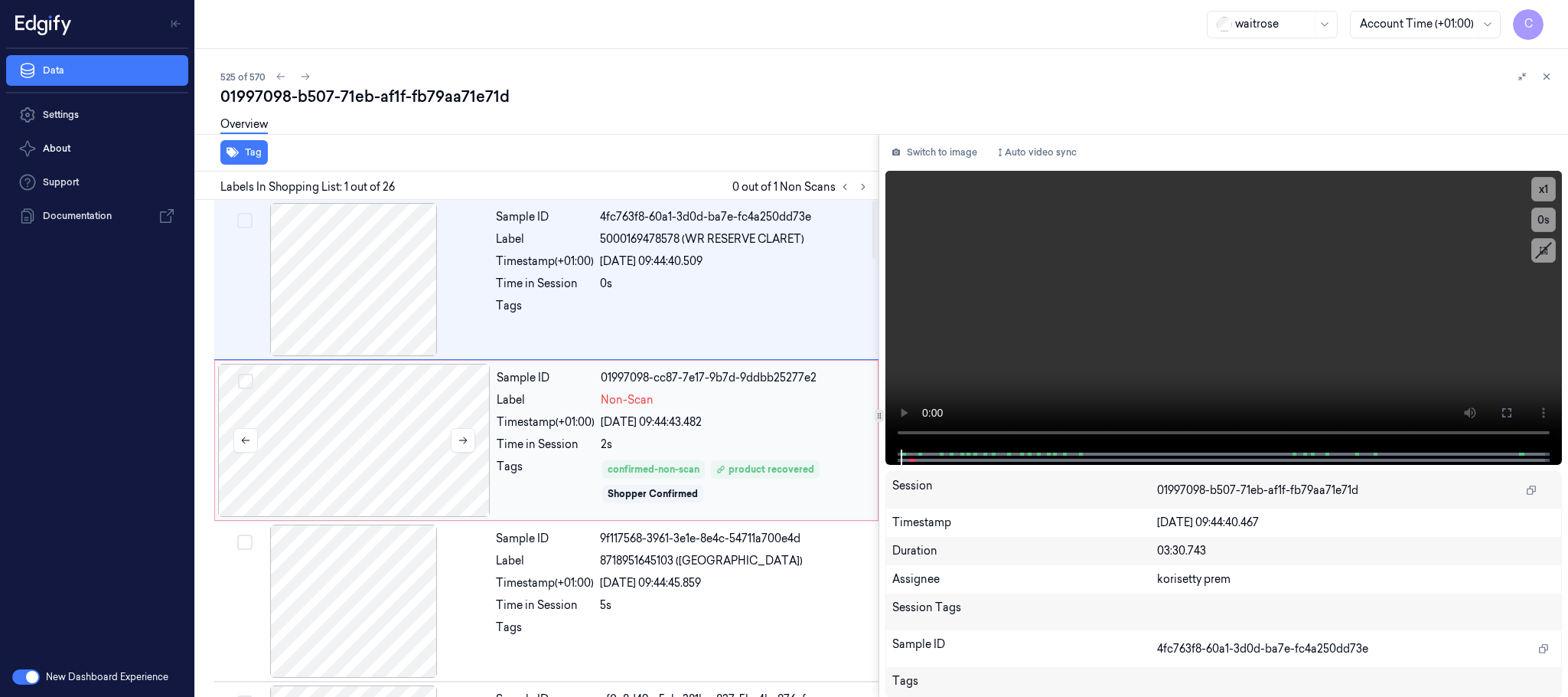
click at [407, 446] on div at bounding box center [354, 440] width 272 height 153
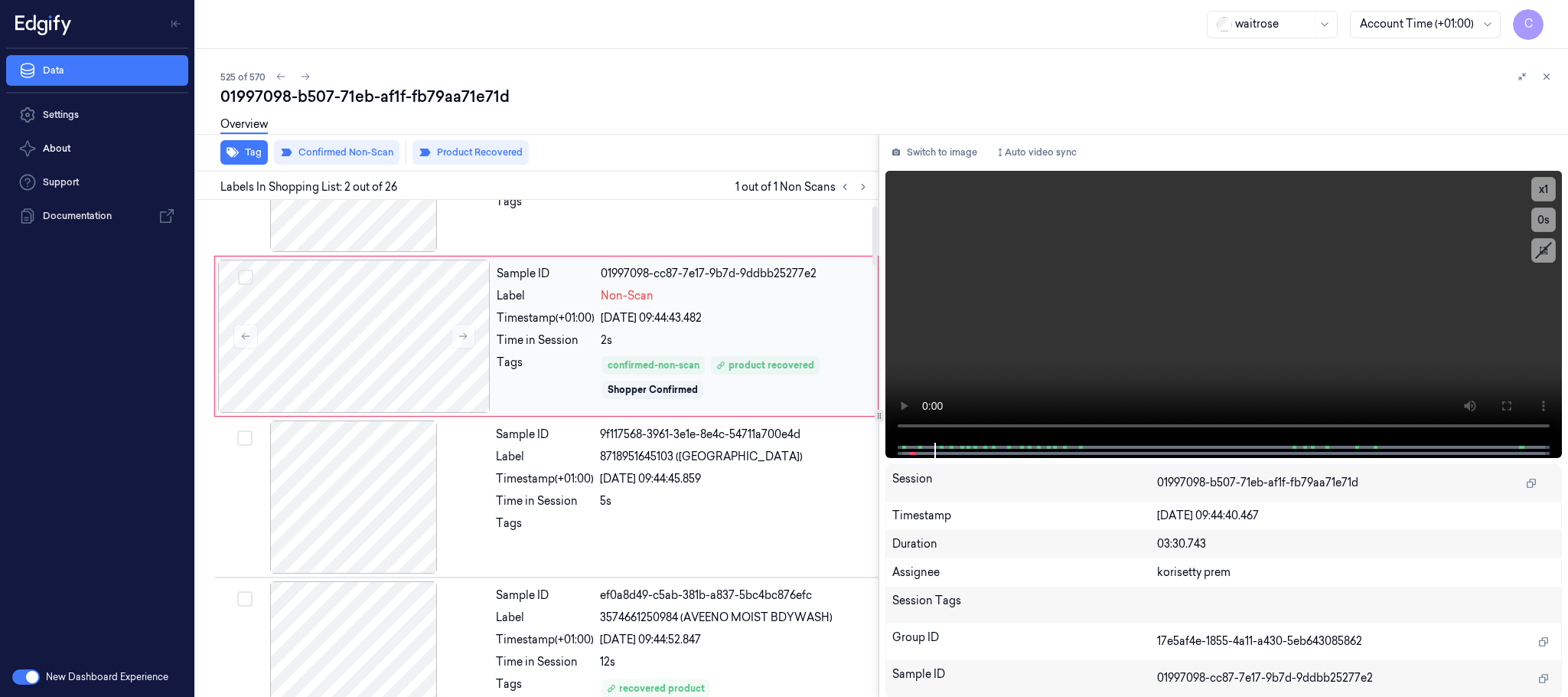
scroll to position [345, 0]
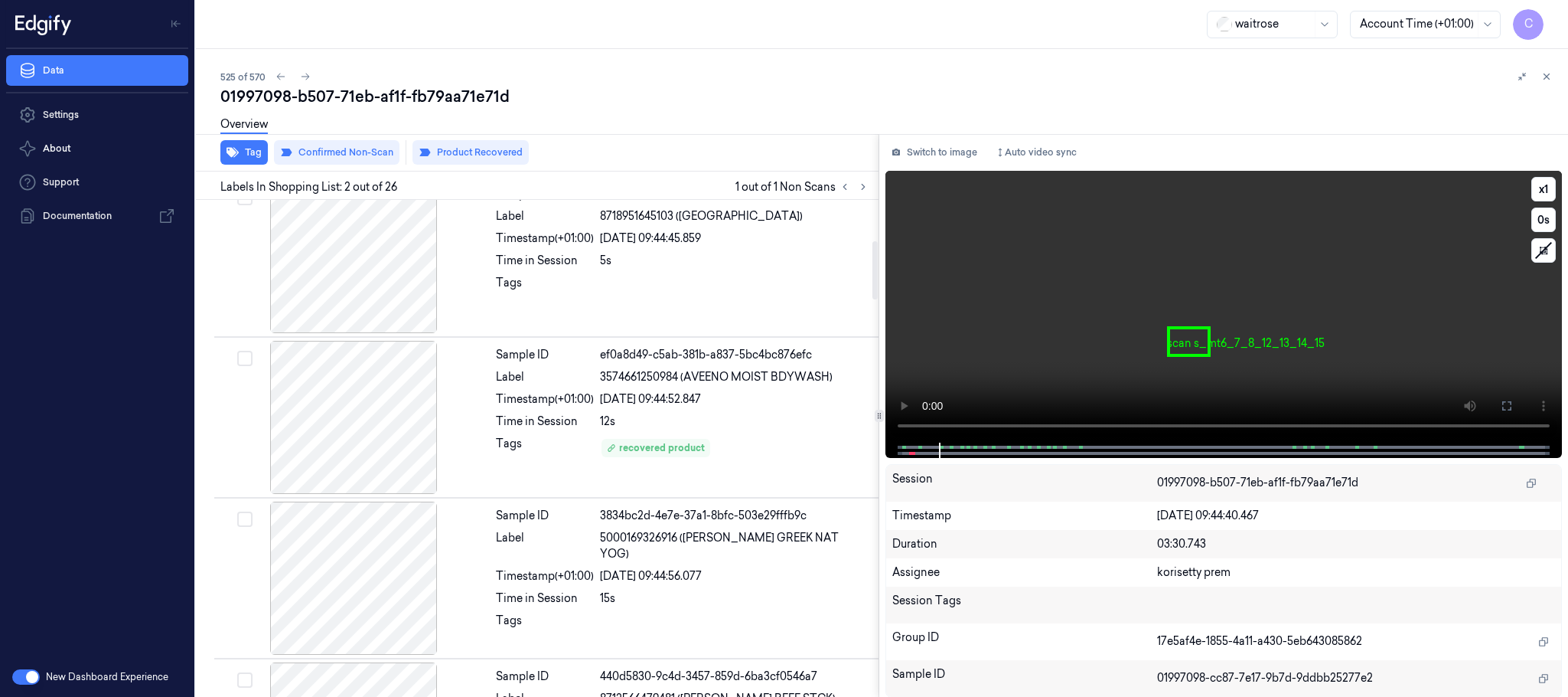
click at [1149, 365] on video at bounding box center [1224, 306] width 677 height 271
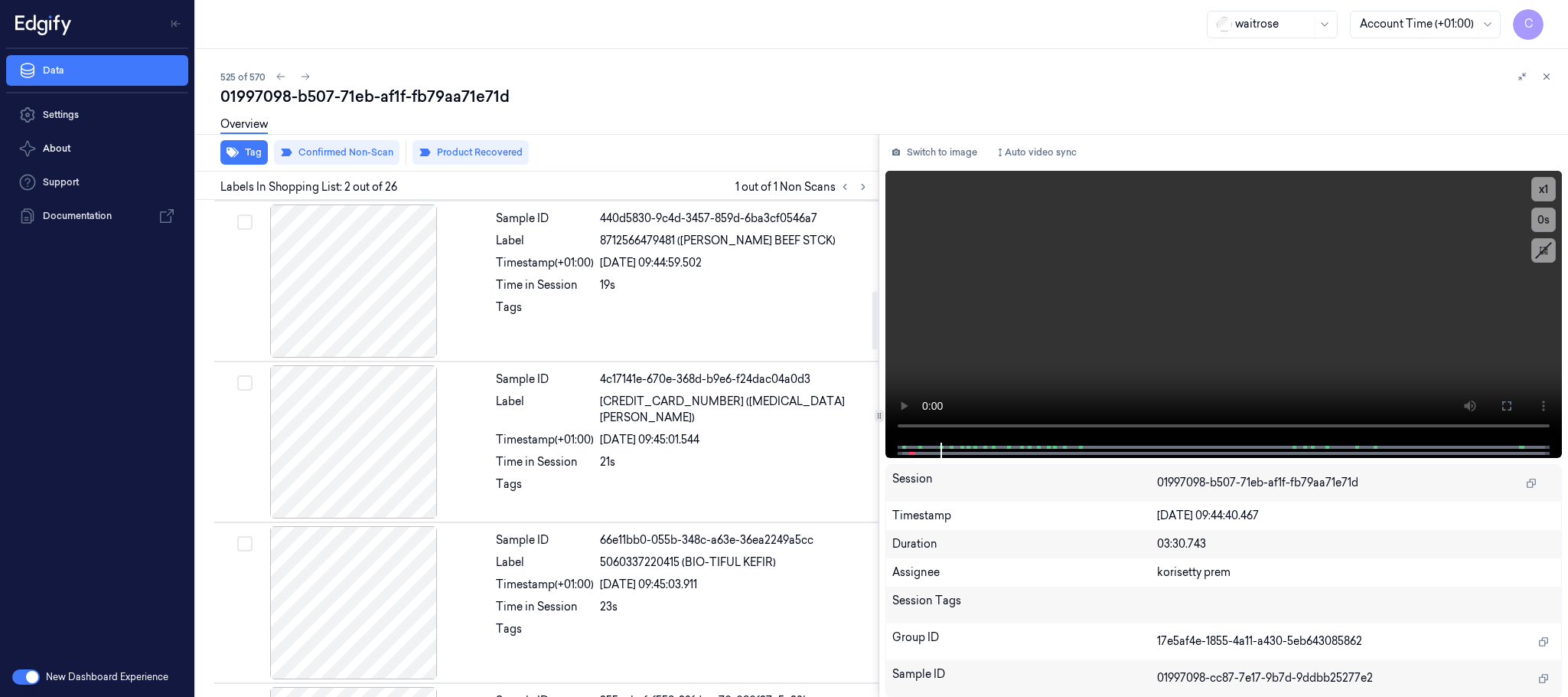
scroll to position [804, 0]
